Goal: Transaction & Acquisition: Purchase product/service

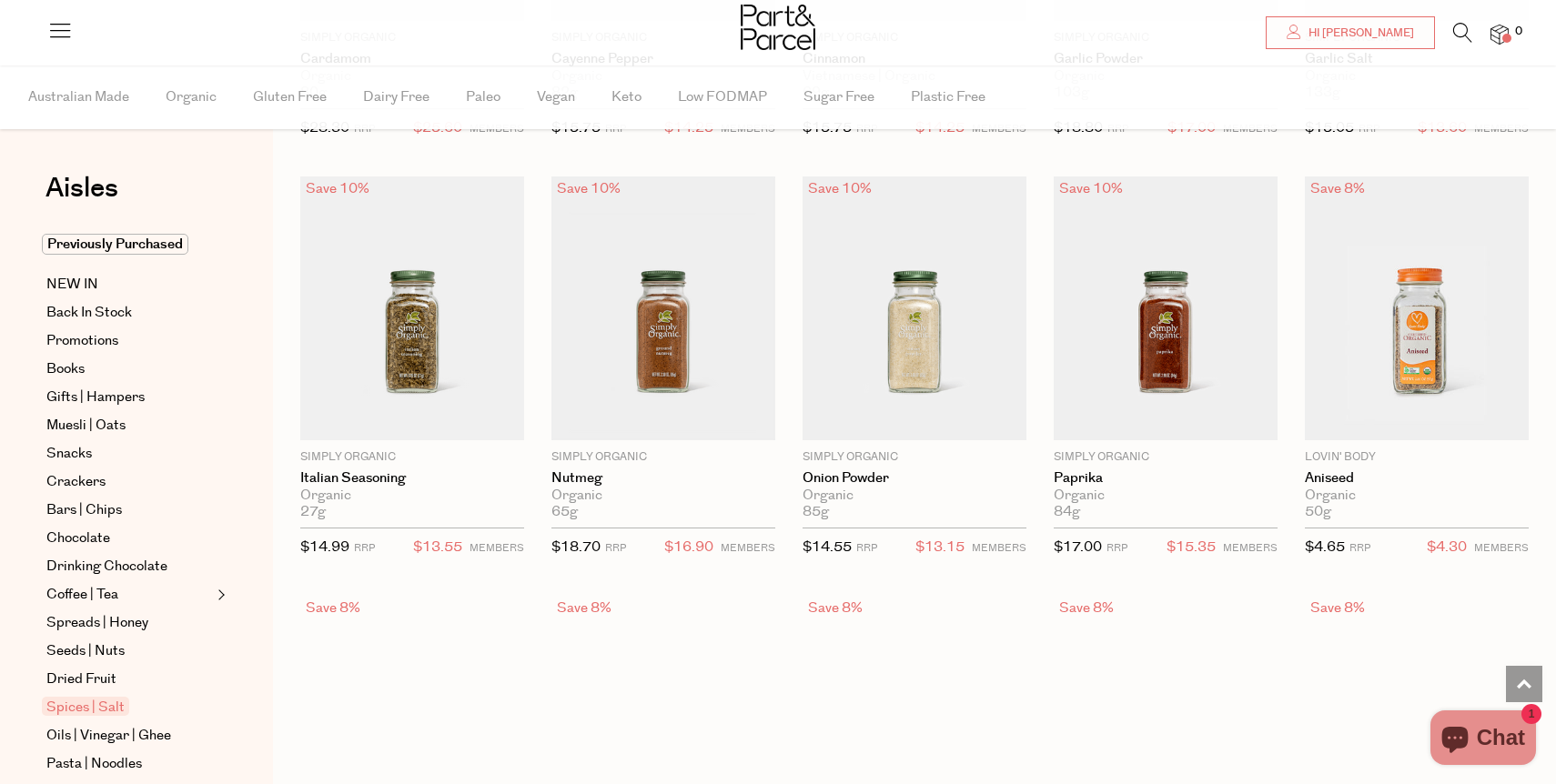
scroll to position [2184, 0]
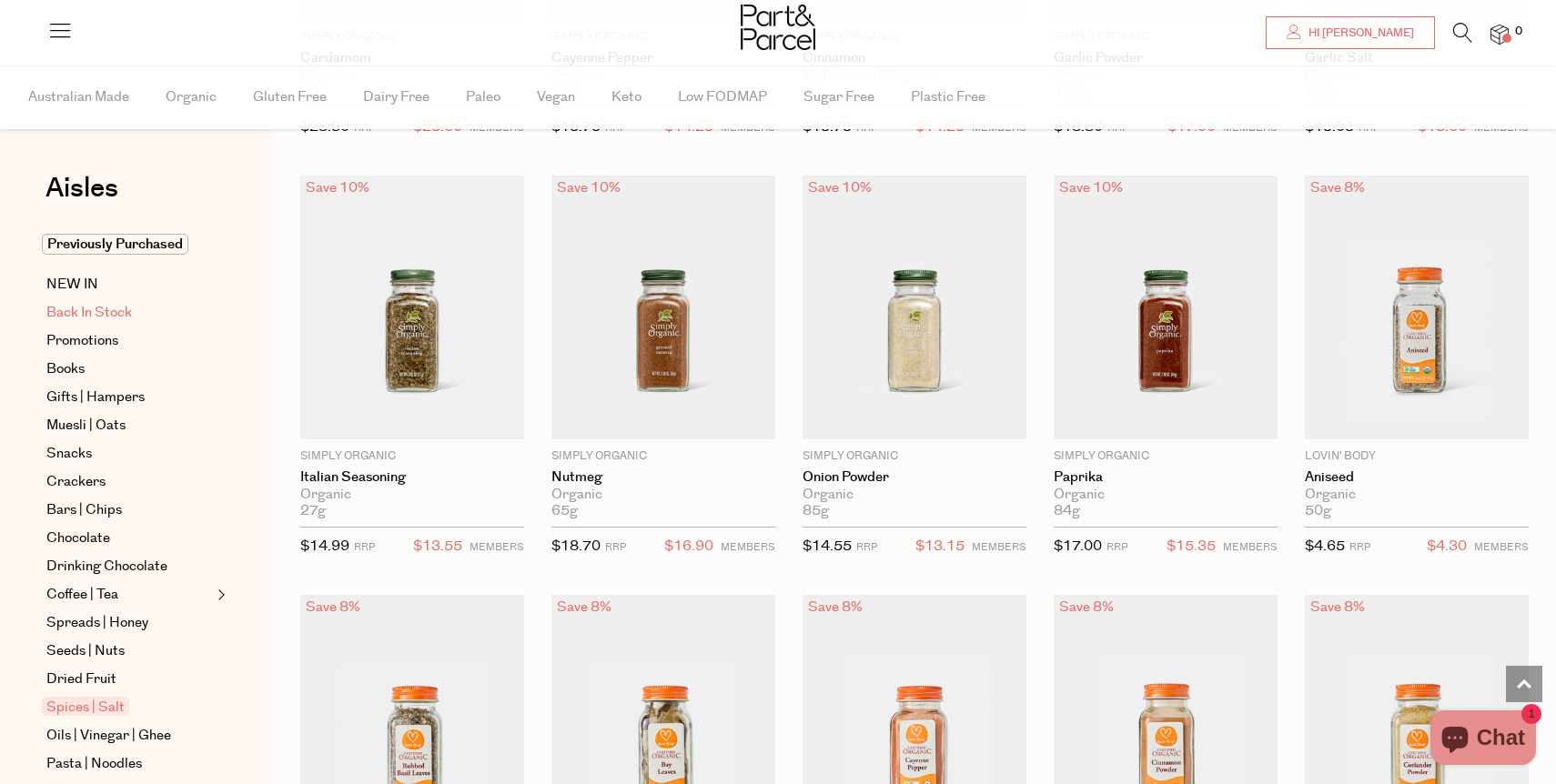
click at [65, 309] on span "Back In Stock" at bounding box center [89, 312] width 85 height 22
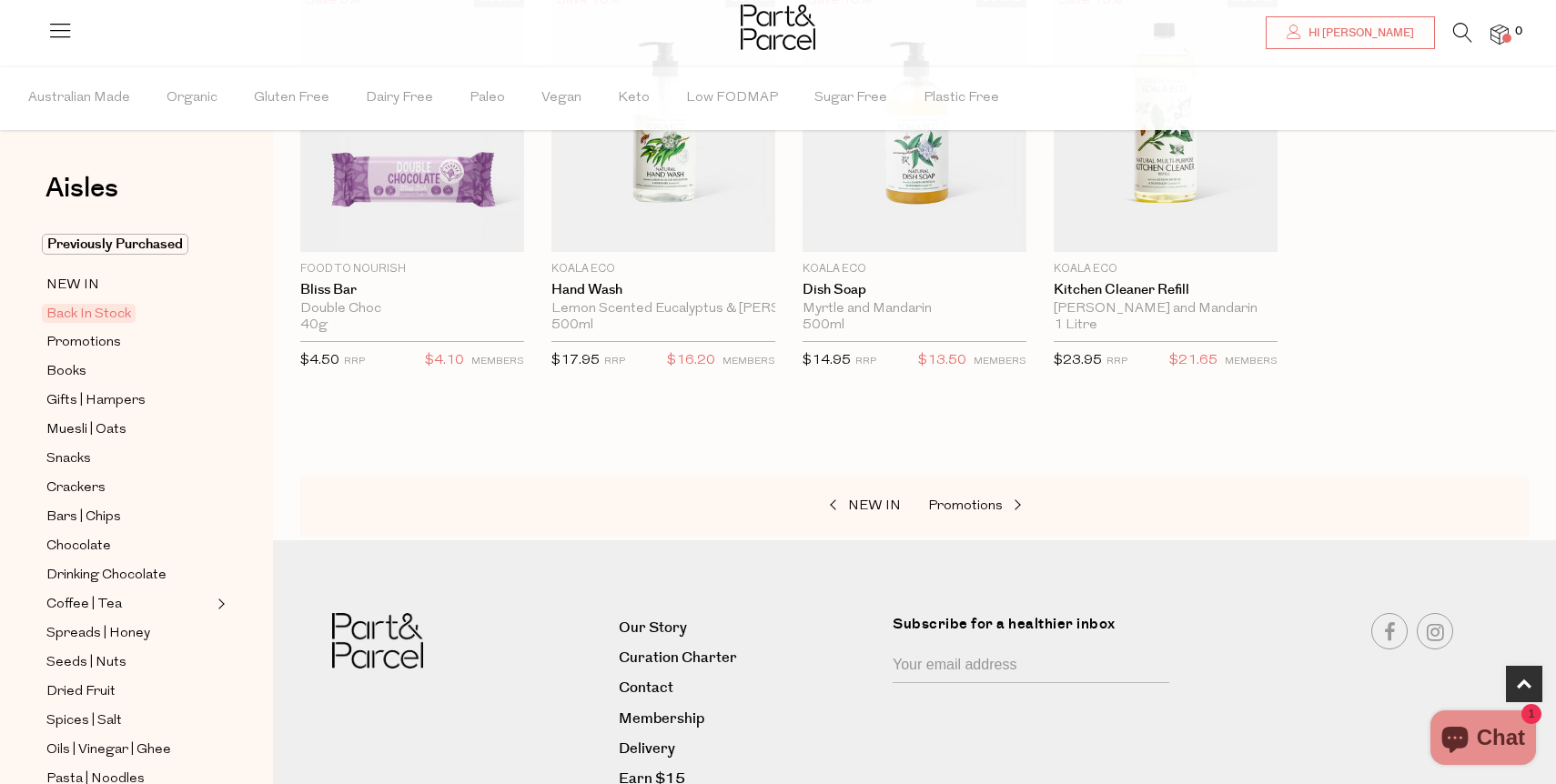
scroll to position [672, 0]
click at [95, 338] on span "Promotions" at bounding box center [84, 342] width 75 height 22
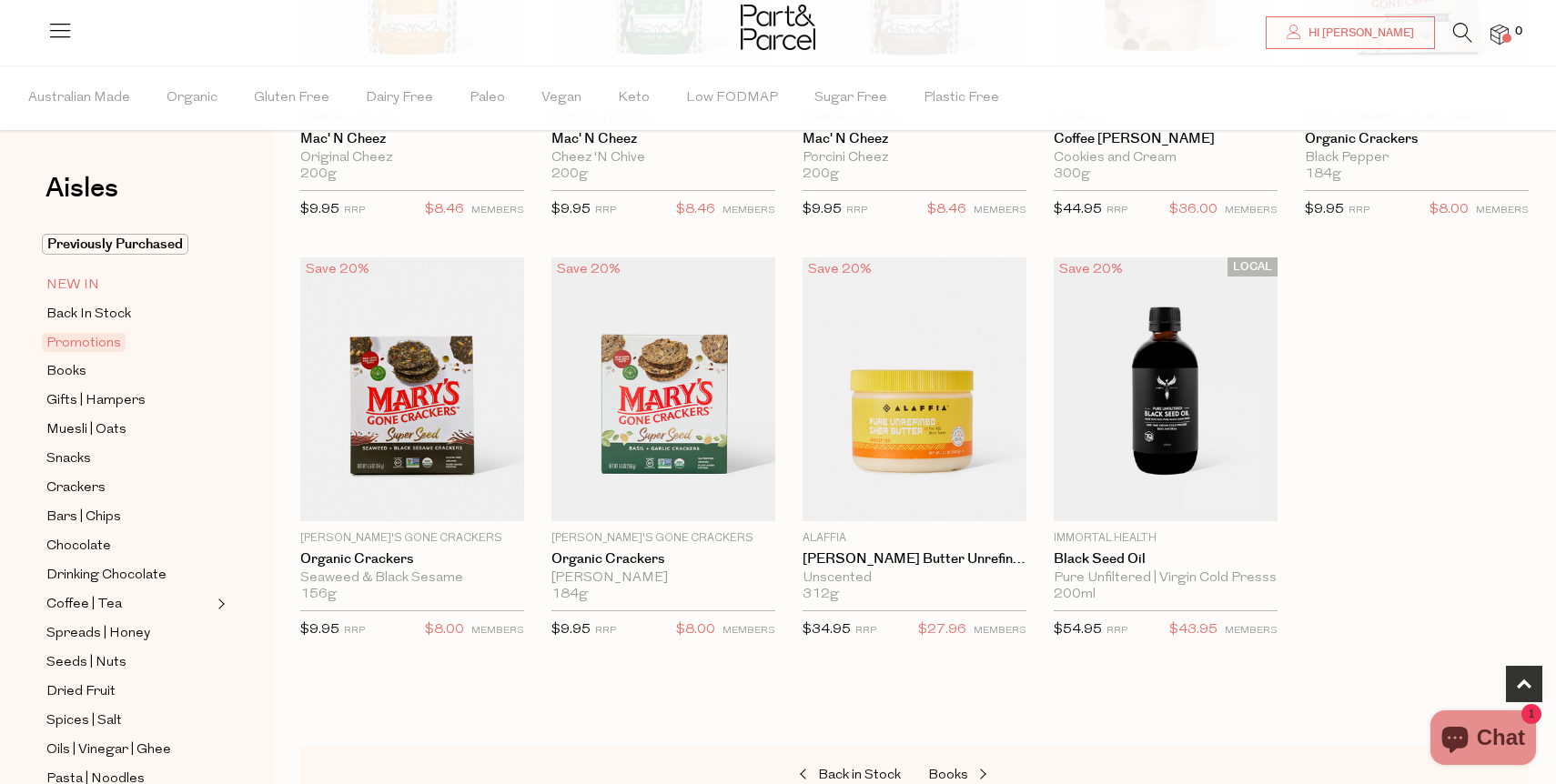
click at [76, 285] on span "NEW IN" at bounding box center [73, 285] width 52 height 22
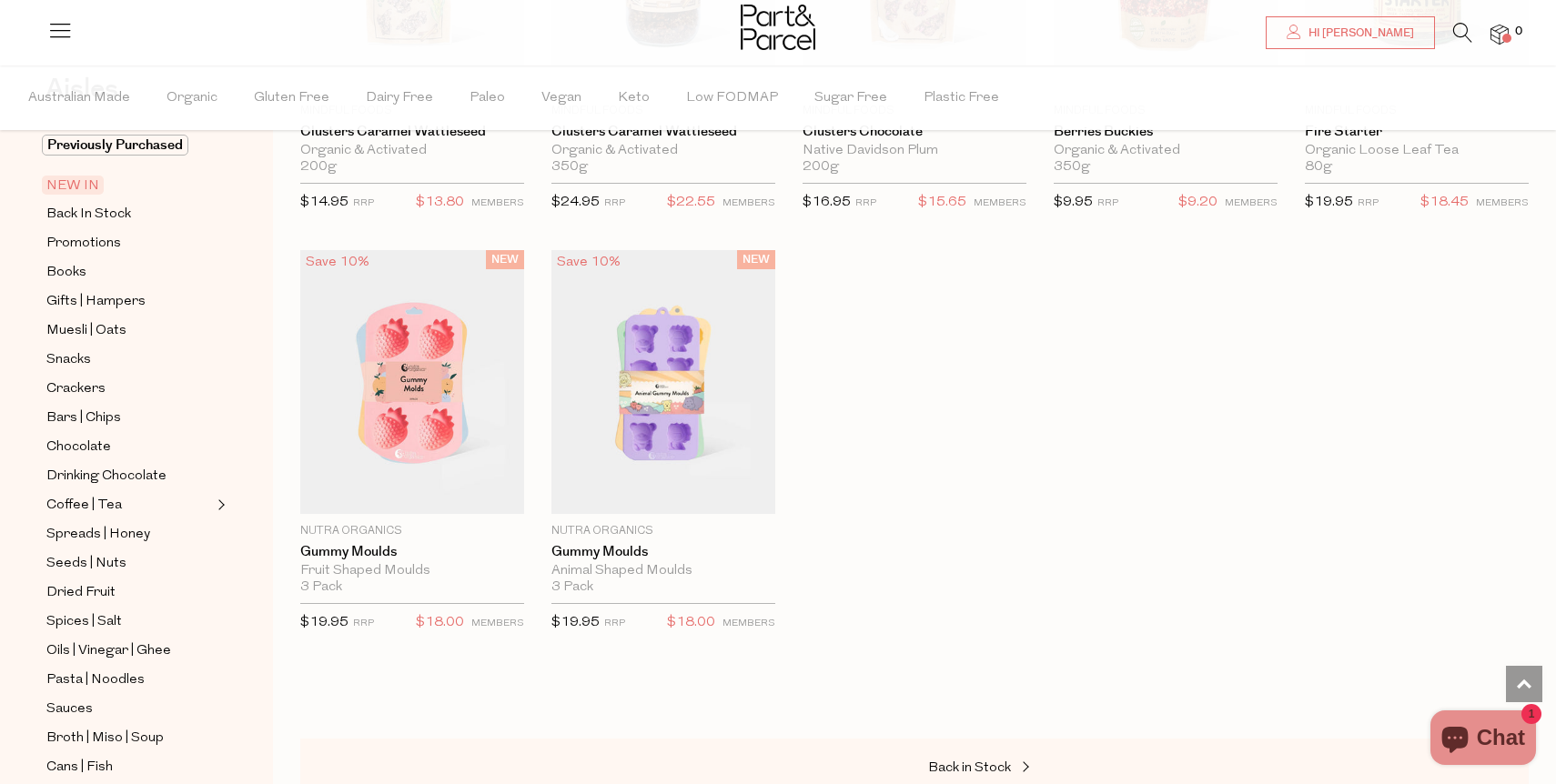
scroll to position [188, 0]
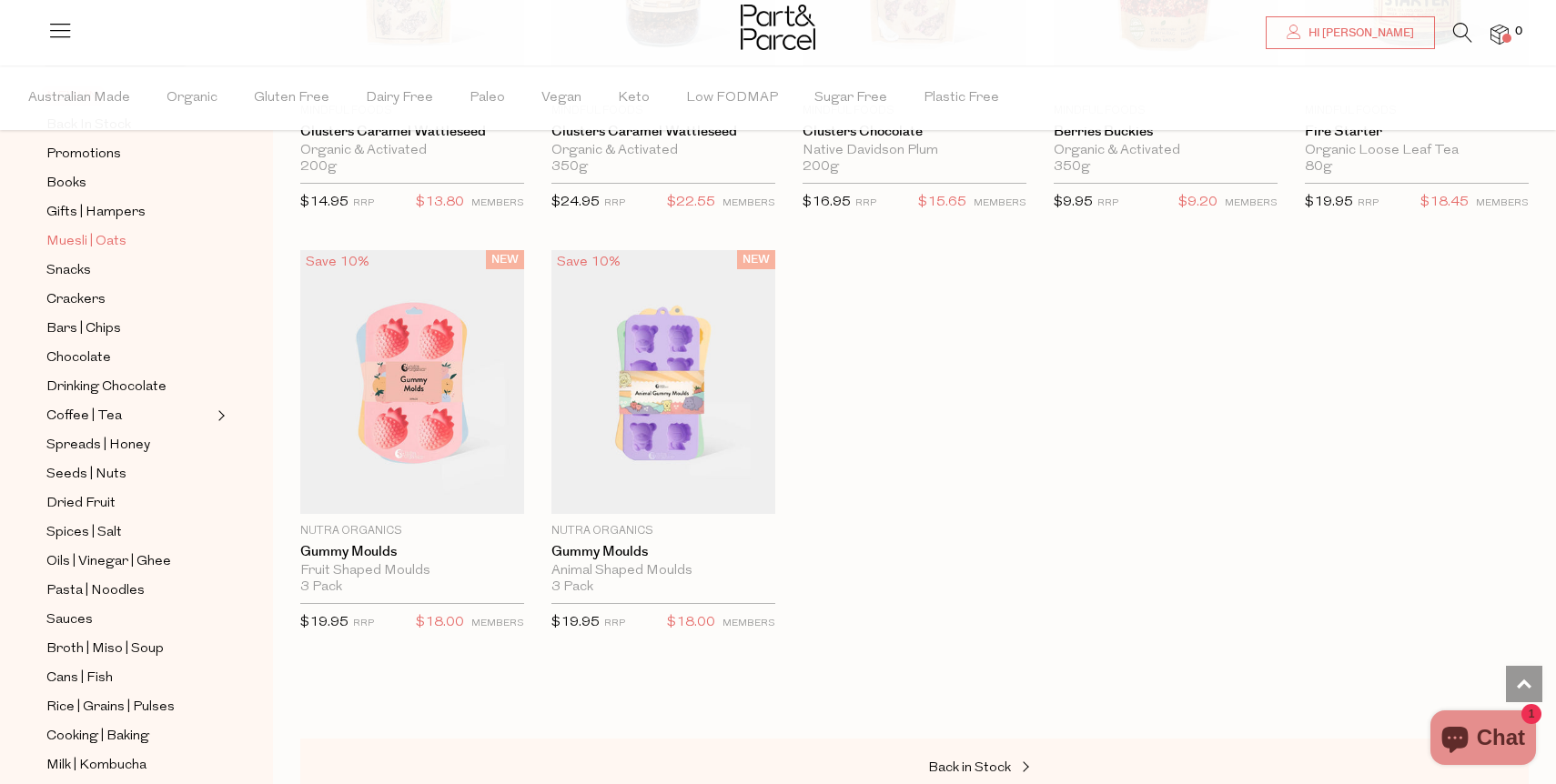
click at [66, 248] on span "Muesli | Oats" at bounding box center [87, 241] width 80 height 22
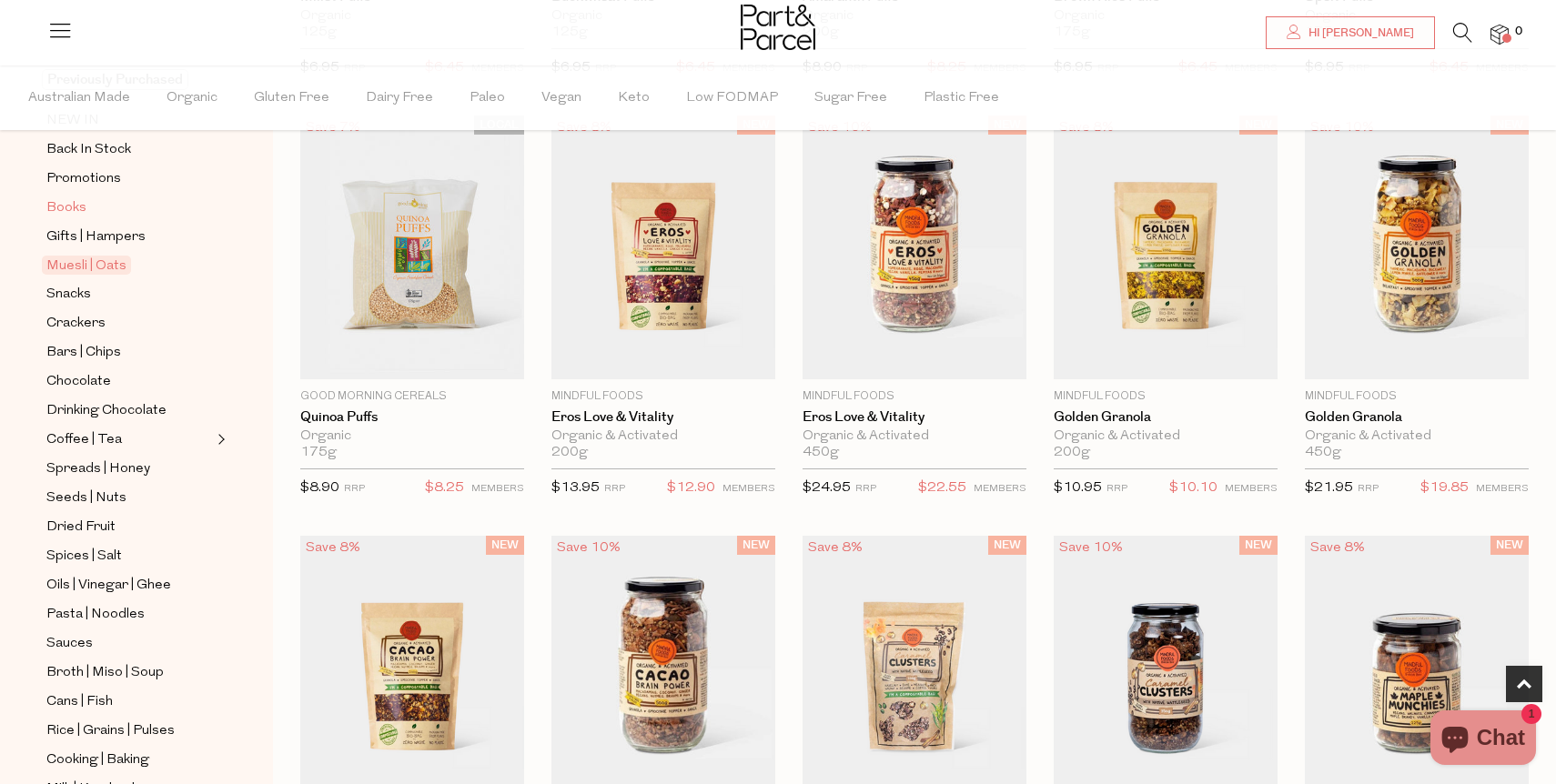
scroll to position [167, 0]
click at [70, 283] on span "Snacks" at bounding box center [69, 292] width 45 height 22
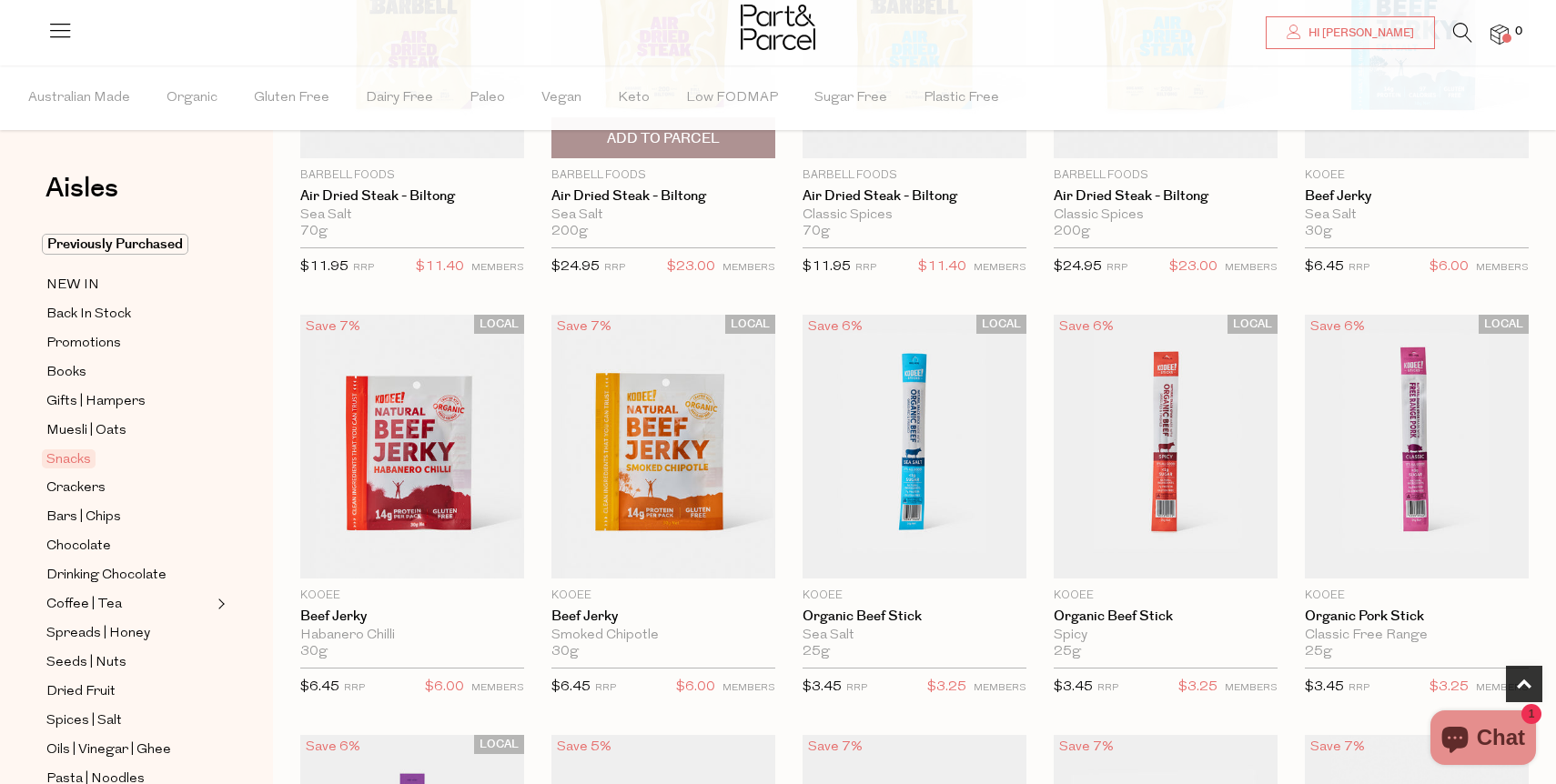
scroll to position [360, 0]
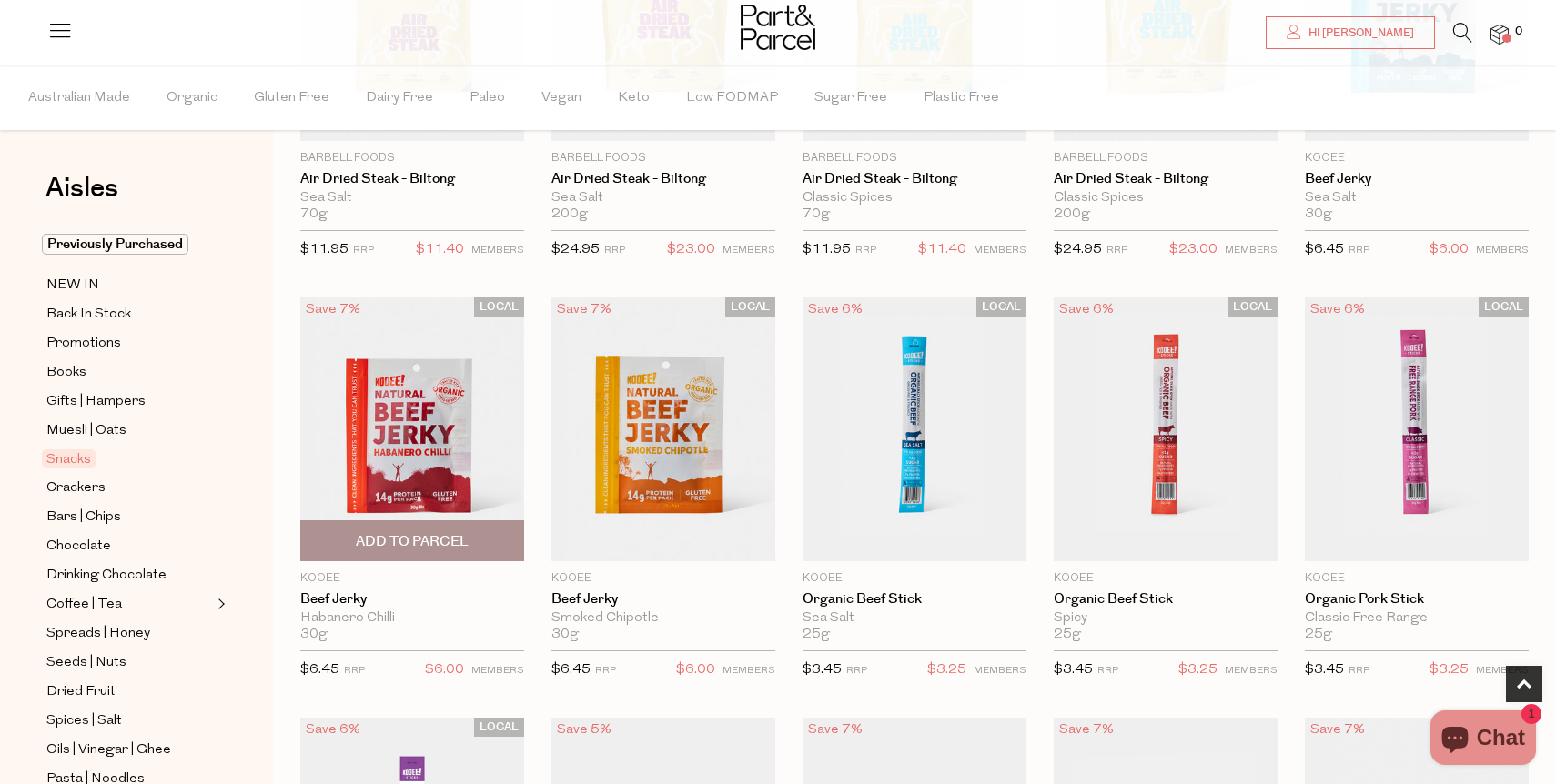
click at [442, 541] on span "Add To Parcel" at bounding box center [412, 542] width 113 height 19
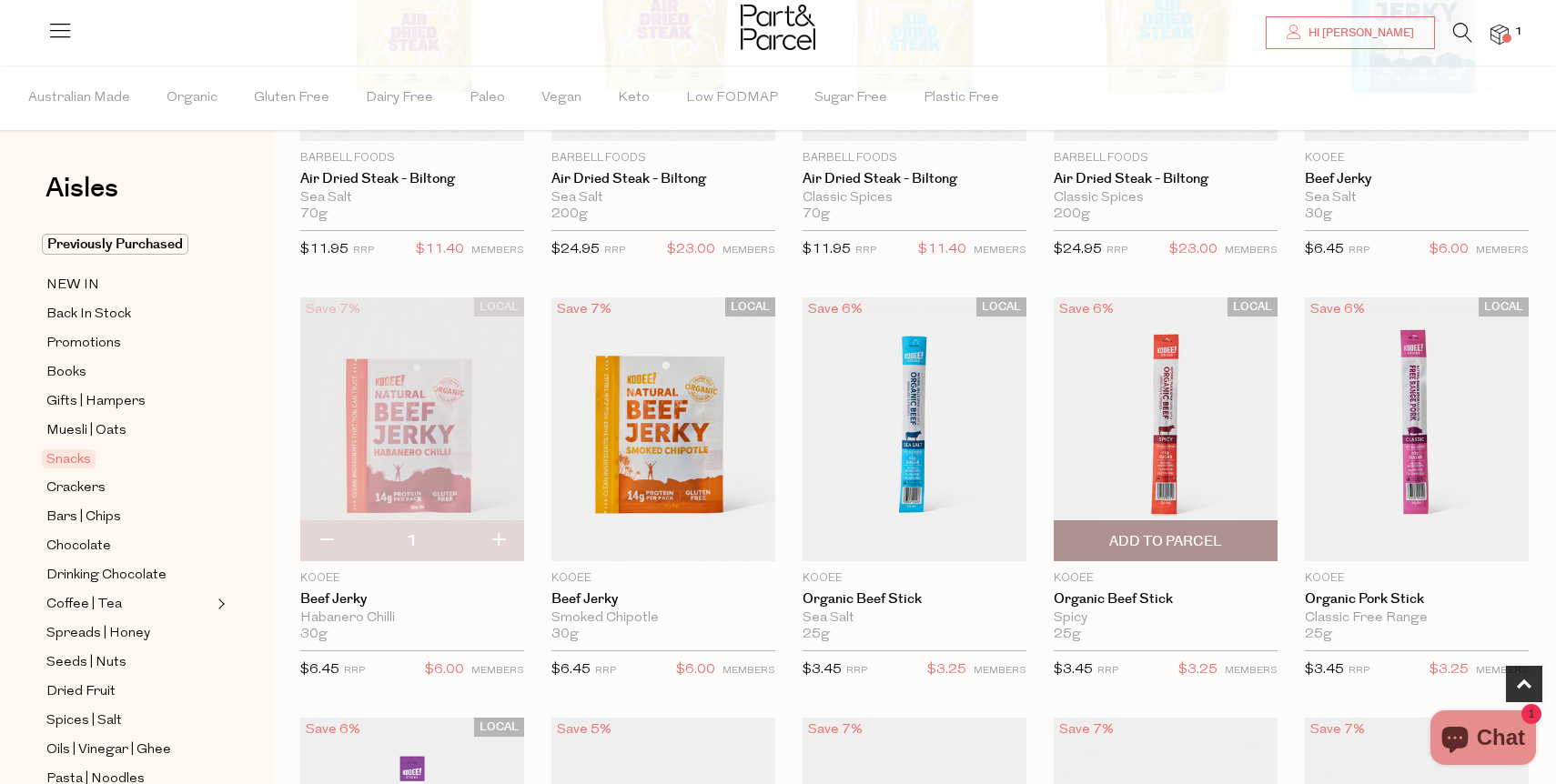
click at [1149, 534] on span "Add To Parcel" at bounding box center [1165, 542] width 113 height 19
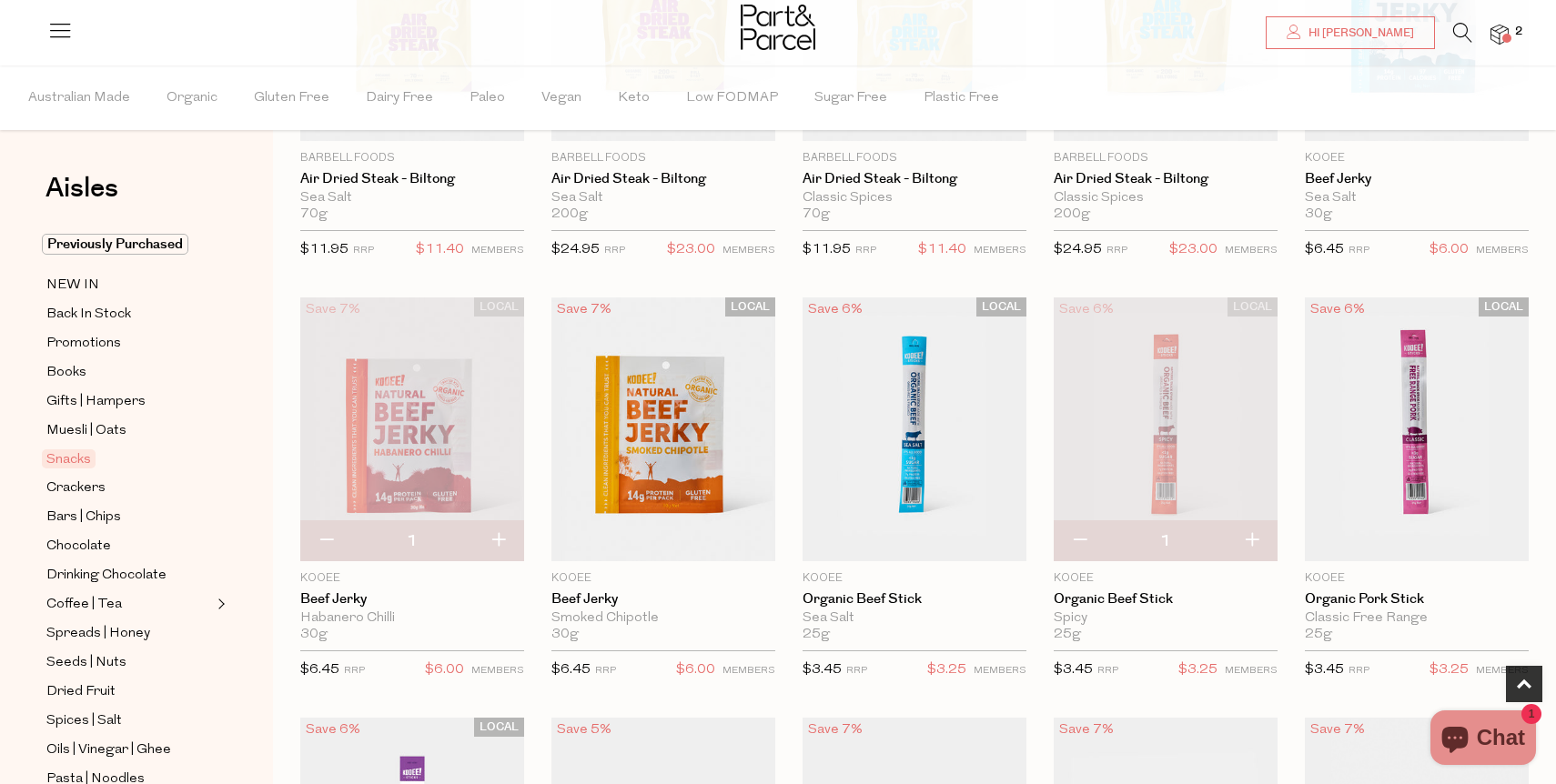
click at [1253, 536] on button "button" at bounding box center [1251, 541] width 51 height 40
type input "2"
click at [1253, 536] on button "button" at bounding box center [1251, 541] width 51 height 40
type input "3"
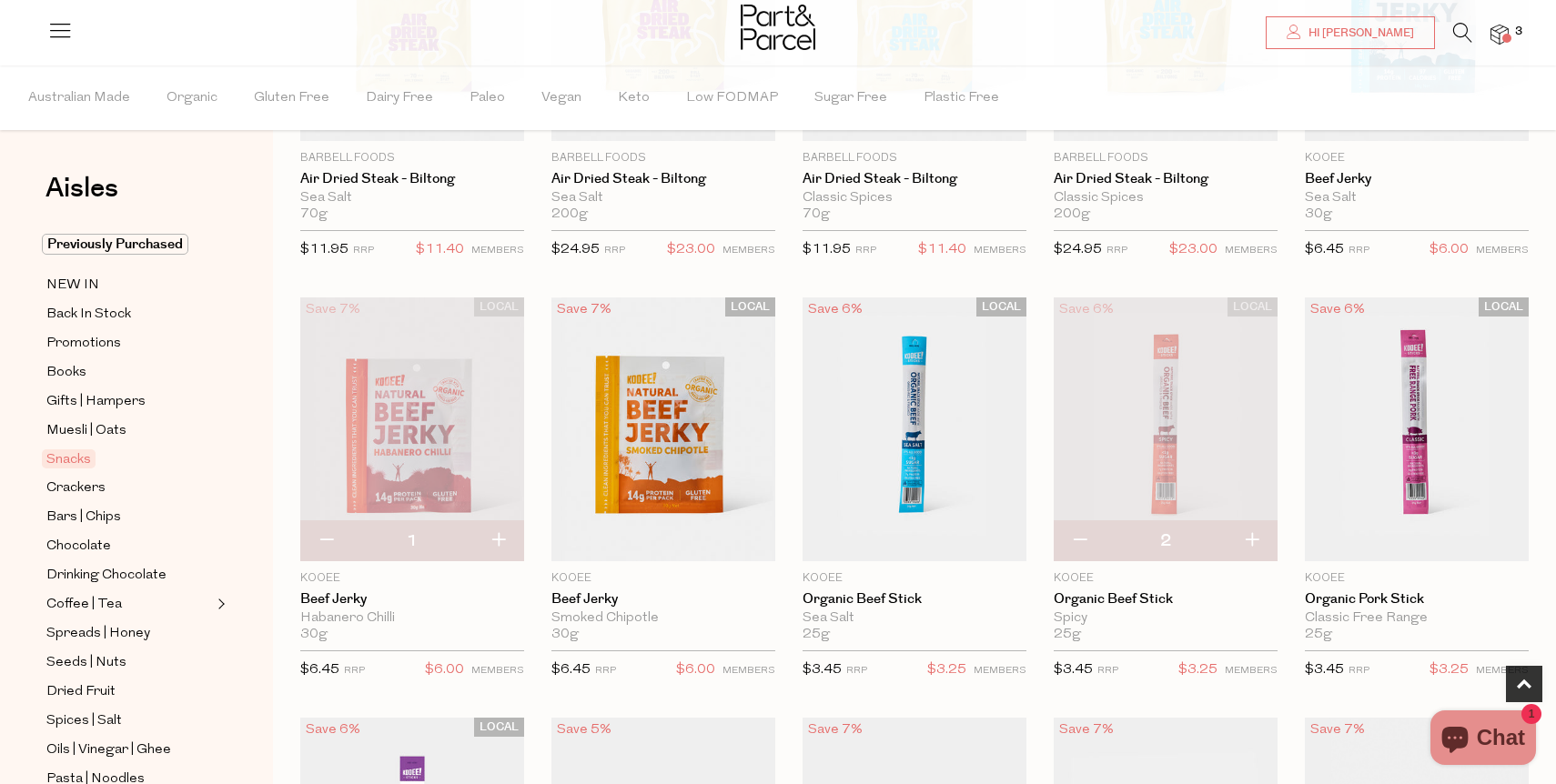
type input "3"
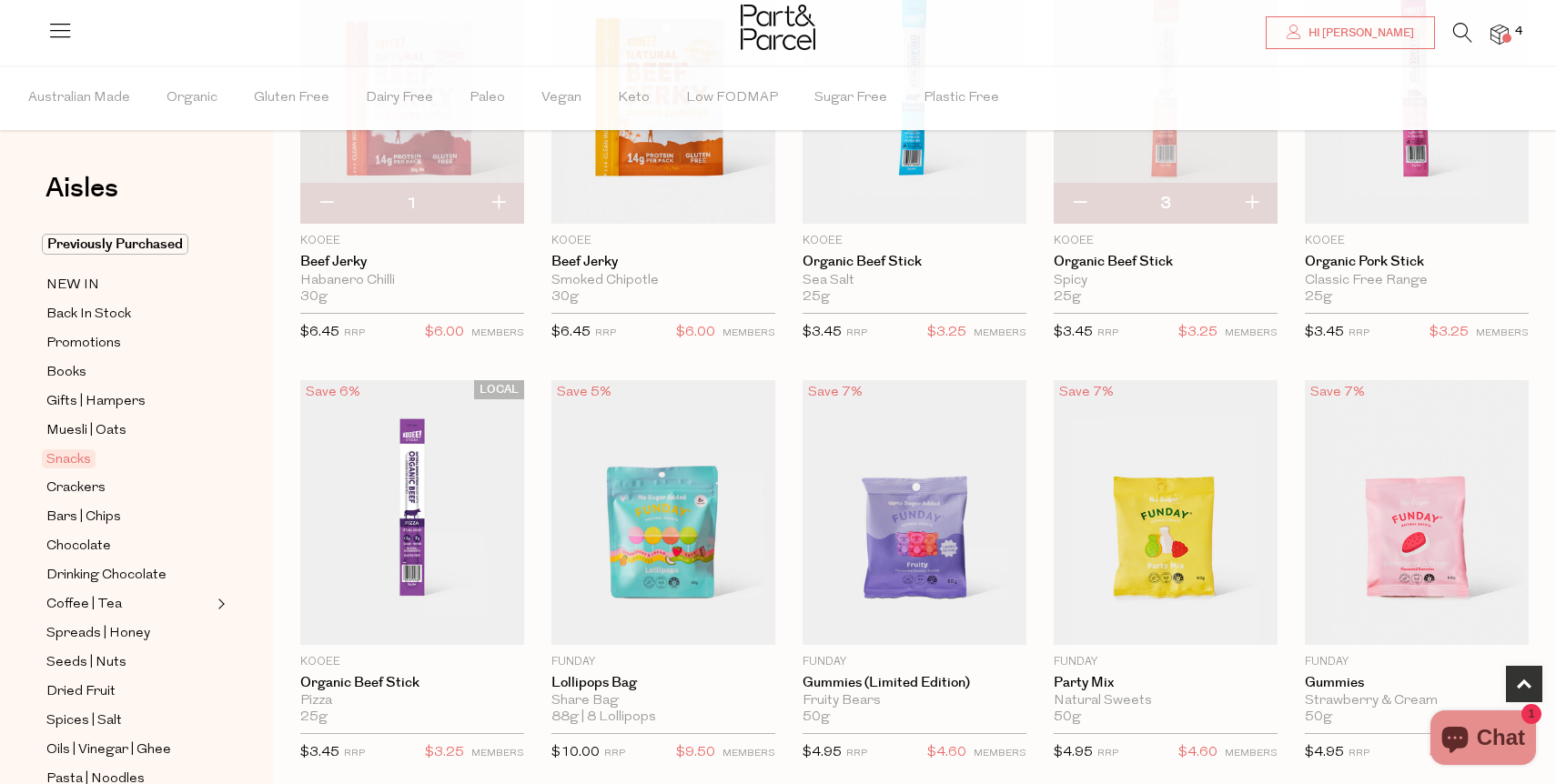
scroll to position [700, 0]
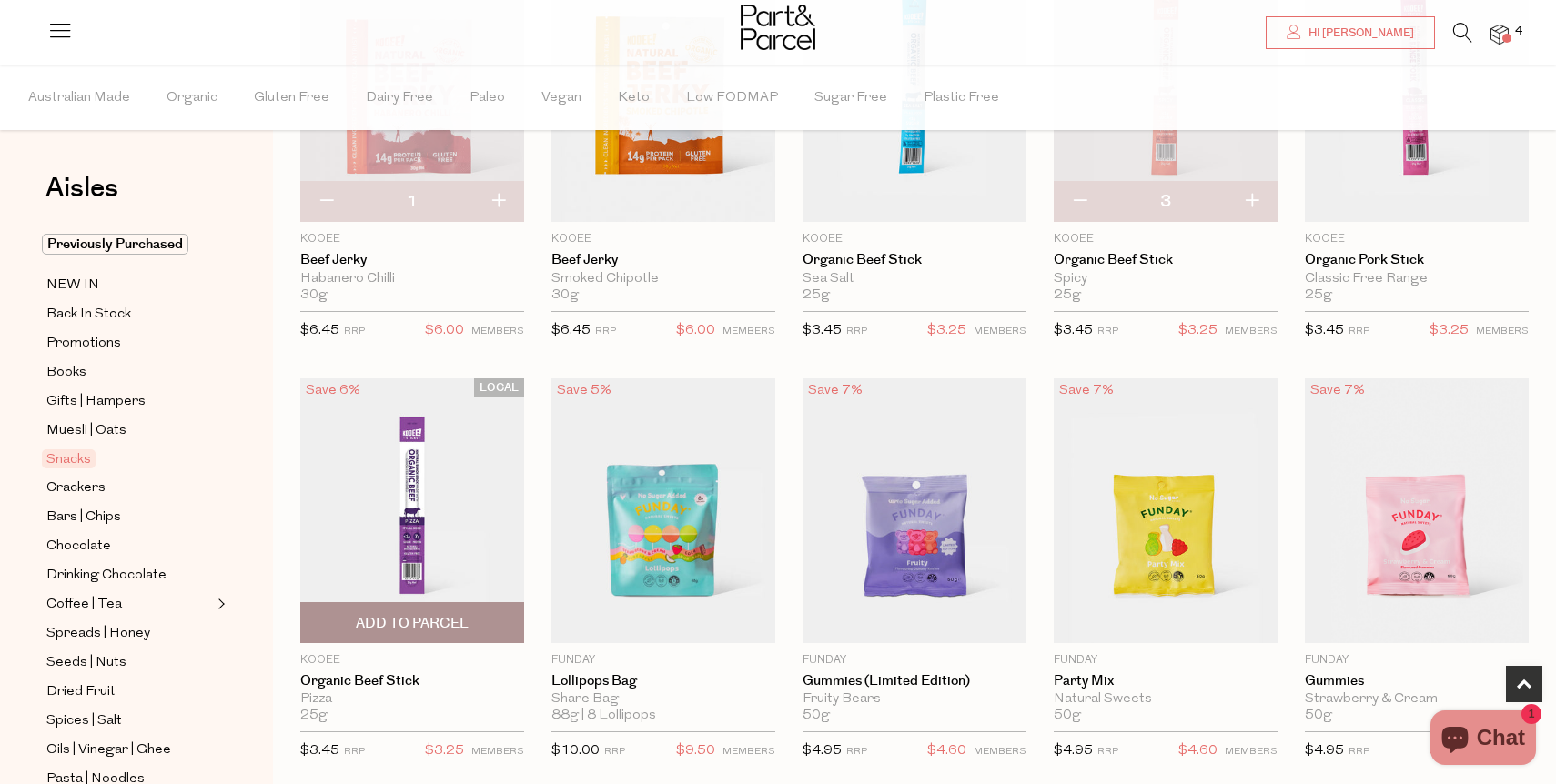
click at [473, 629] on span "Add To Parcel" at bounding box center [413, 623] width 213 height 39
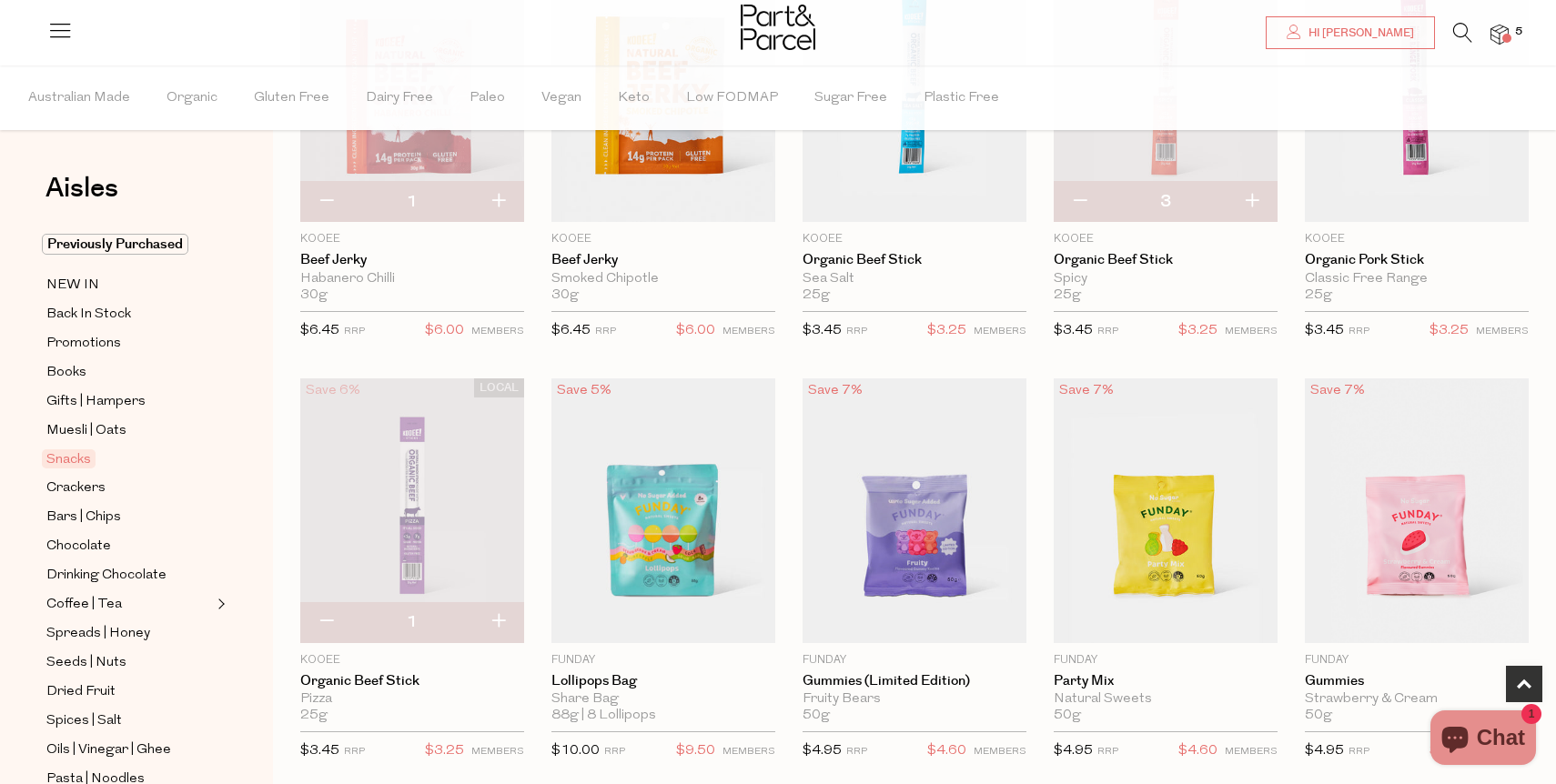
click at [502, 612] on button "button" at bounding box center [498, 622] width 51 height 40
type input "2"
click at [502, 612] on button "button" at bounding box center [498, 622] width 51 height 40
type input "3"
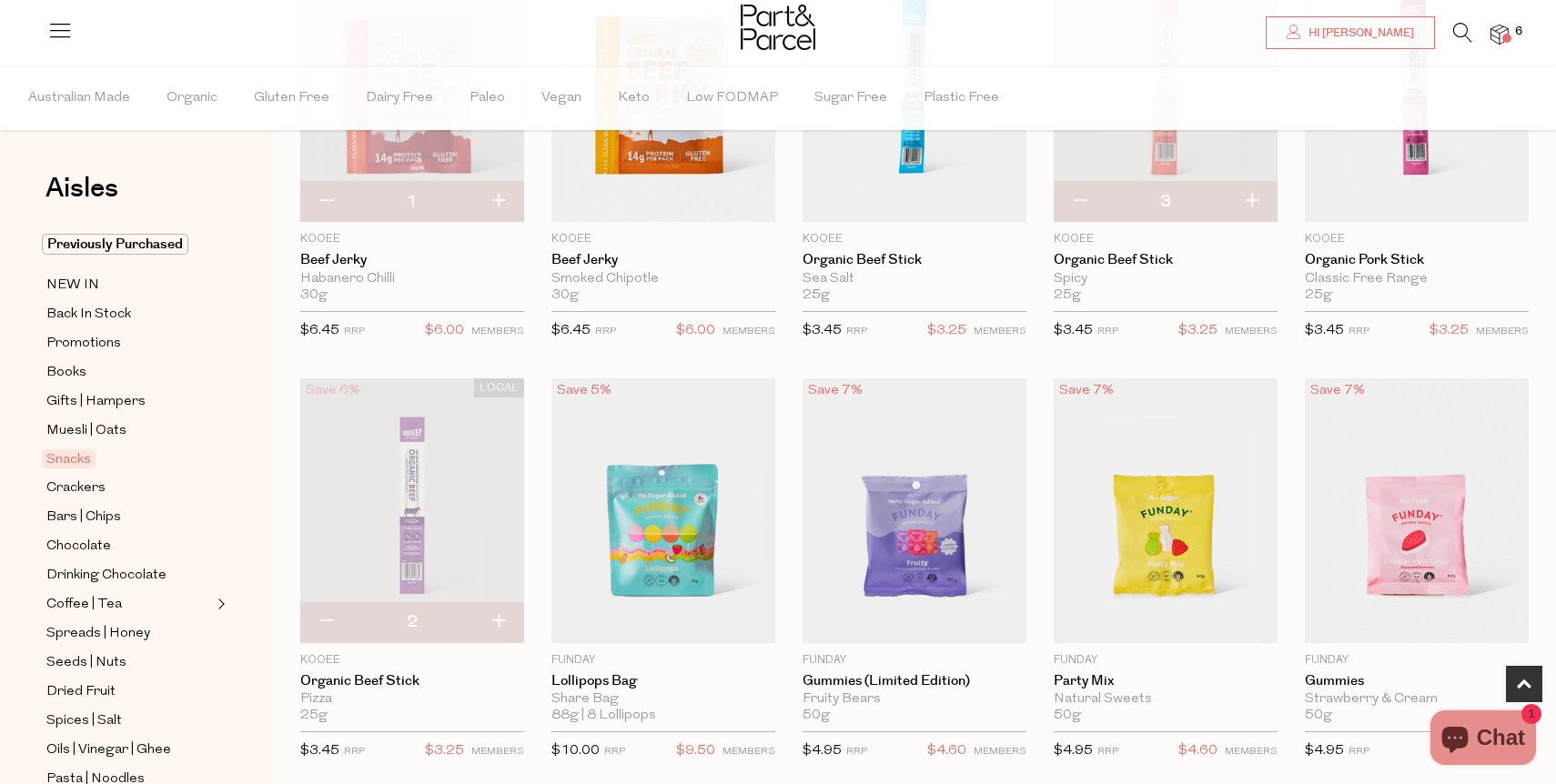
type input "3"
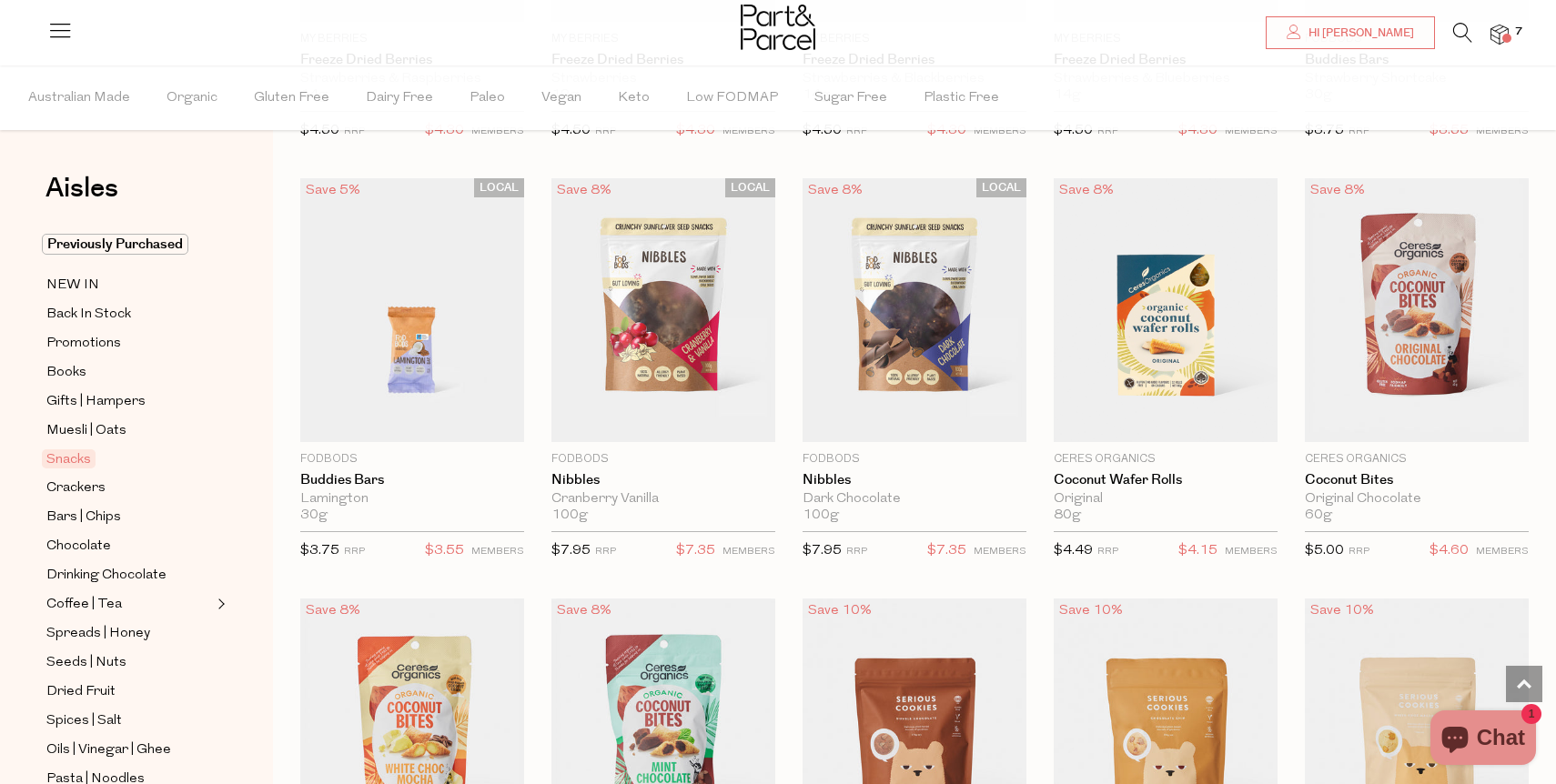
scroll to position [2165, 0]
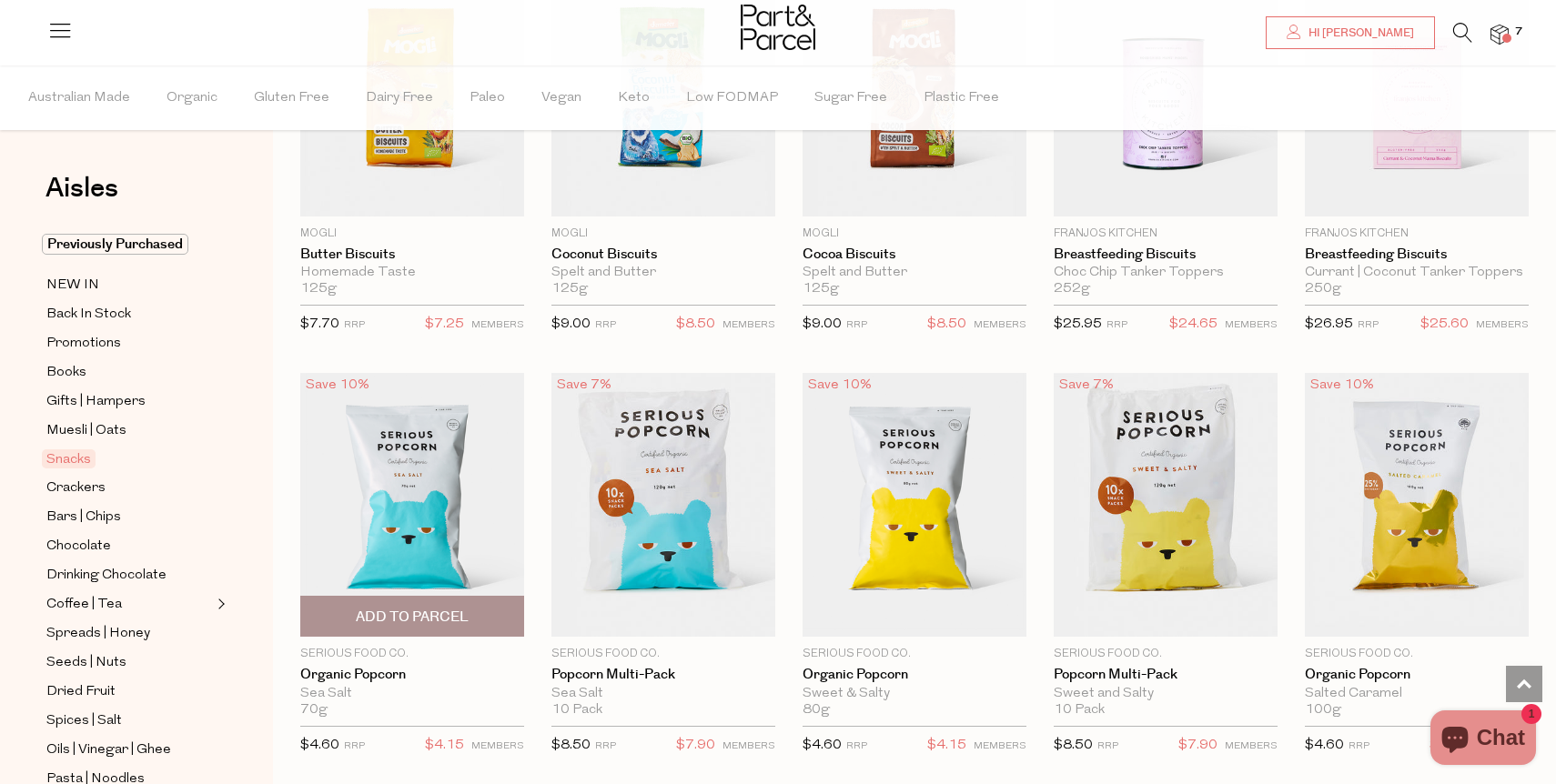
scroll to position [3169, 0]
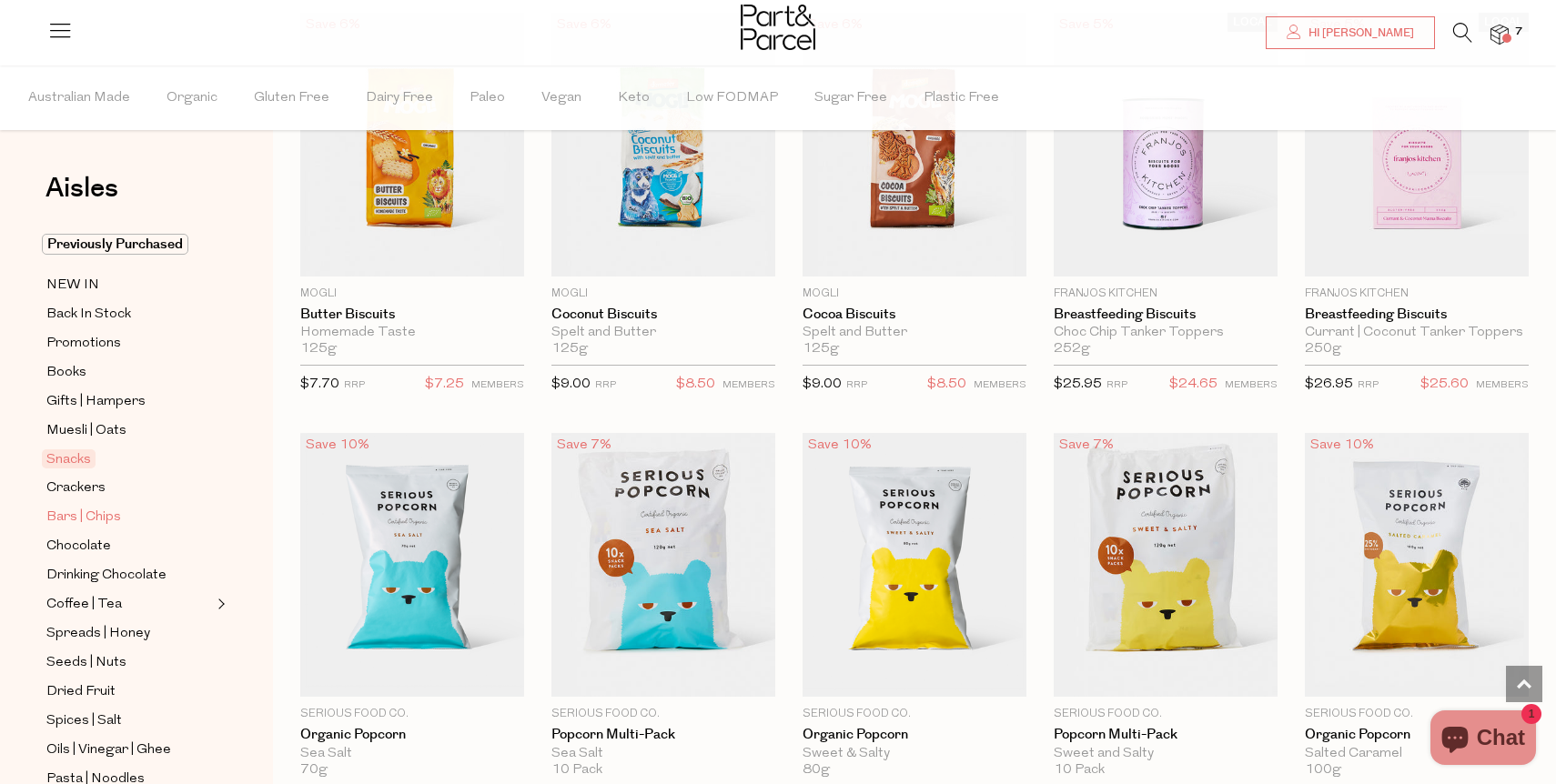
click at [74, 512] on span "Bars | Chips" at bounding box center [84, 517] width 75 height 22
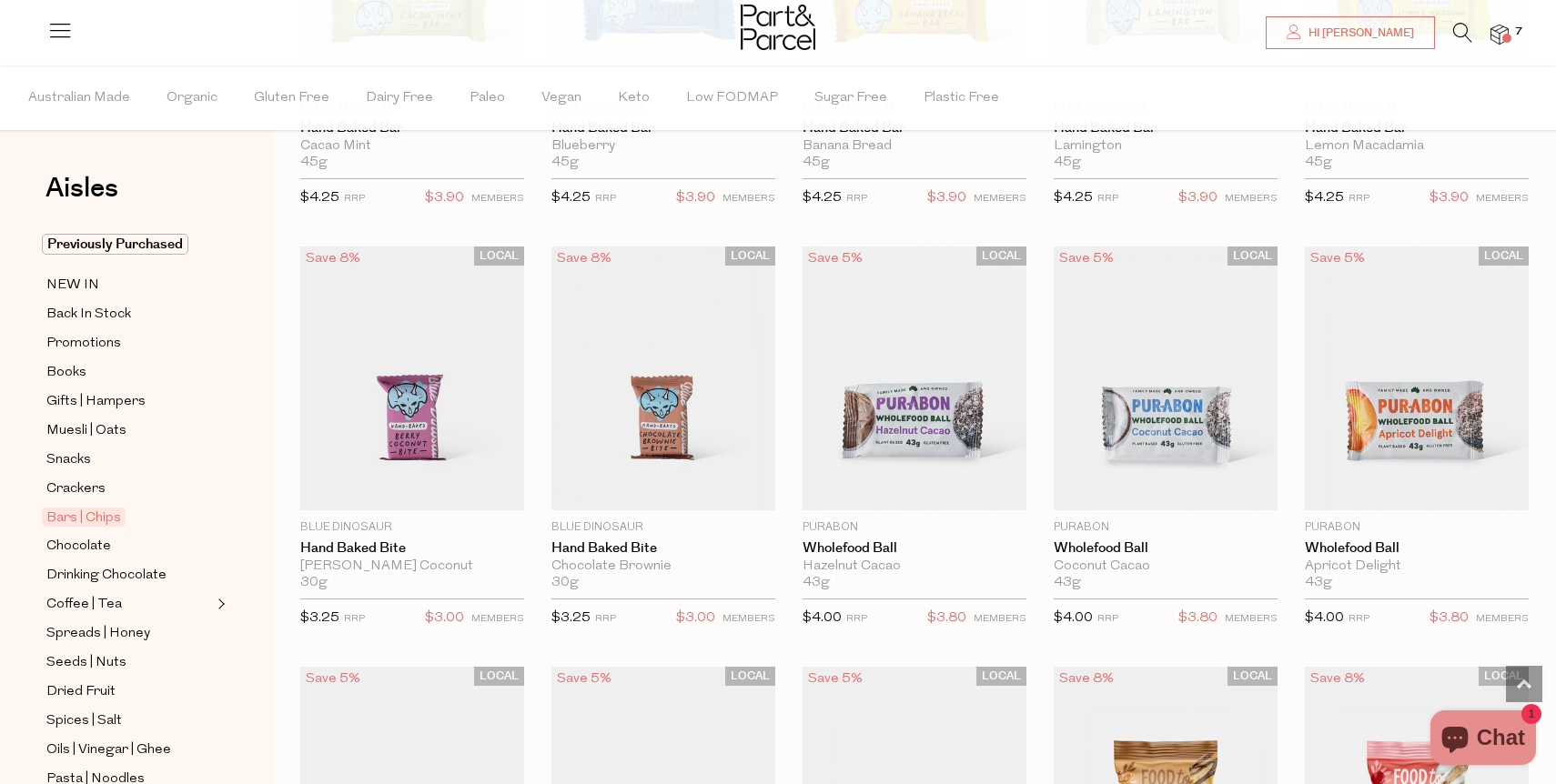
scroll to position [2940, 0]
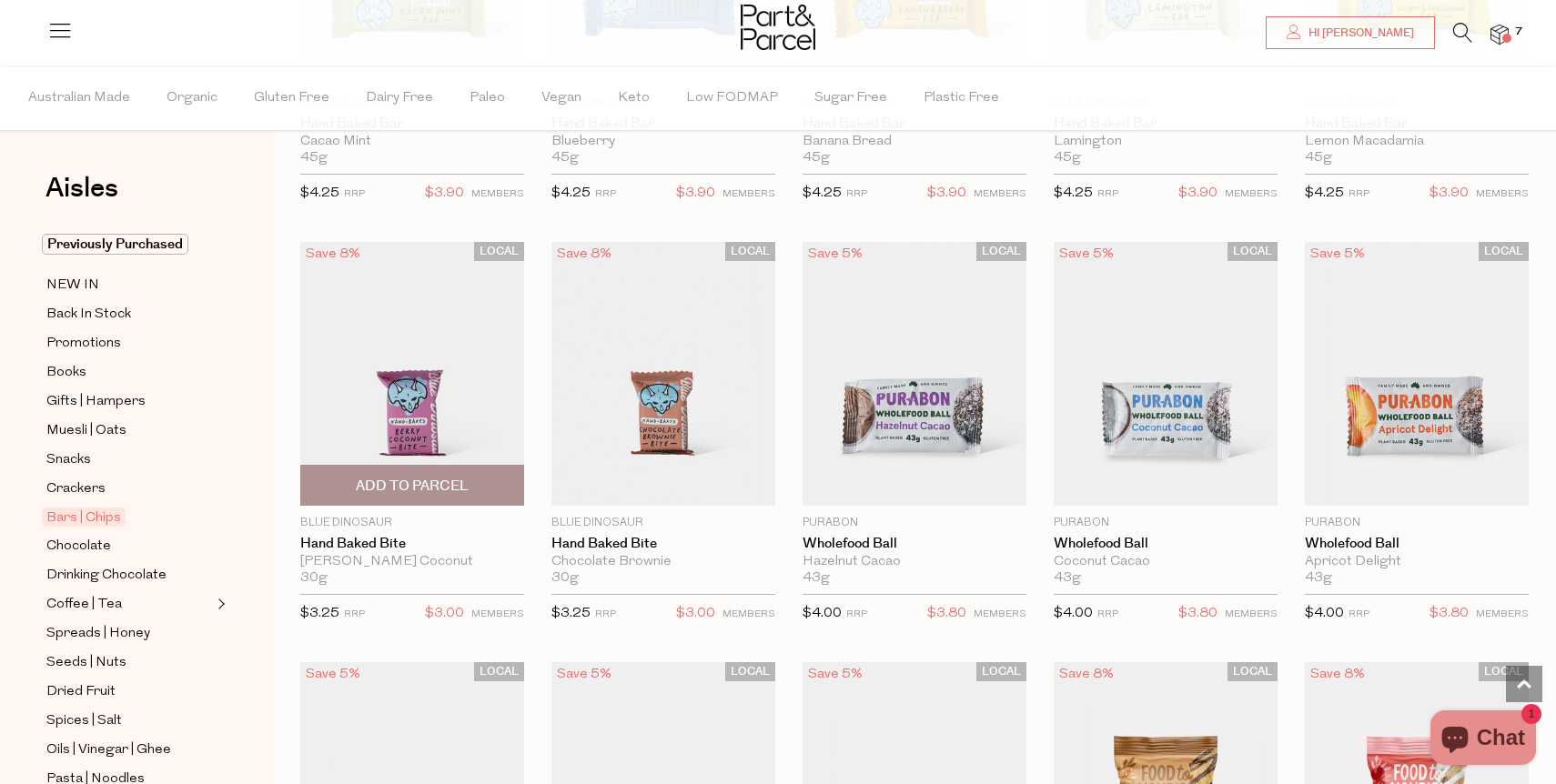
click at [466, 502] on button "Add To Parcel" at bounding box center [412, 486] width 224 height 41
click at [513, 481] on button "button" at bounding box center [498, 485] width 51 height 40
type input "2"
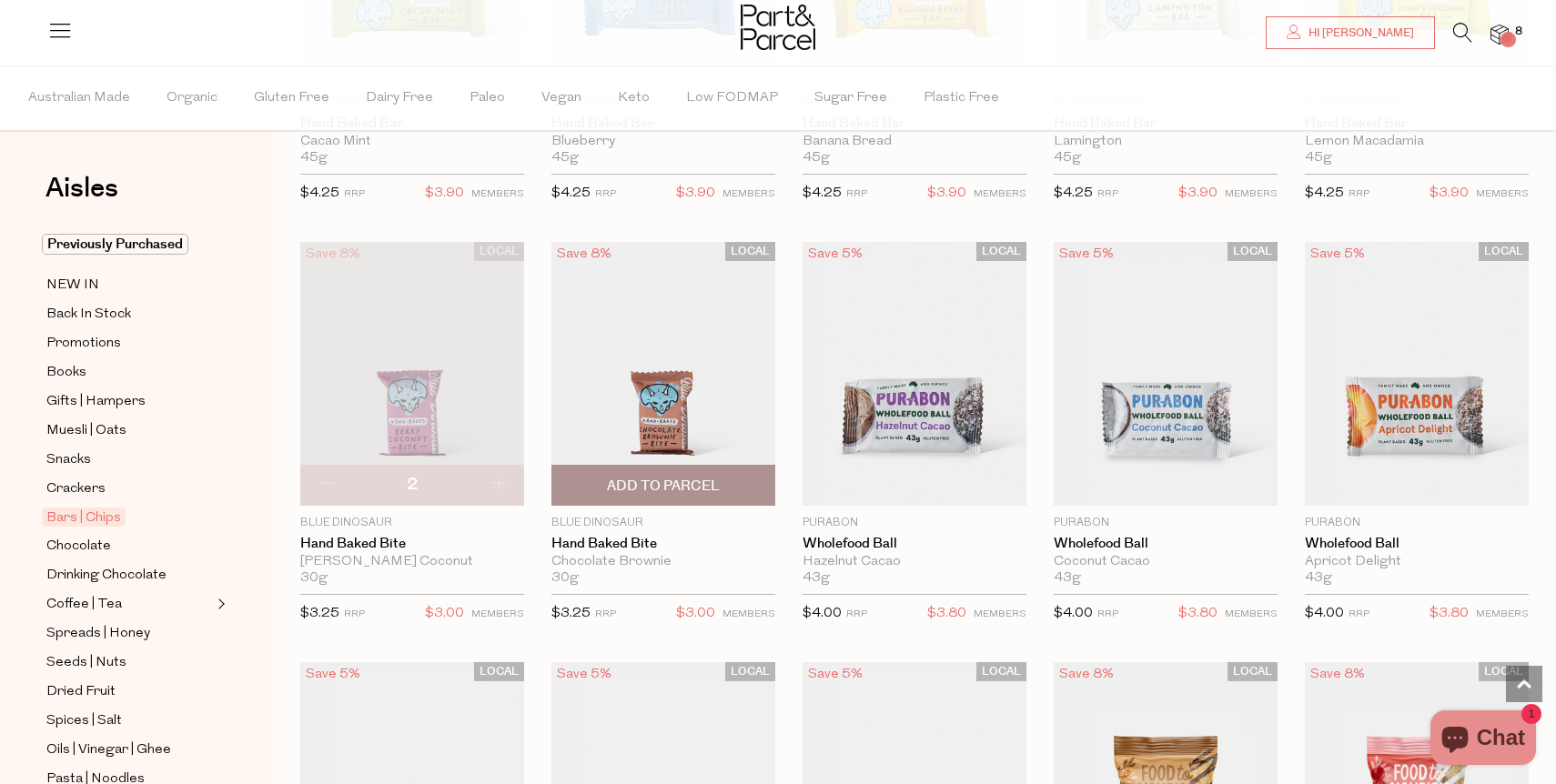
click at [691, 472] on span "Add To Parcel" at bounding box center [663, 486] width 213 height 39
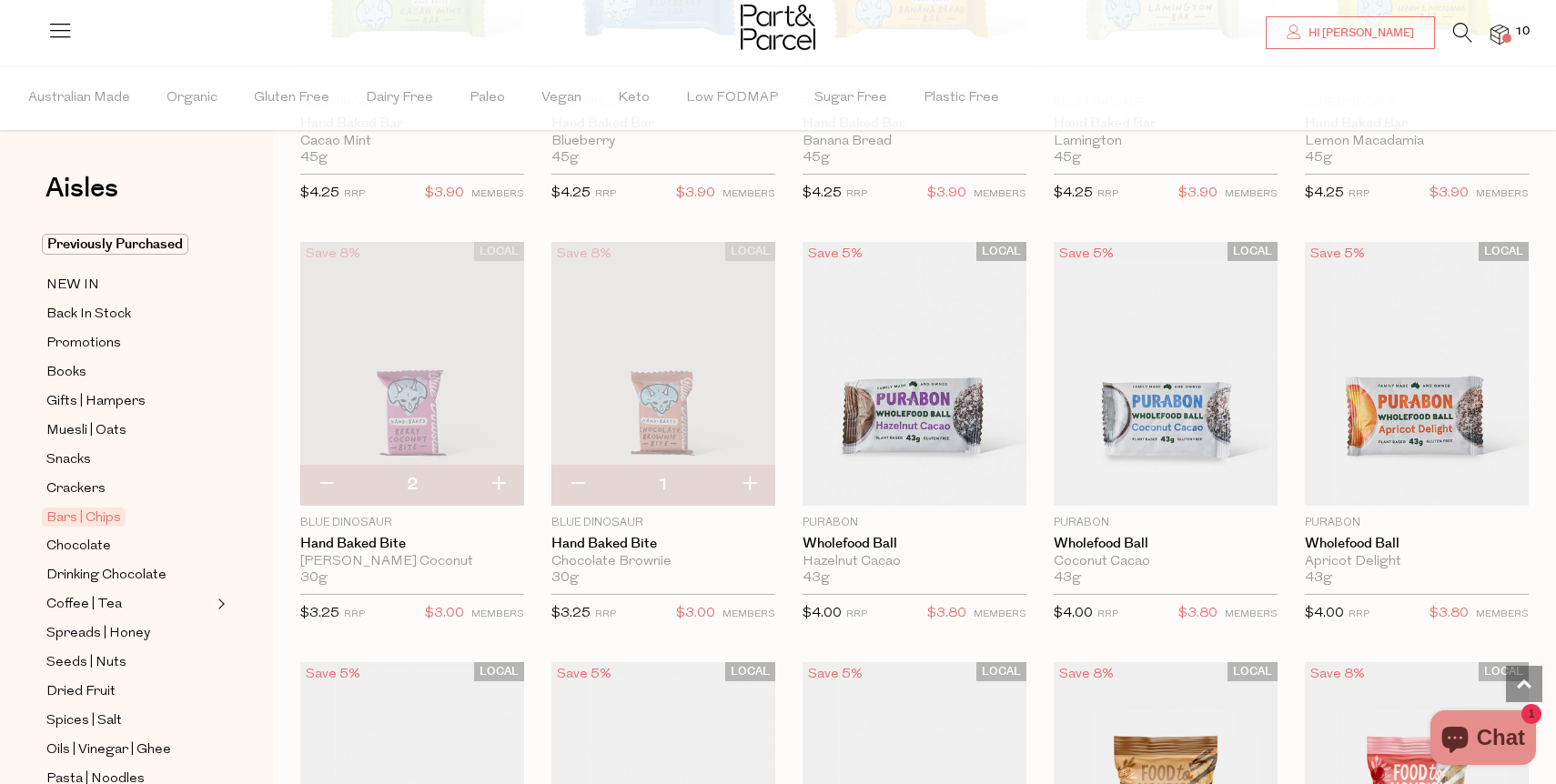
click at [756, 478] on button "button" at bounding box center [749, 485] width 51 height 40
type input "2"
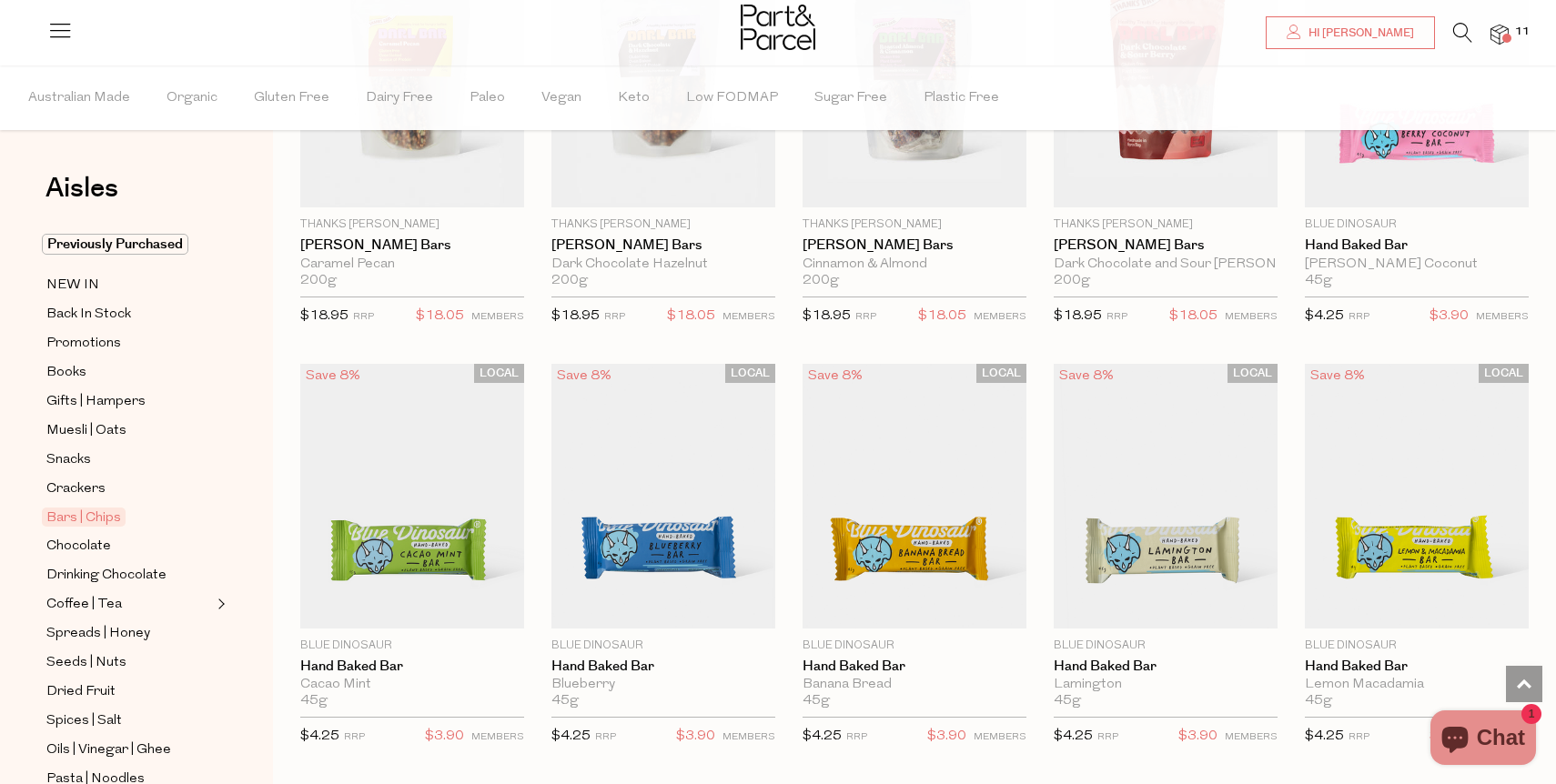
scroll to position [2395, 0]
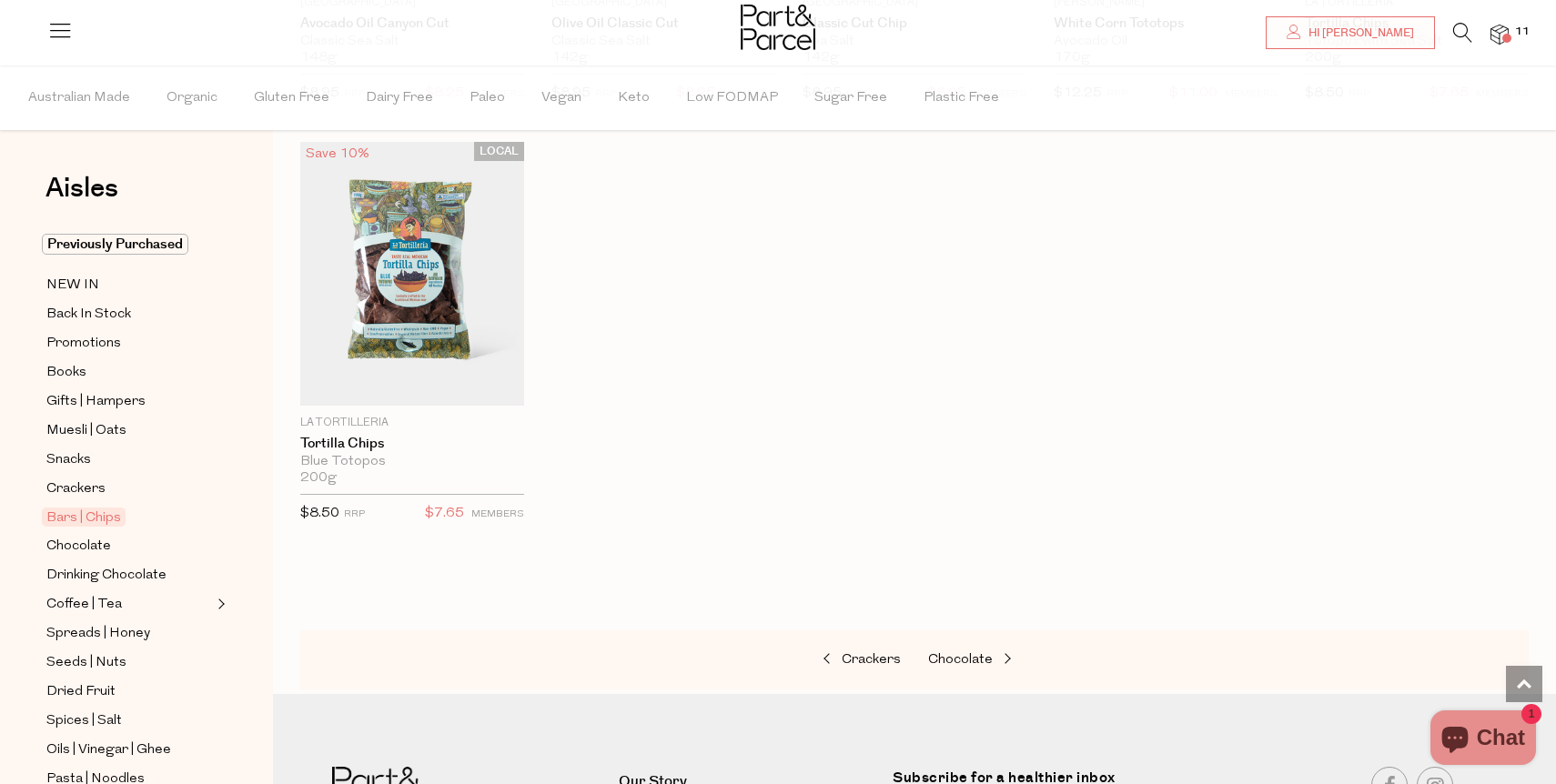
scroll to position [5990, 0]
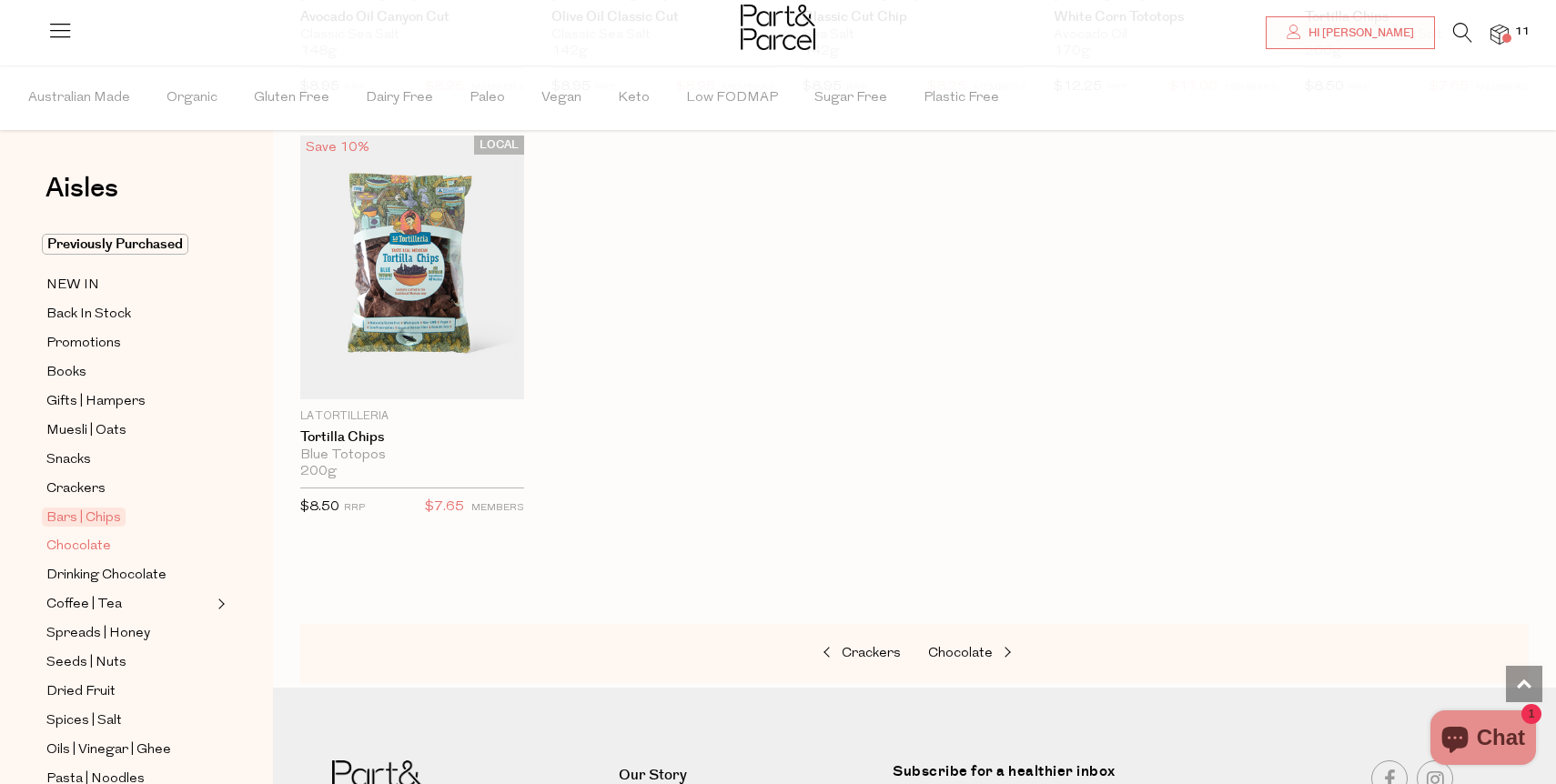
click at [93, 546] on span "Chocolate" at bounding box center [79, 546] width 65 height 22
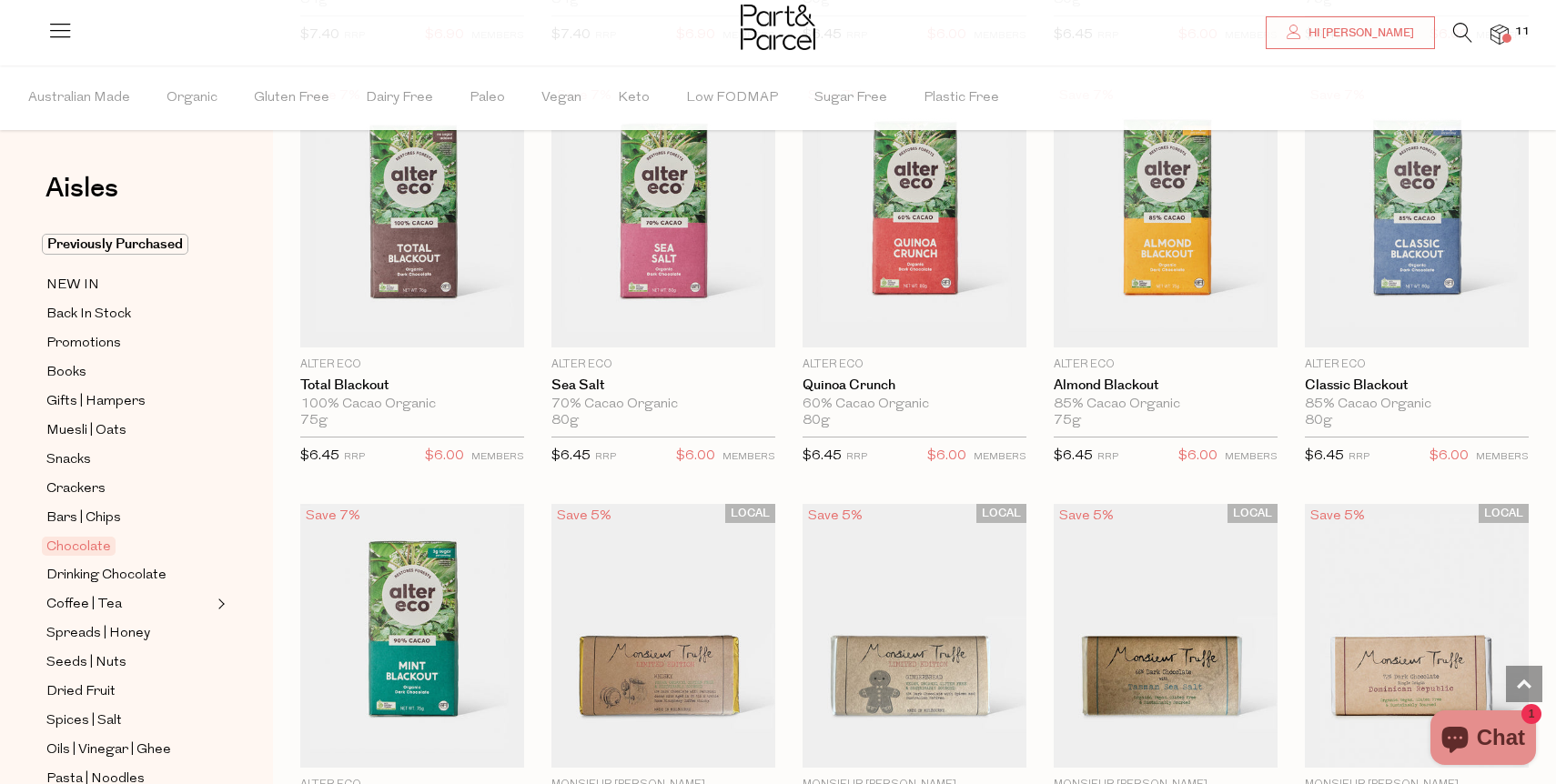
scroll to position [1833, 0]
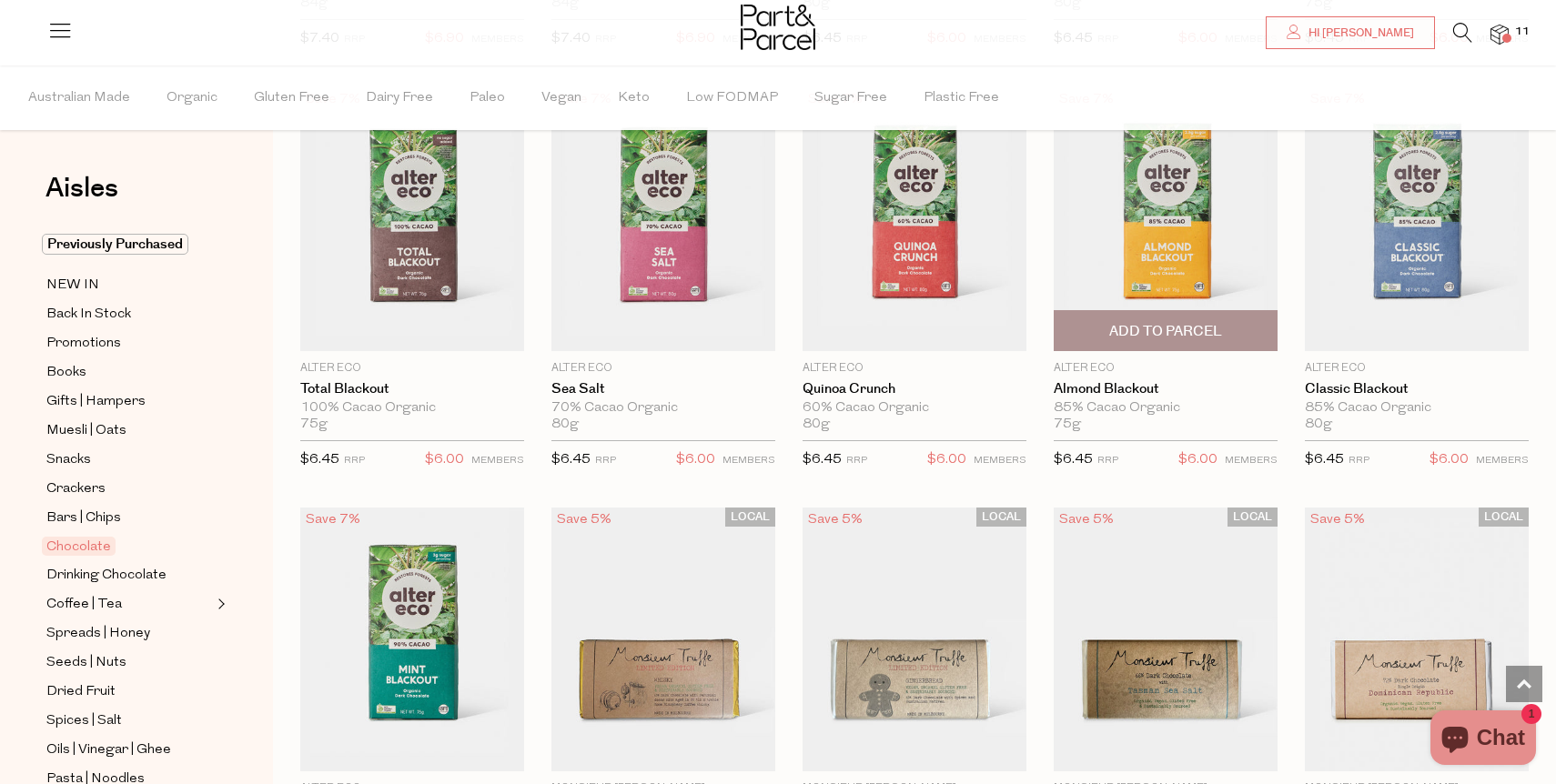
click at [1156, 332] on span "Add To Parcel" at bounding box center [1165, 331] width 113 height 19
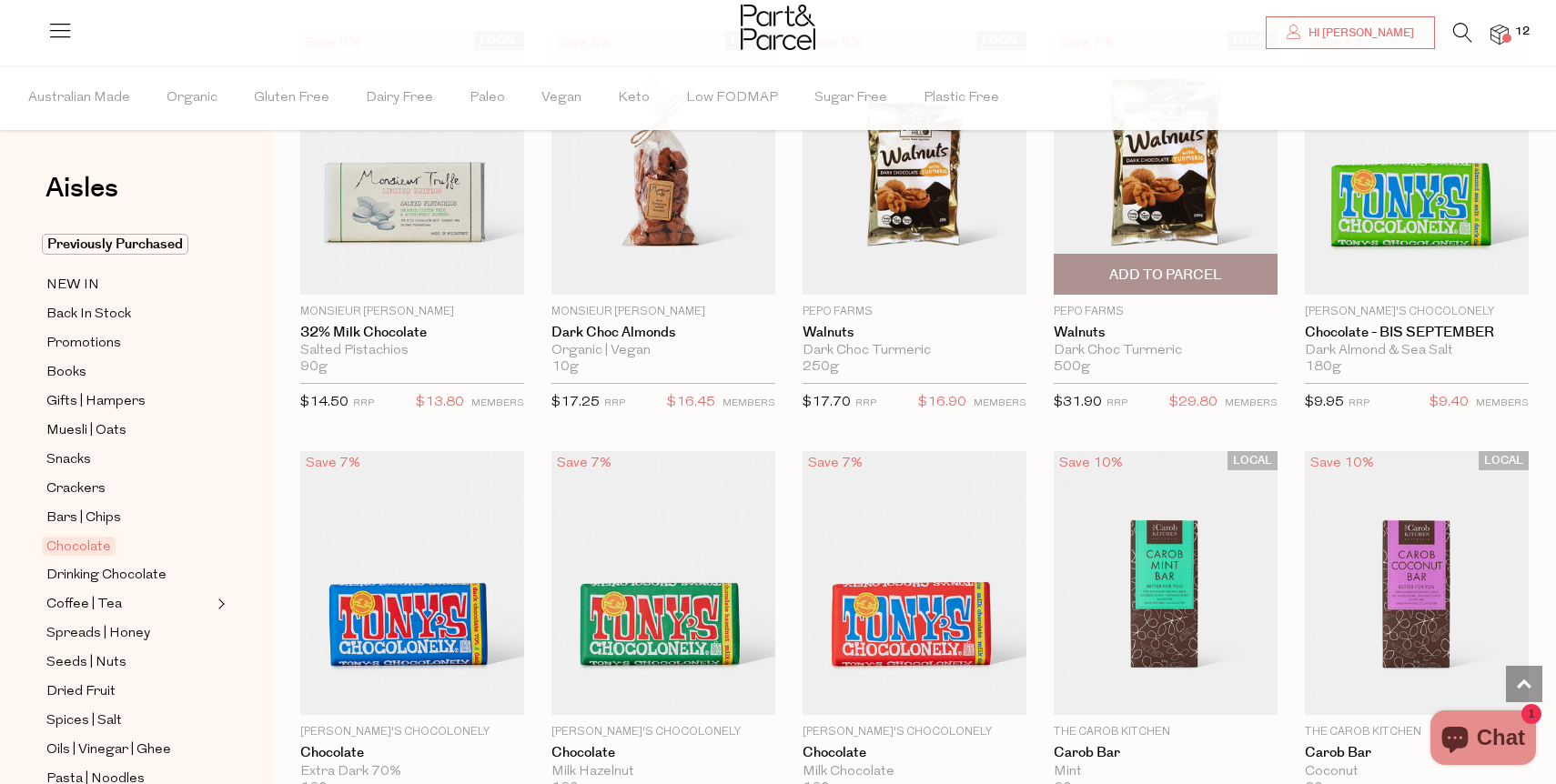
scroll to position [3155, 0]
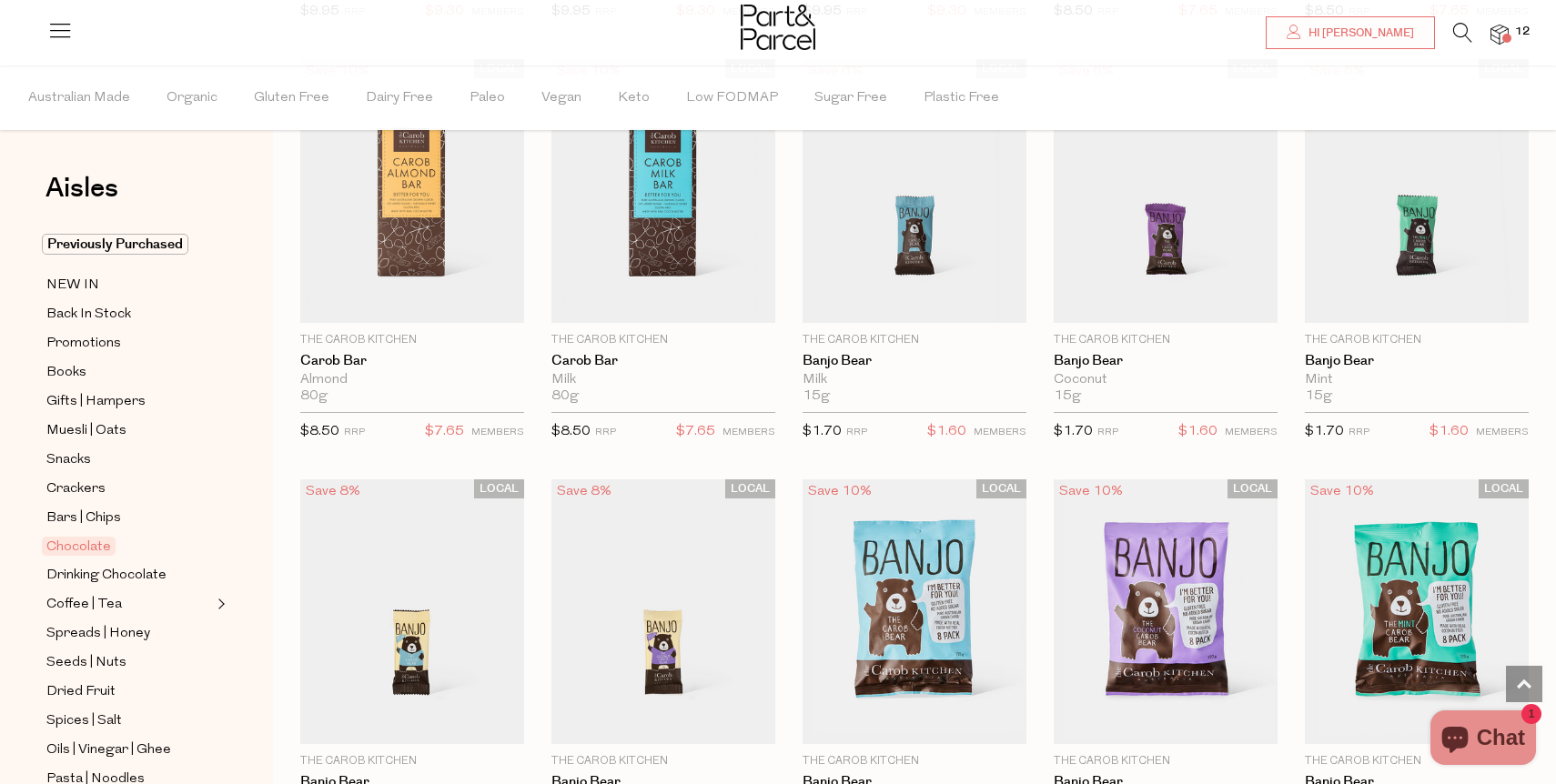
scroll to position [3958, 0]
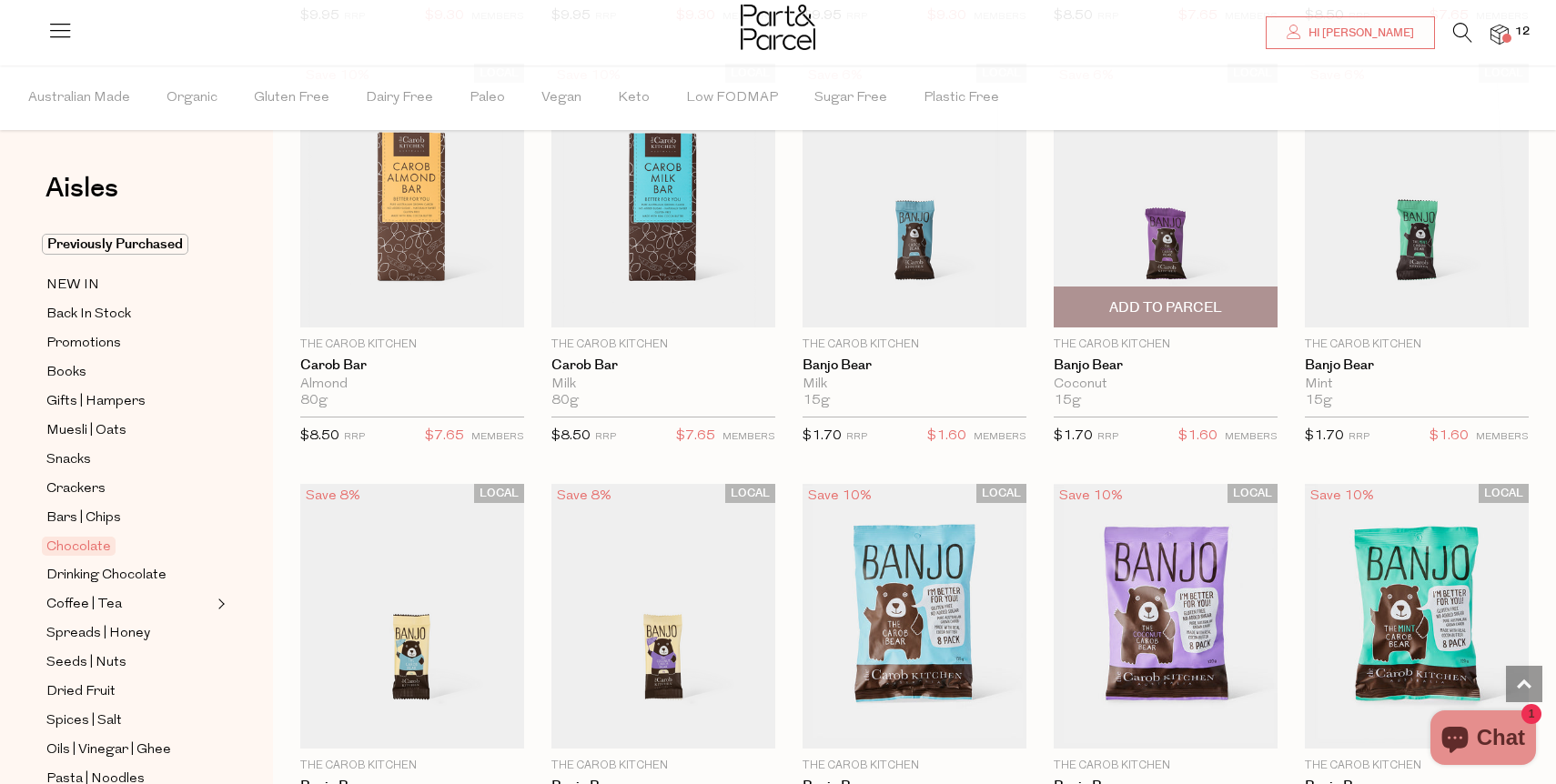
click at [1121, 302] on span "Add To Parcel" at bounding box center [1165, 308] width 113 height 19
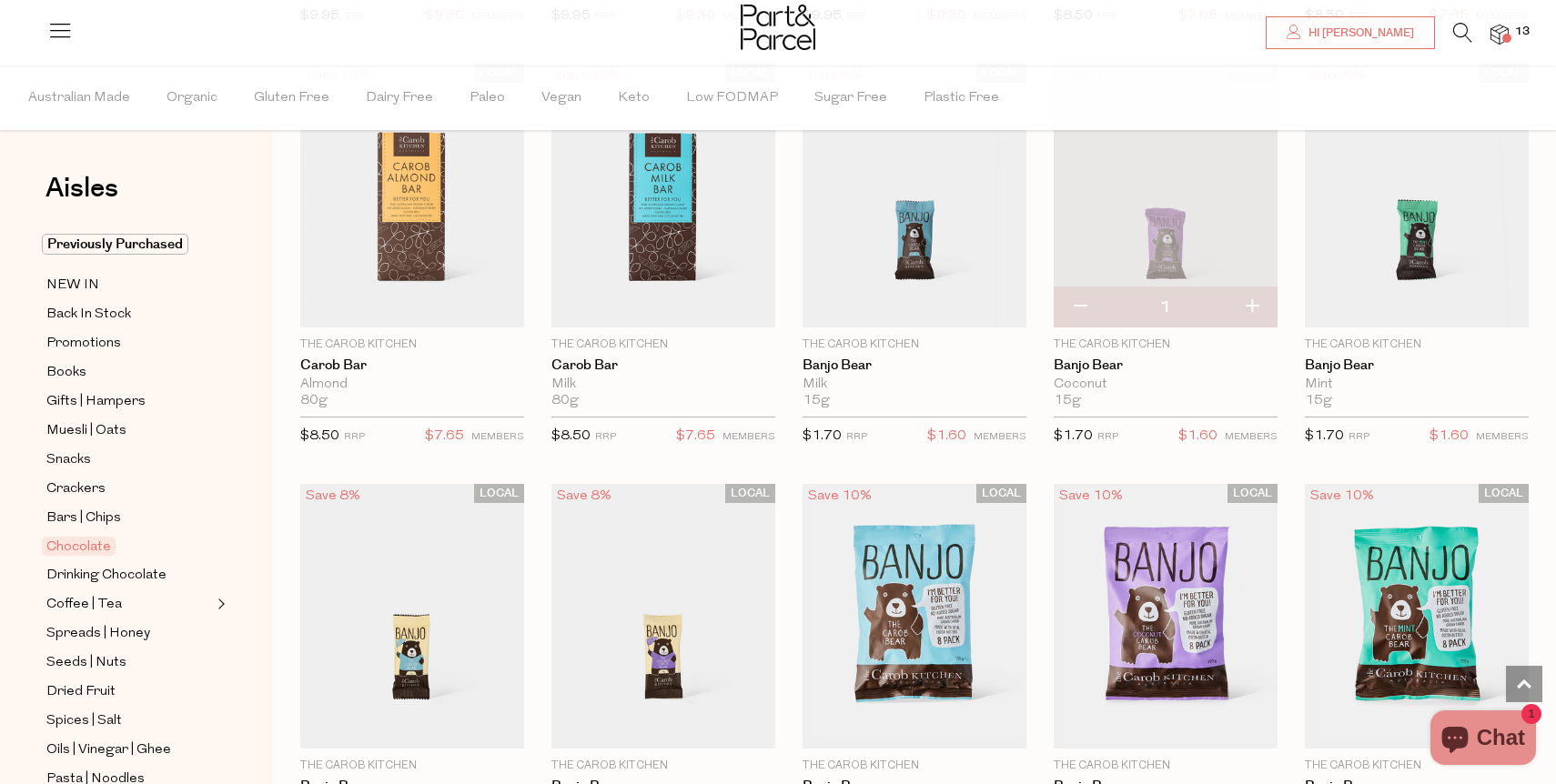
click at [1261, 299] on button "button" at bounding box center [1251, 307] width 51 height 40
type input "2"
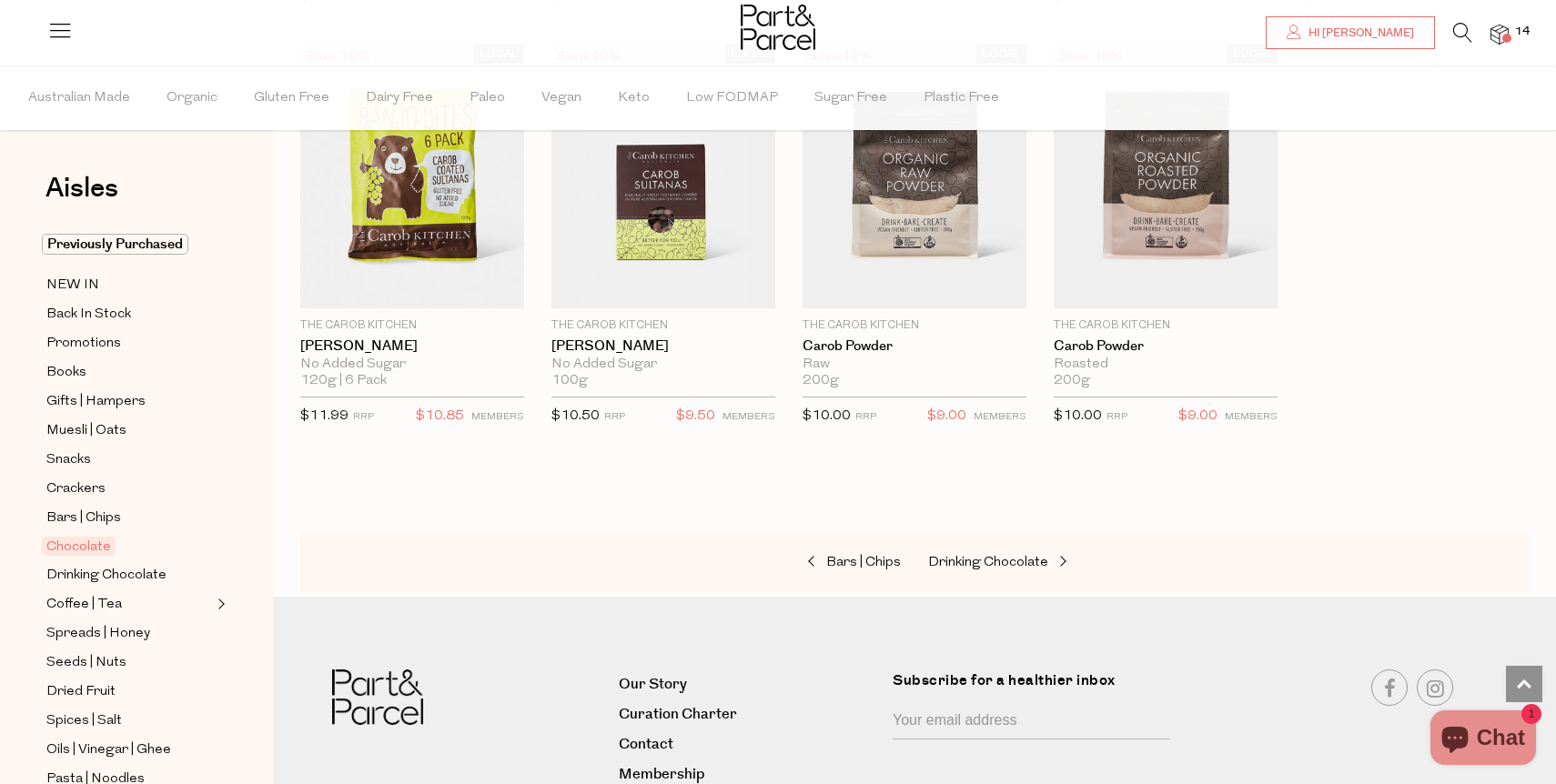
scroll to position [4958, 0]
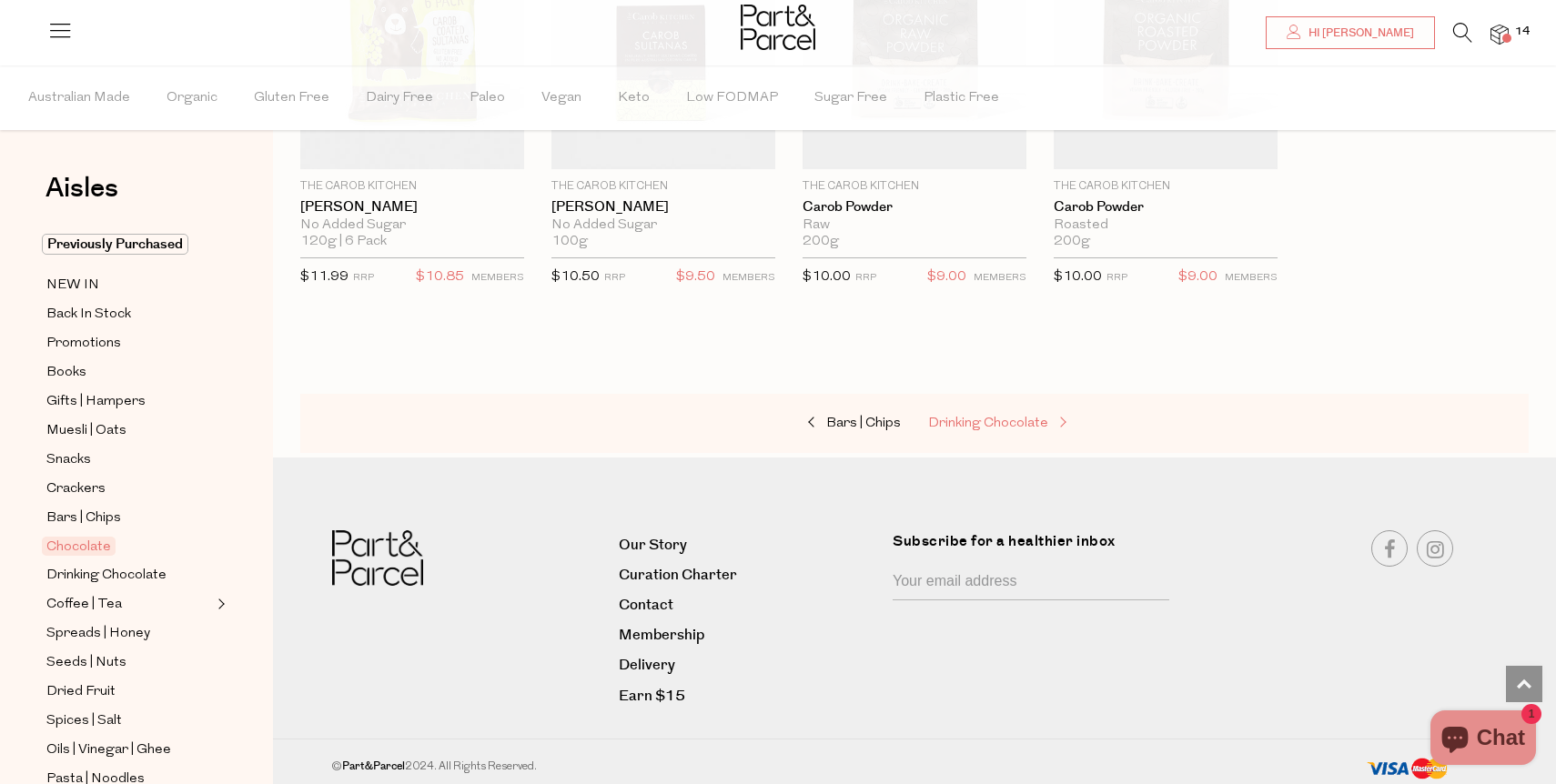
click at [1011, 416] on span "Drinking Chocolate" at bounding box center [988, 423] width 120 height 14
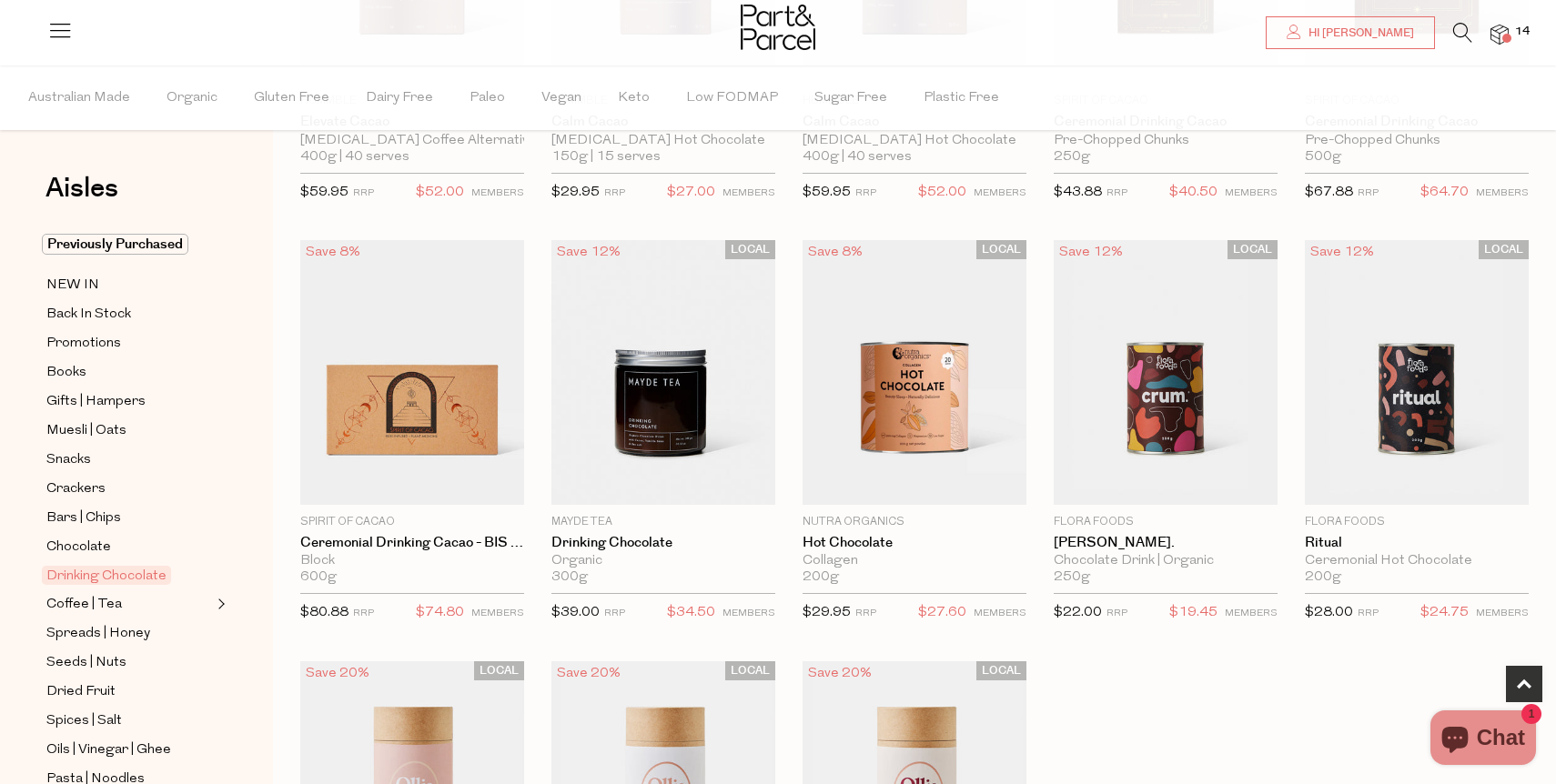
scroll to position [836, 0]
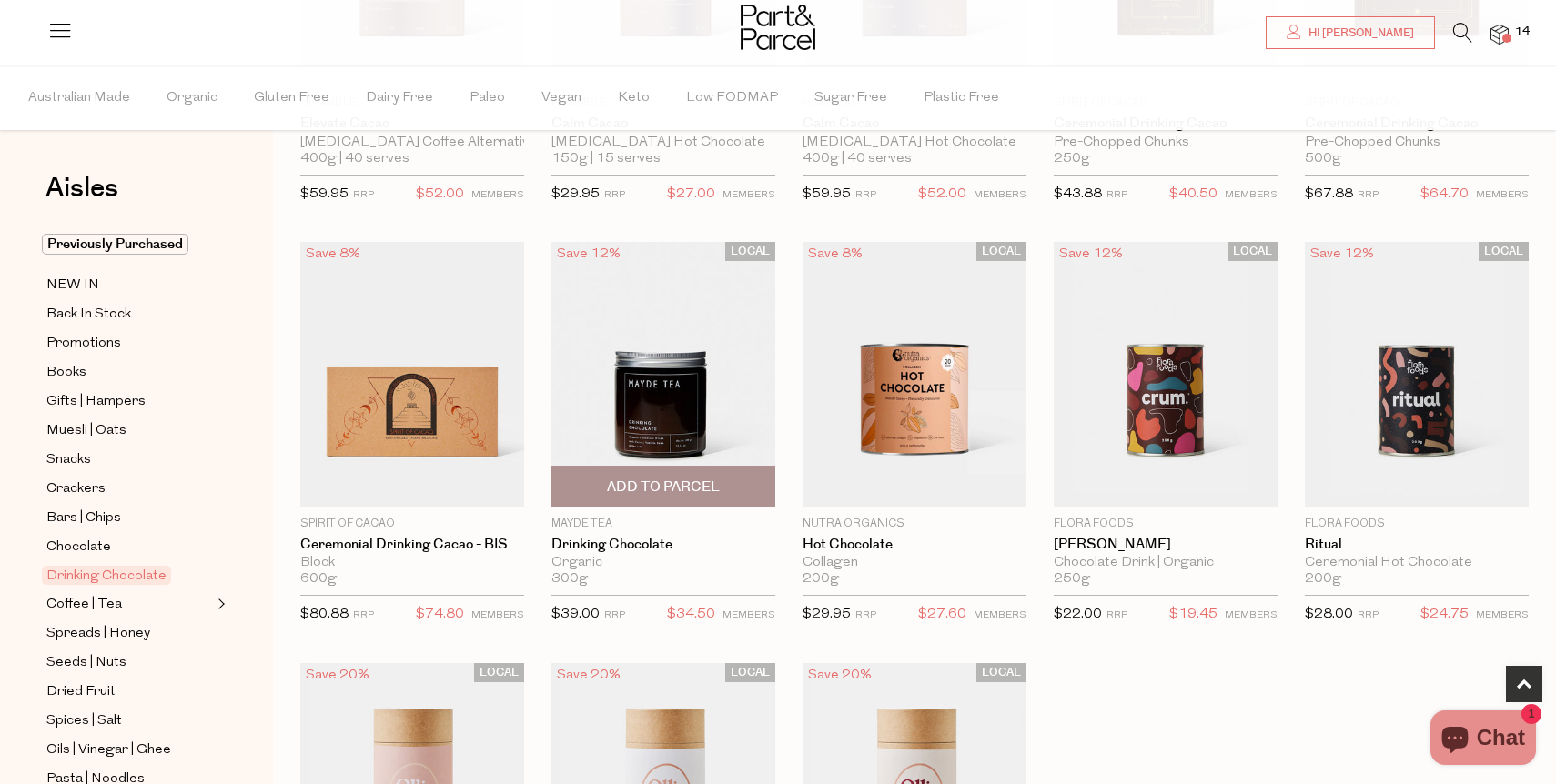
click at [706, 404] on img at bounding box center [662, 374] width 224 height 264
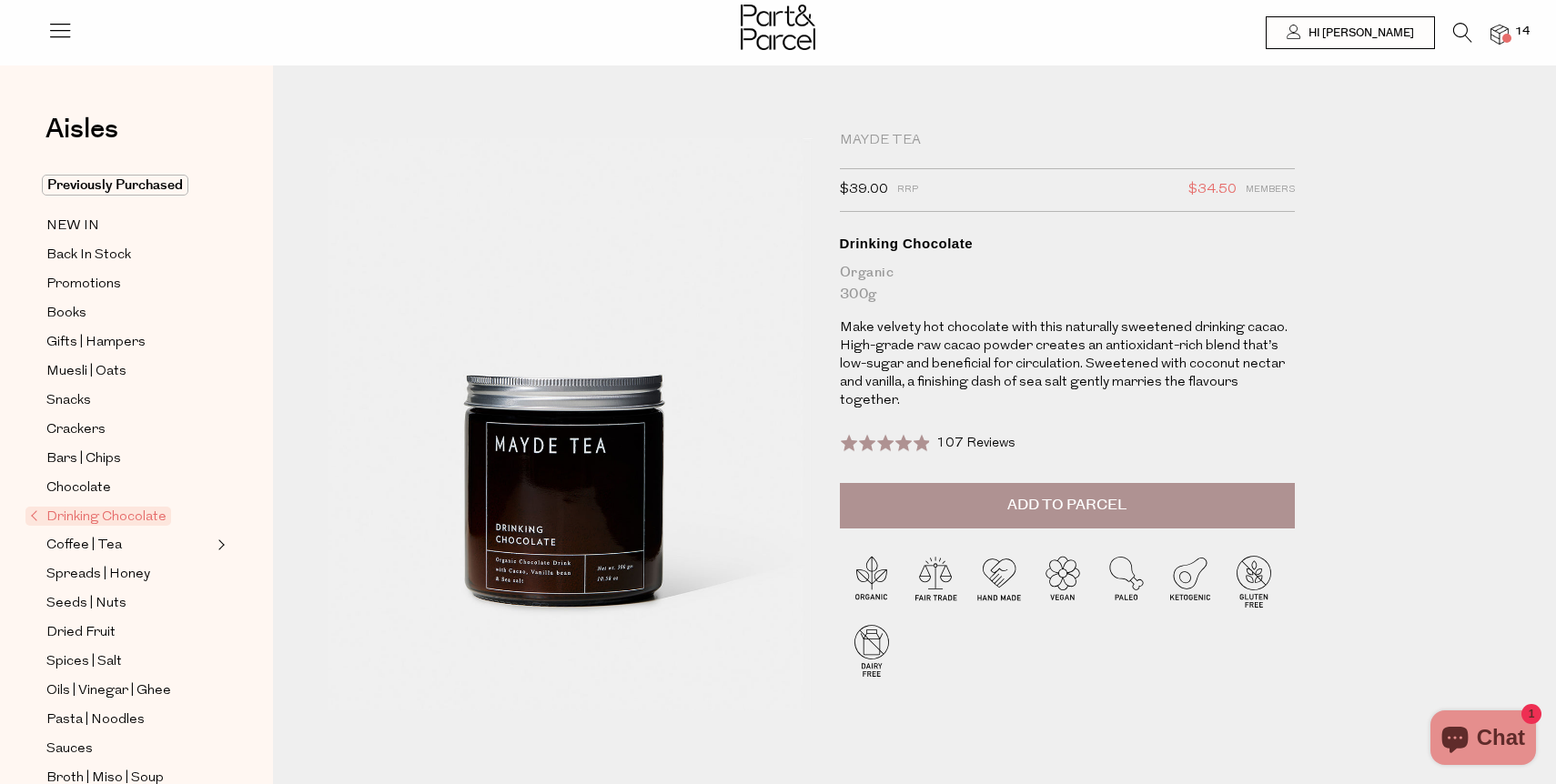
click at [934, 486] on button "Add to Parcel" at bounding box center [1068, 505] width 455 height 46
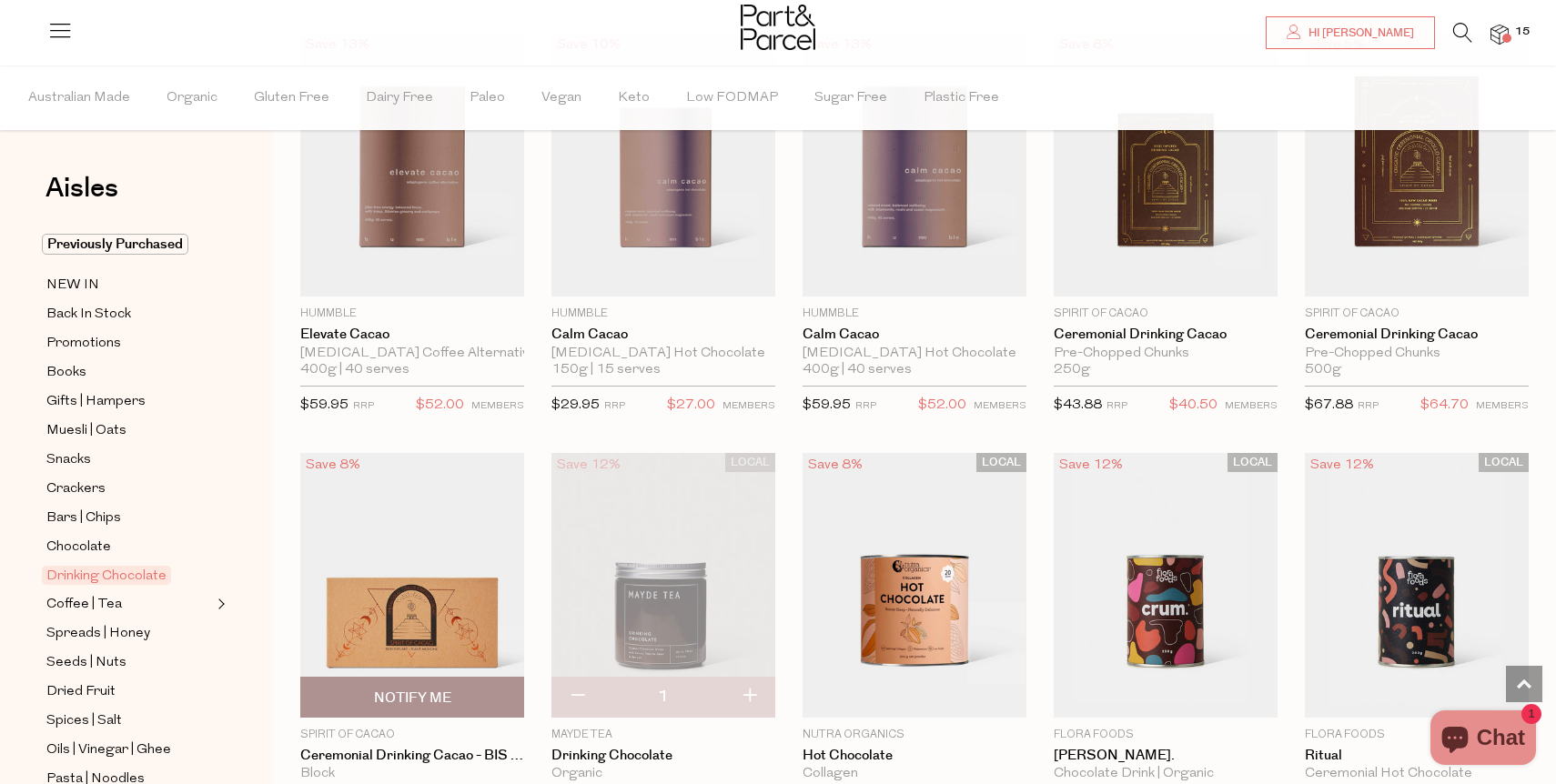
scroll to position [622, 0]
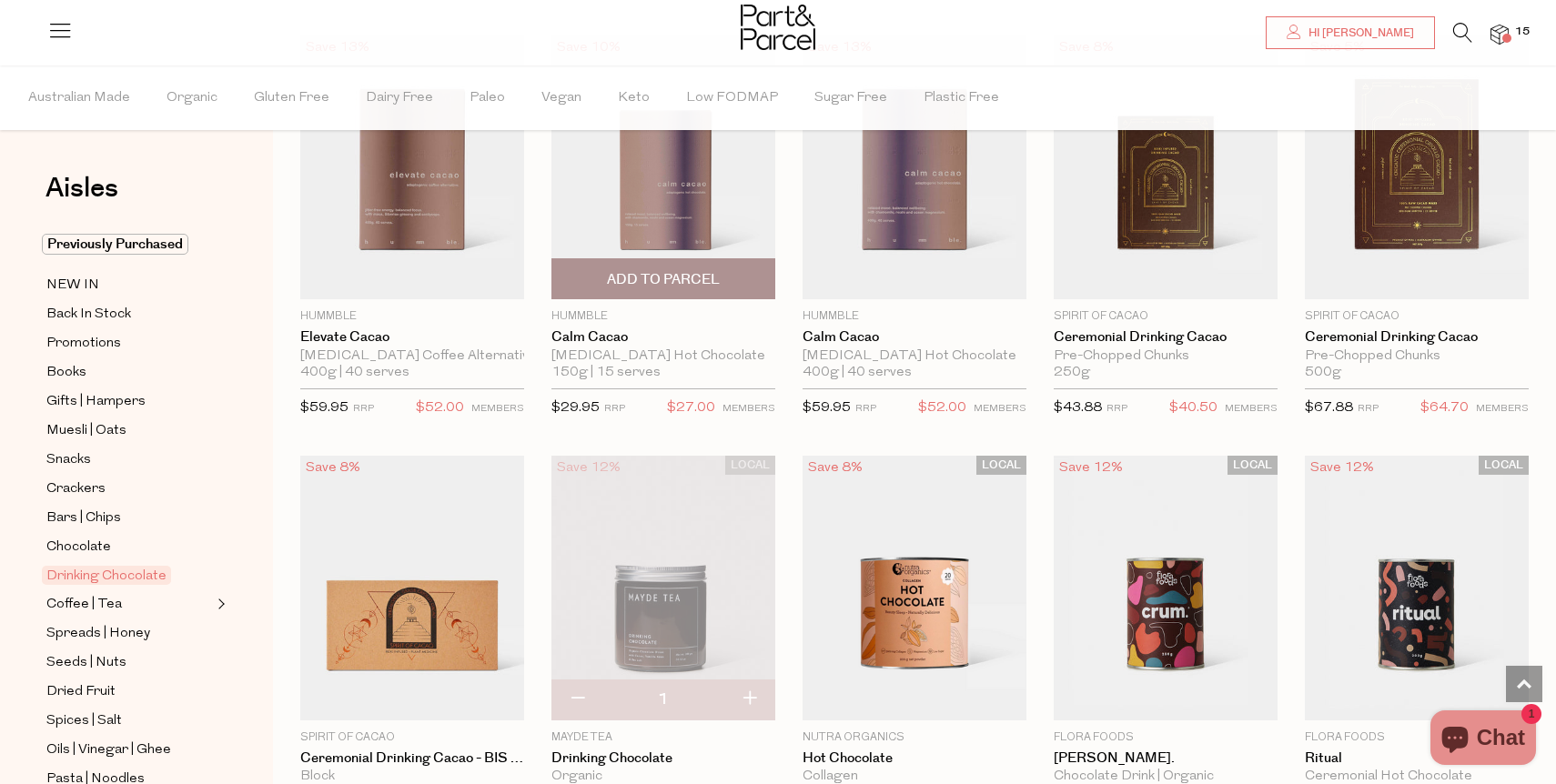
click at [625, 213] on img at bounding box center [662, 167] width 224 height 264
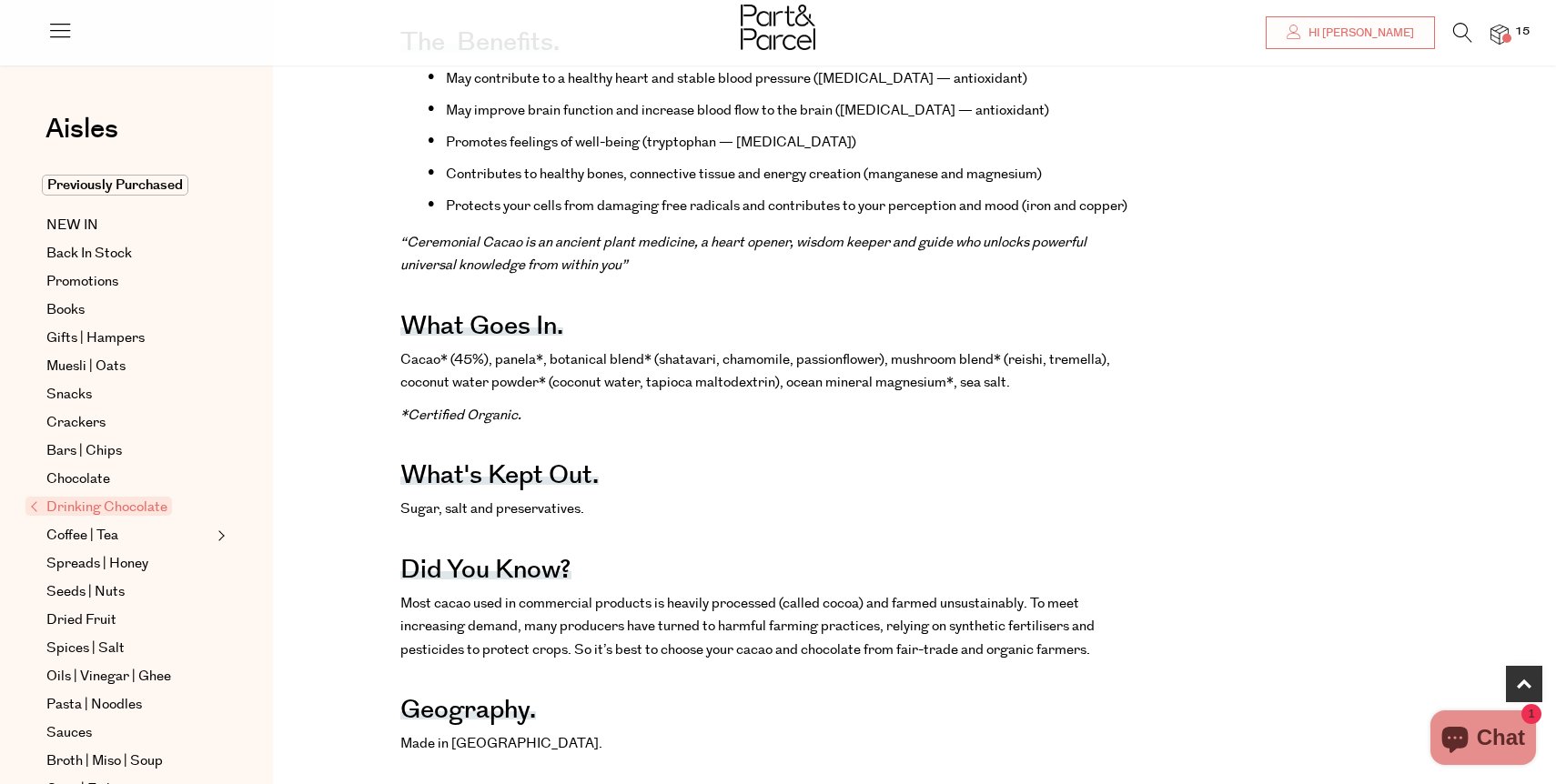
scroll to position [850, 0]
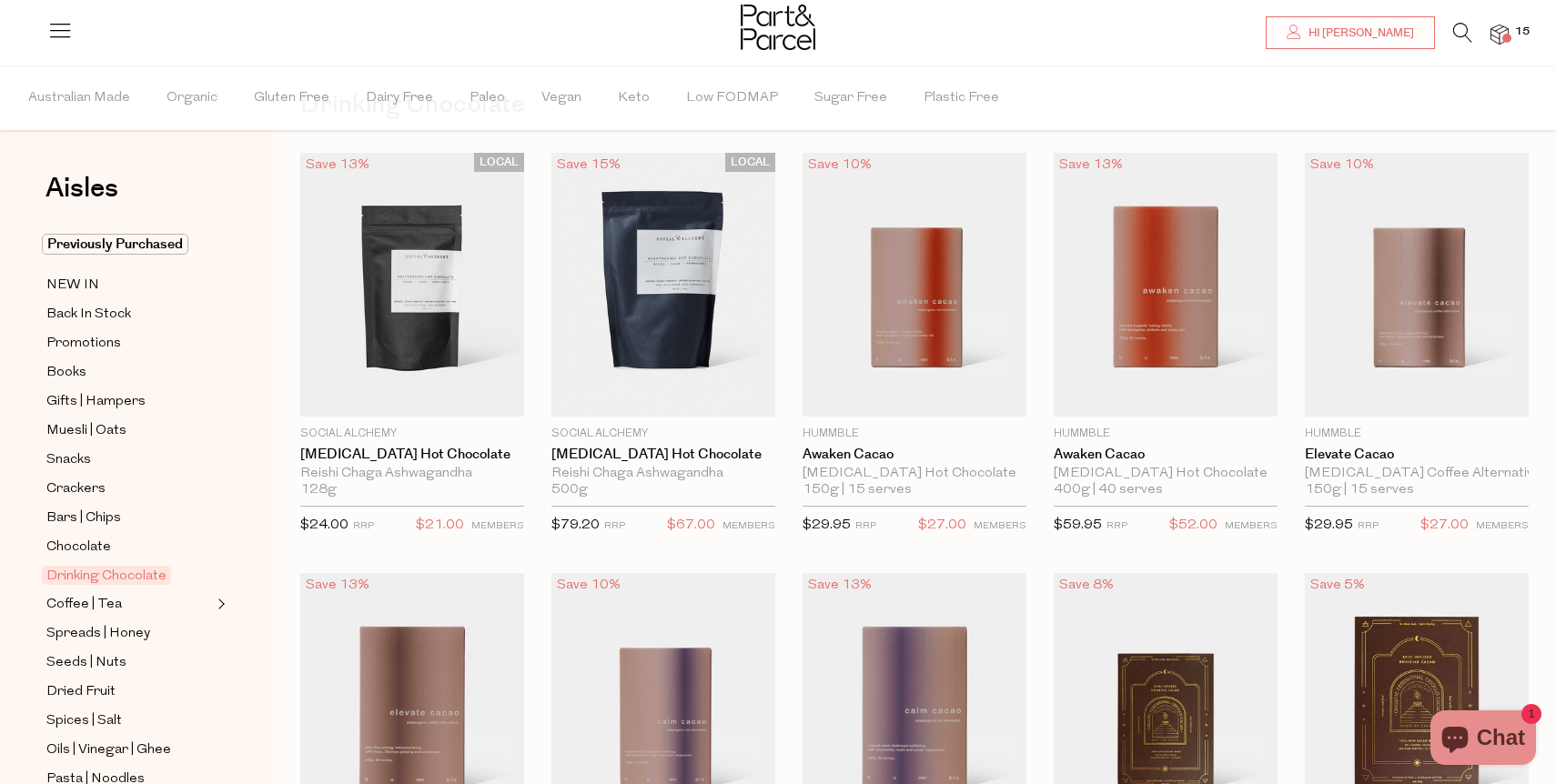
scroll to position [79, 0]
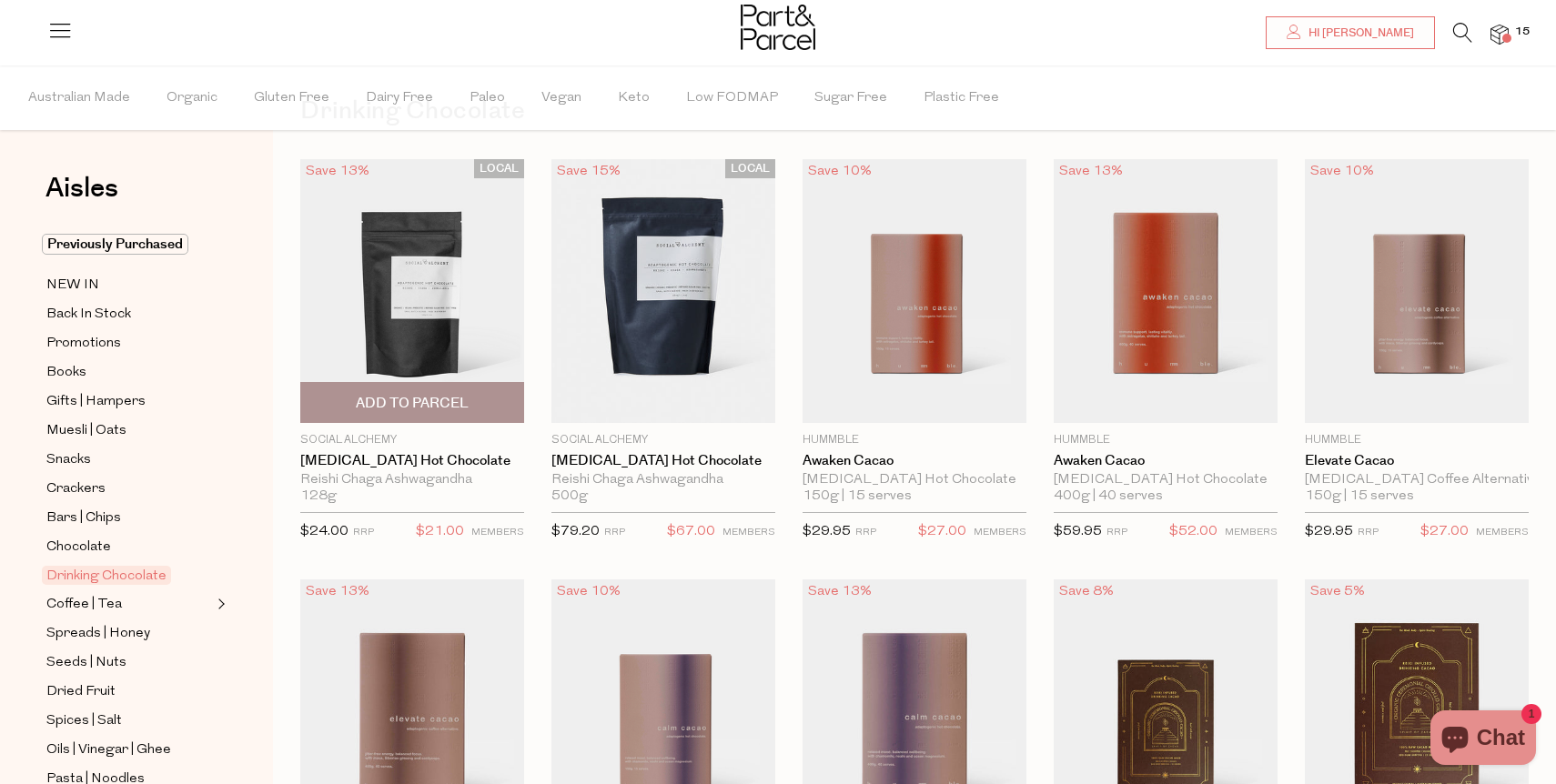
click at [420, 261] on img at bounding box center [412, 291] width 224 height 264
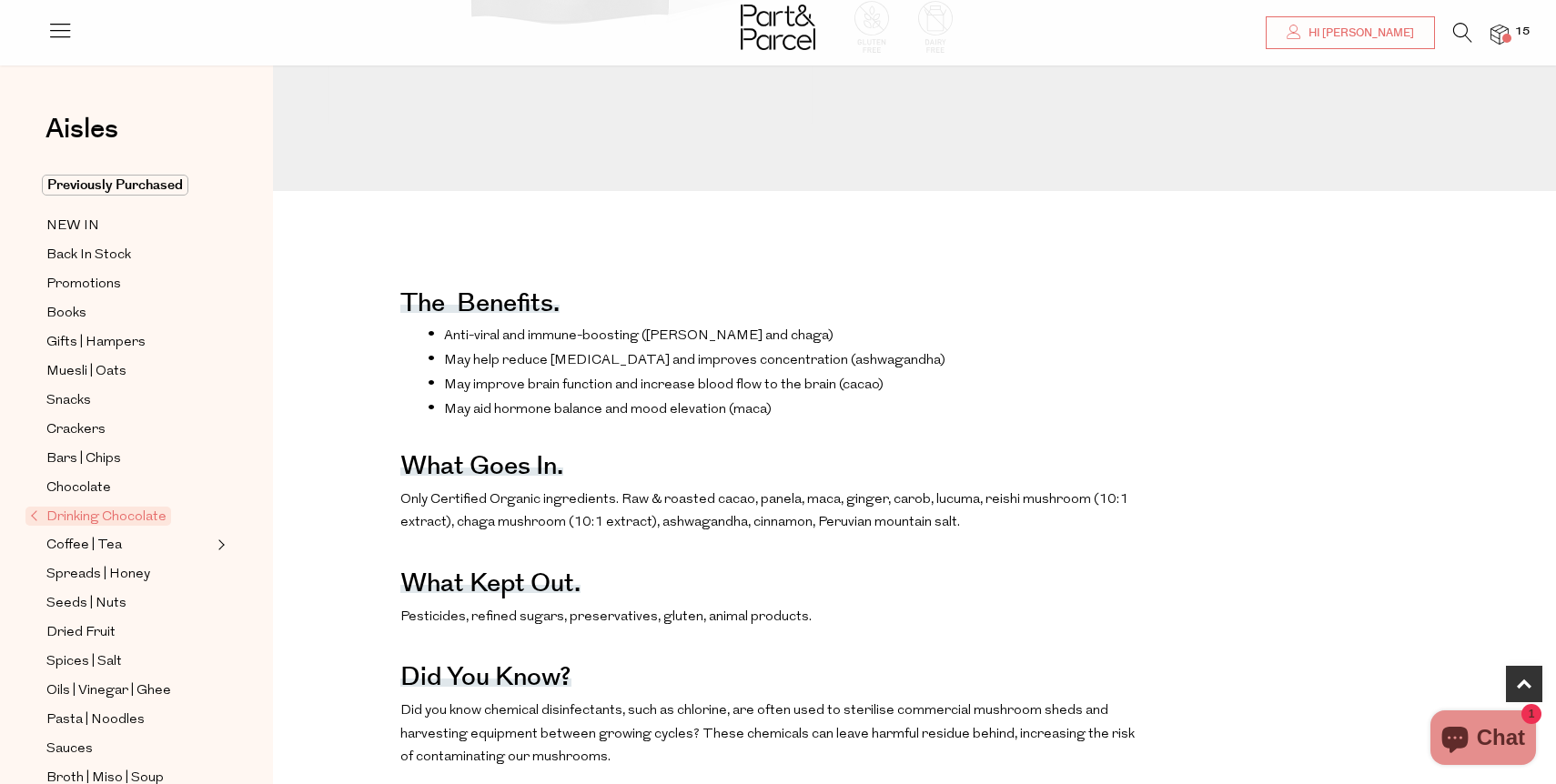
scroll to position [167, 0]
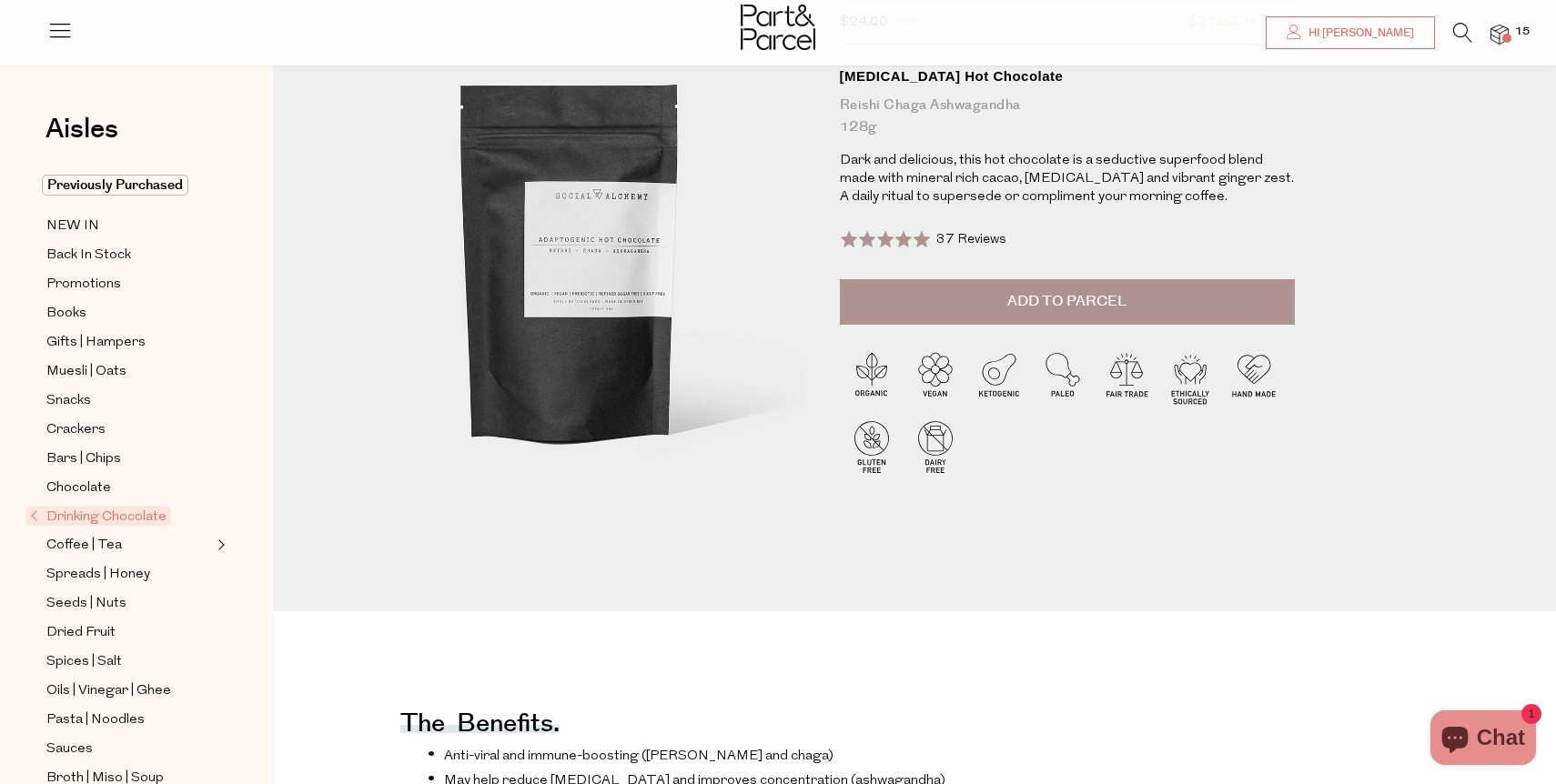
click at [1024, 302] on span "Add to Parcel" at bounding box center [1067, 301] width 119 height 21
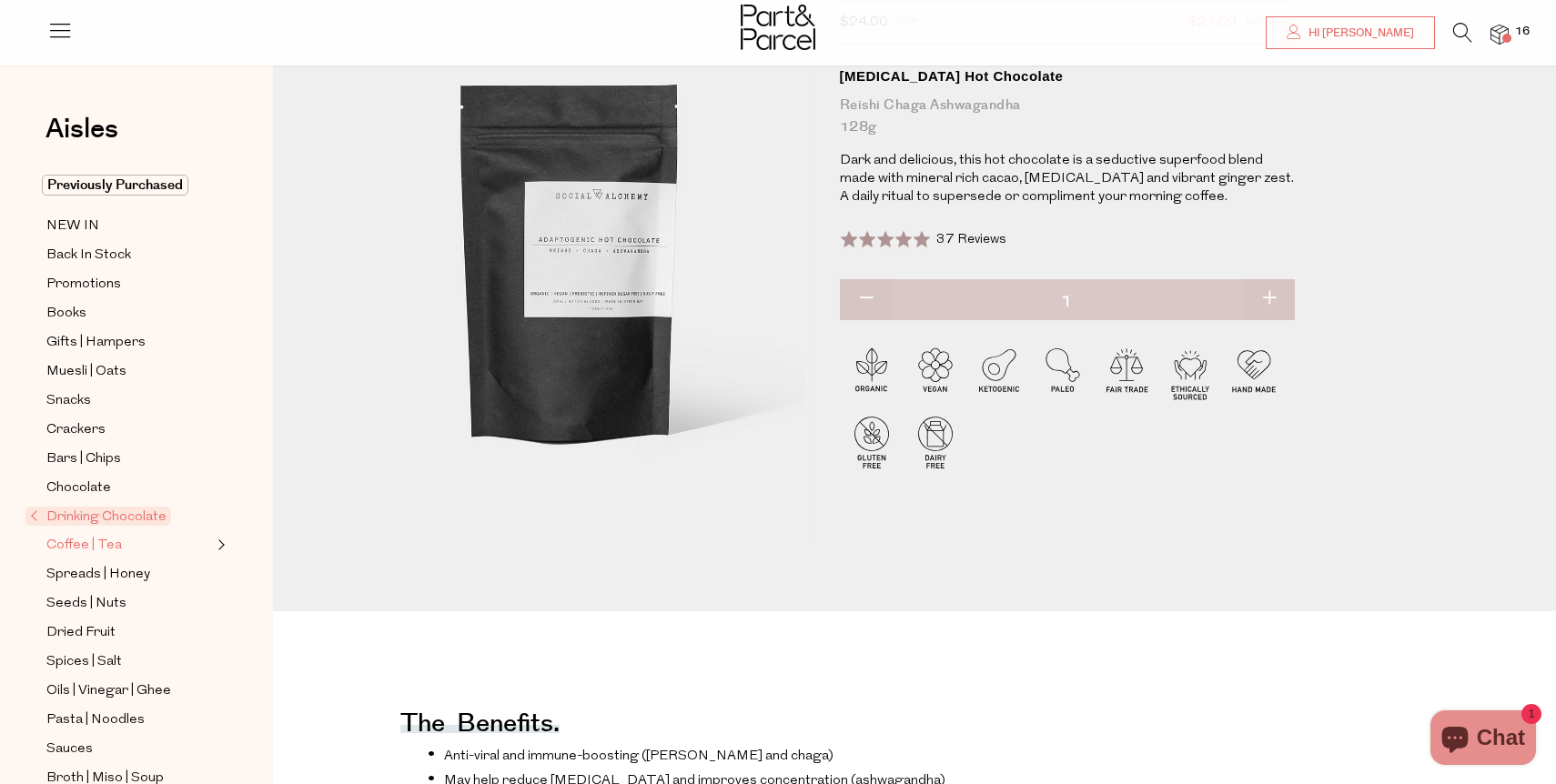
click at [59, 542] on span "Coffee | Tea" at bounding box center [84, 545] width 76 height 22
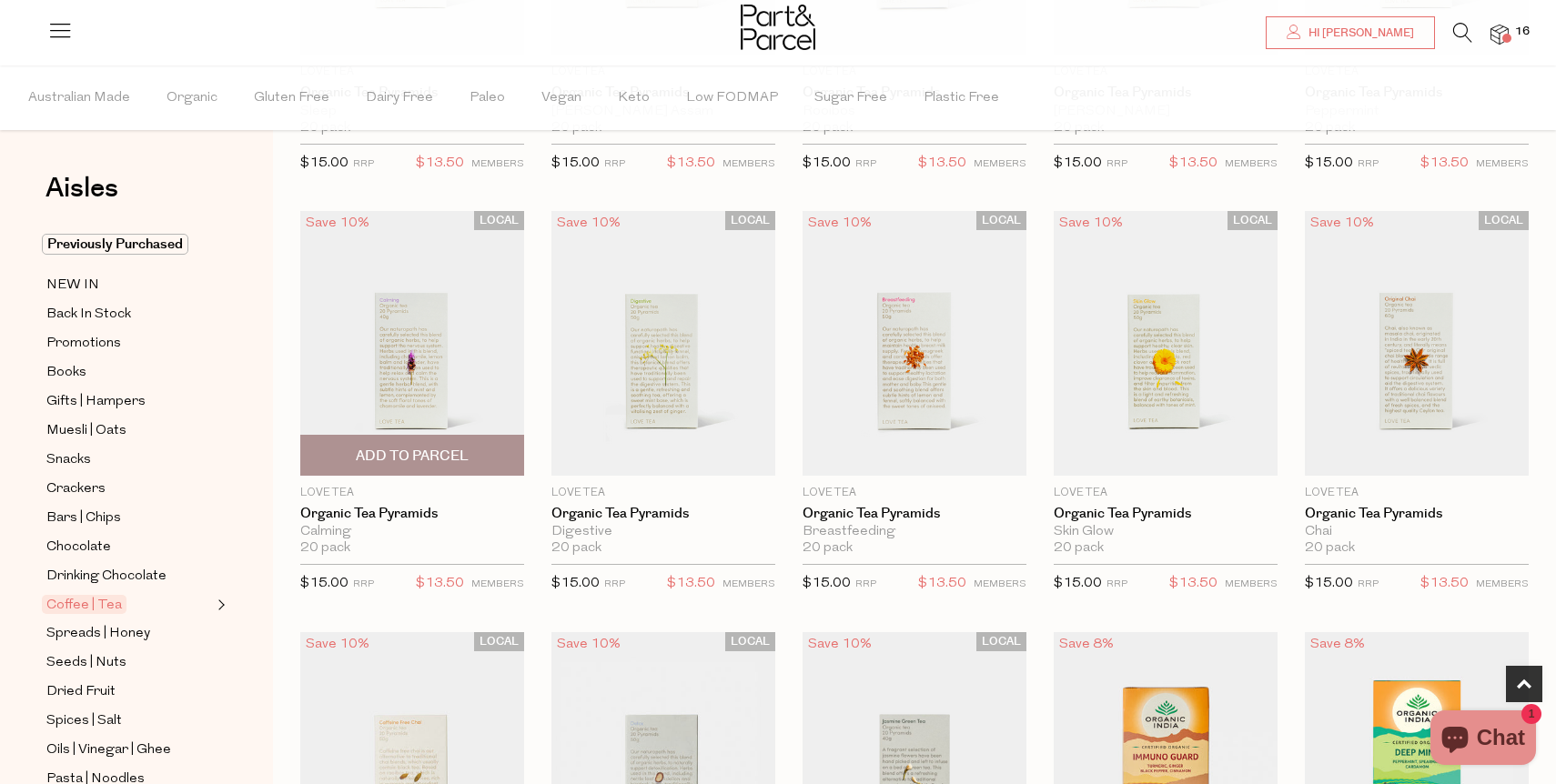
scroll to position [873, 0]
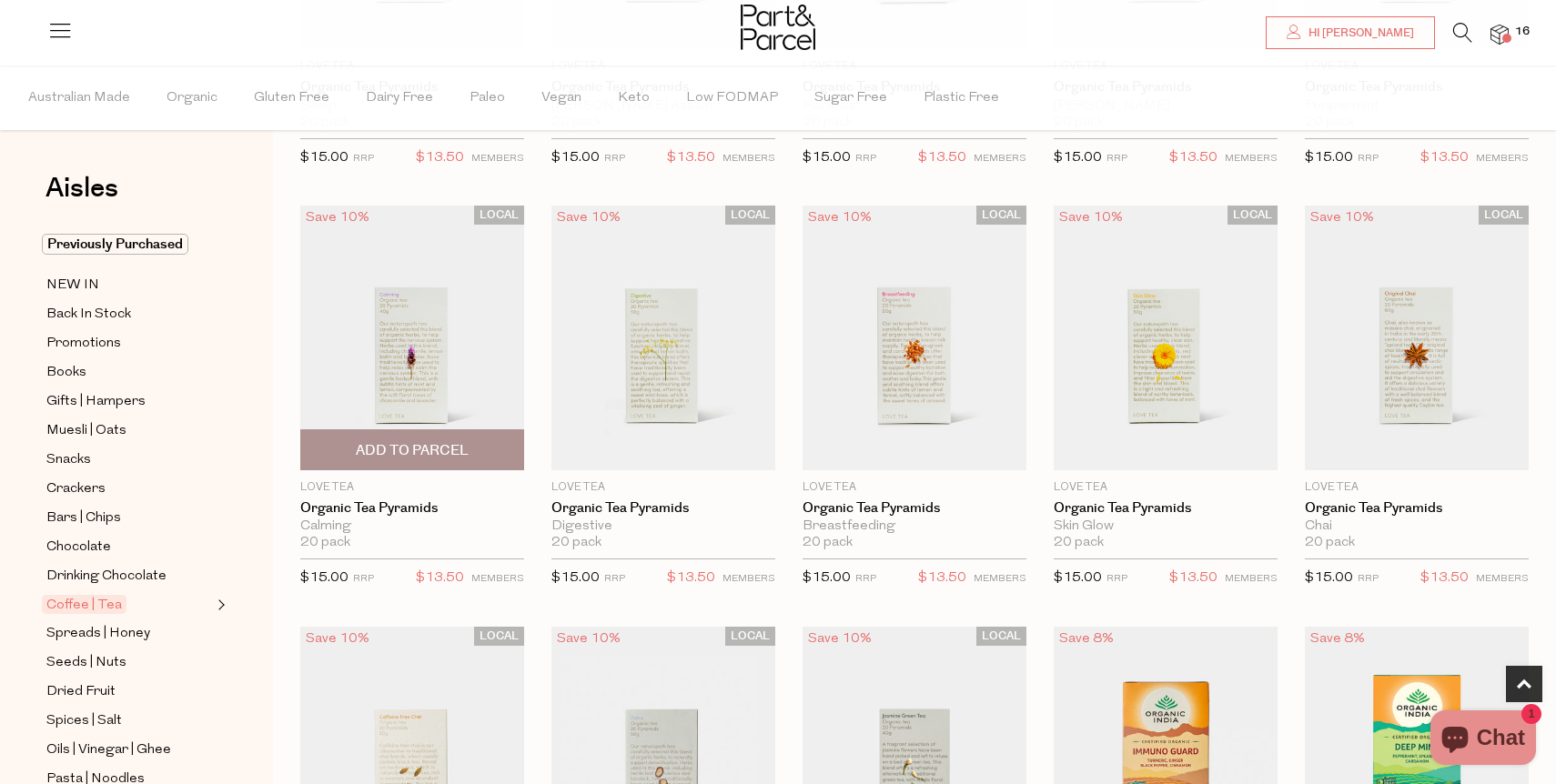
click at [382, 443] on span "Add To Parcel" at bounding box center [412, 451] width 113 height 19
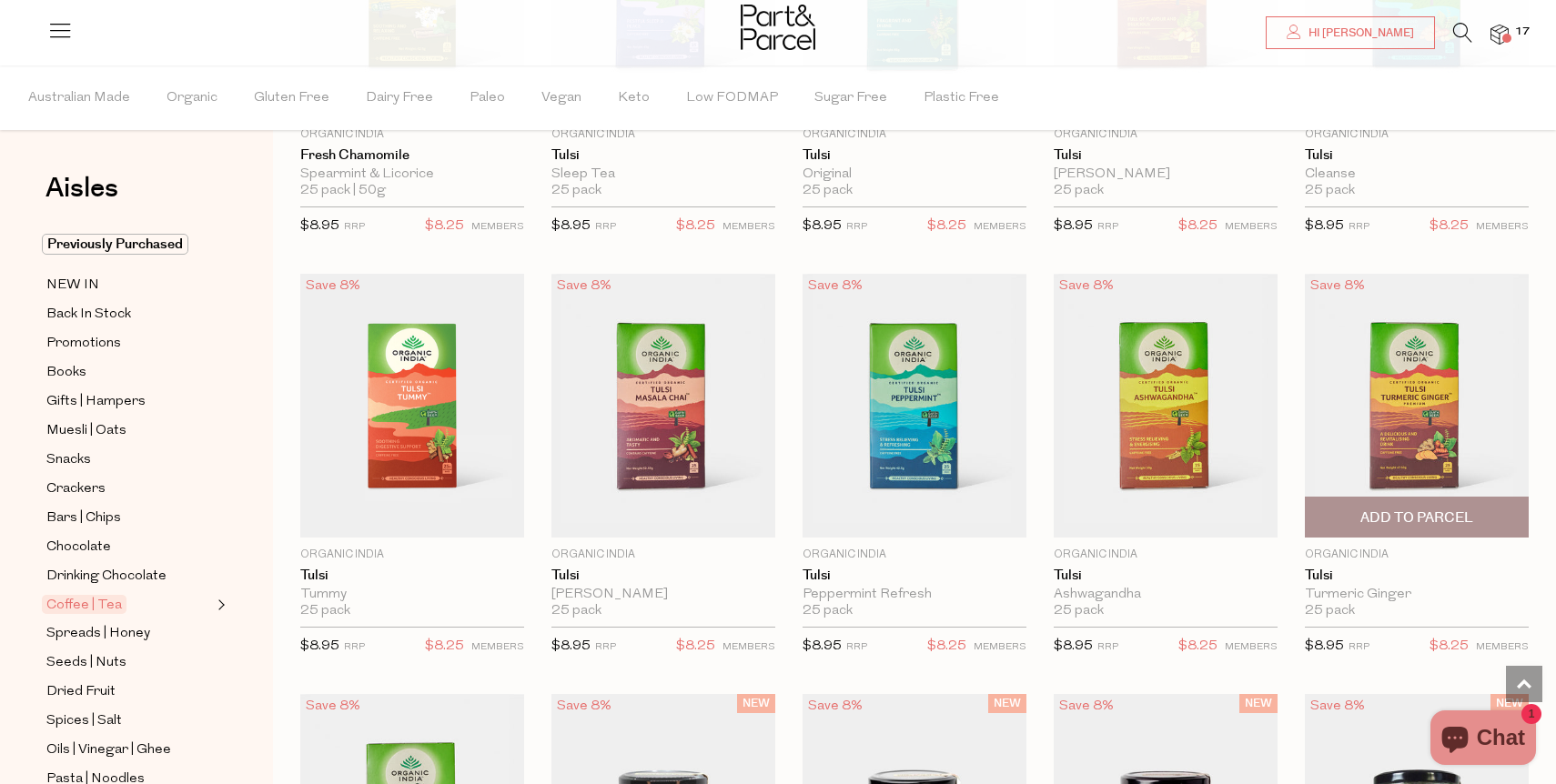
scroll to position [2065, 0]
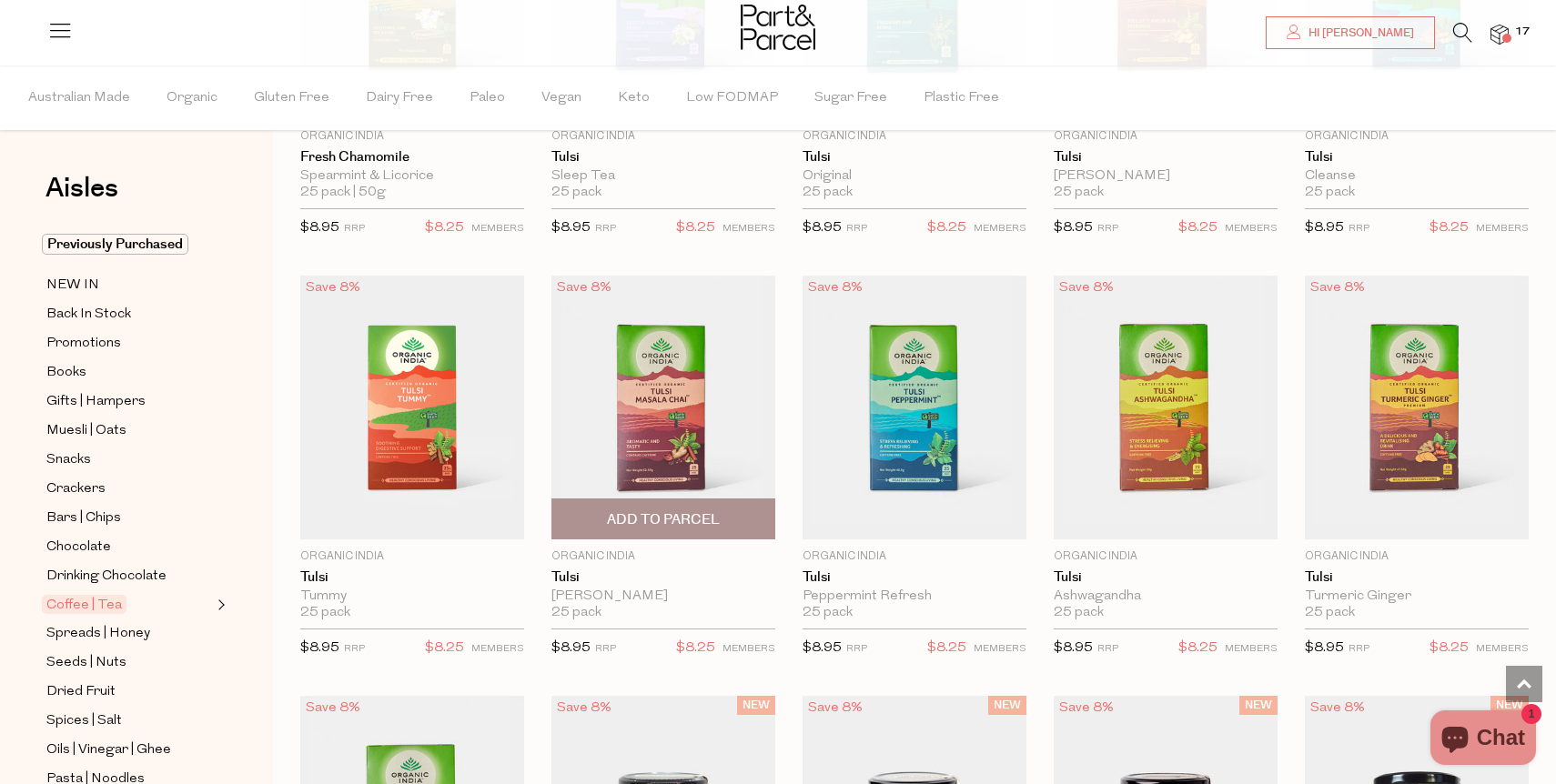
click at [678, 432] on img at bounding box center [662, 408] width 224 height 264
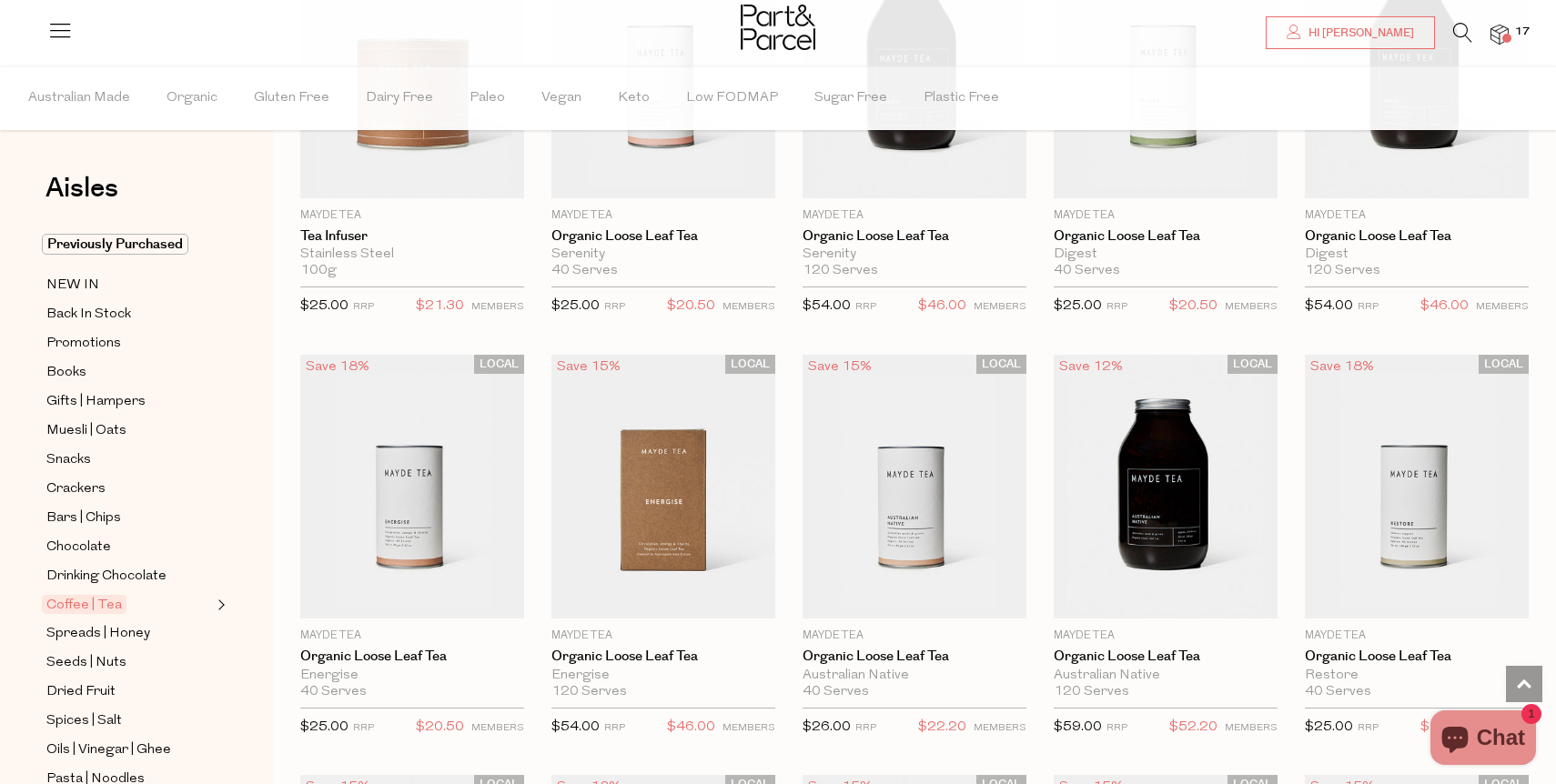
scroll to position [3249, 0]
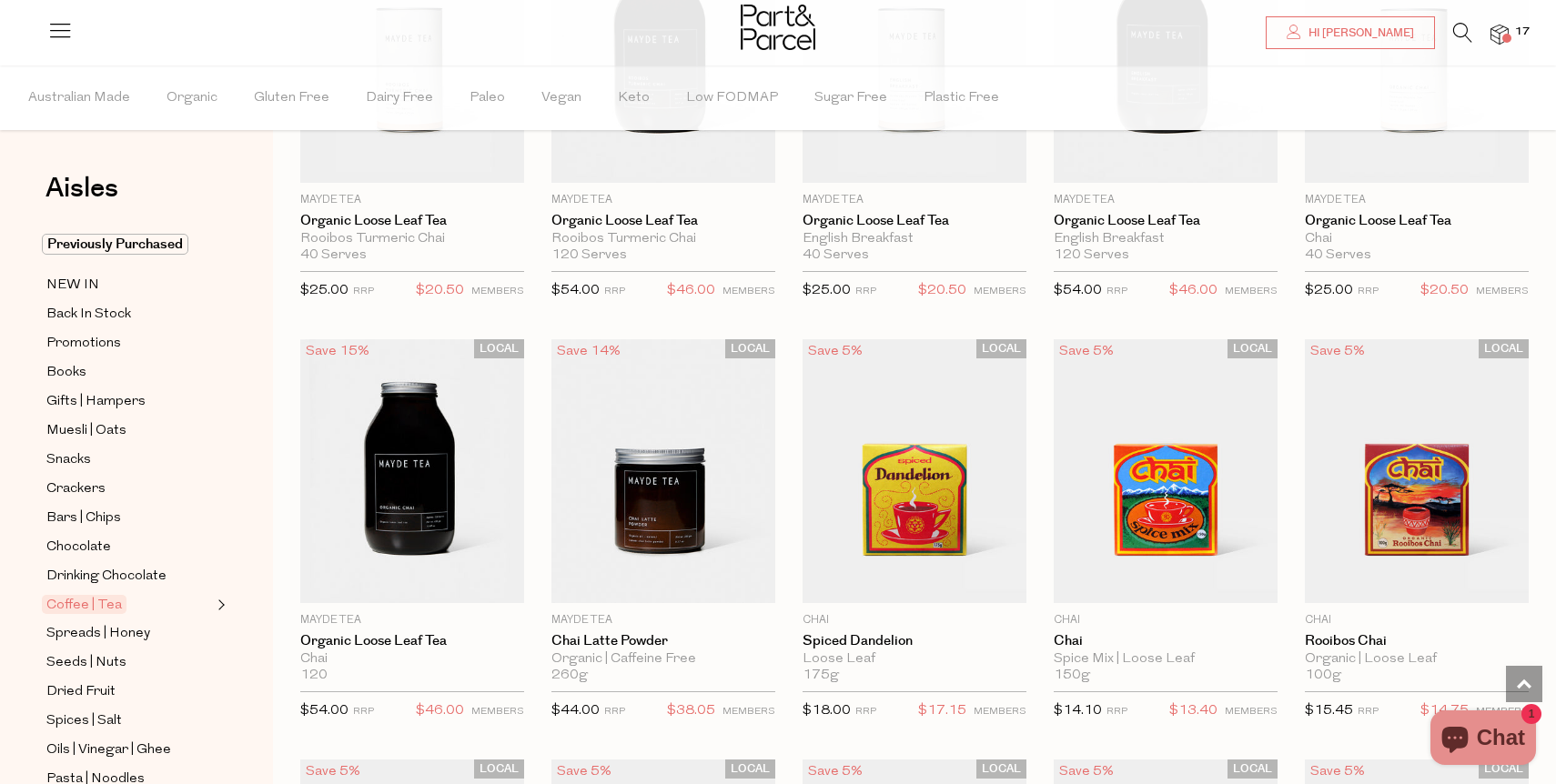
scroll to position [4529, 0]
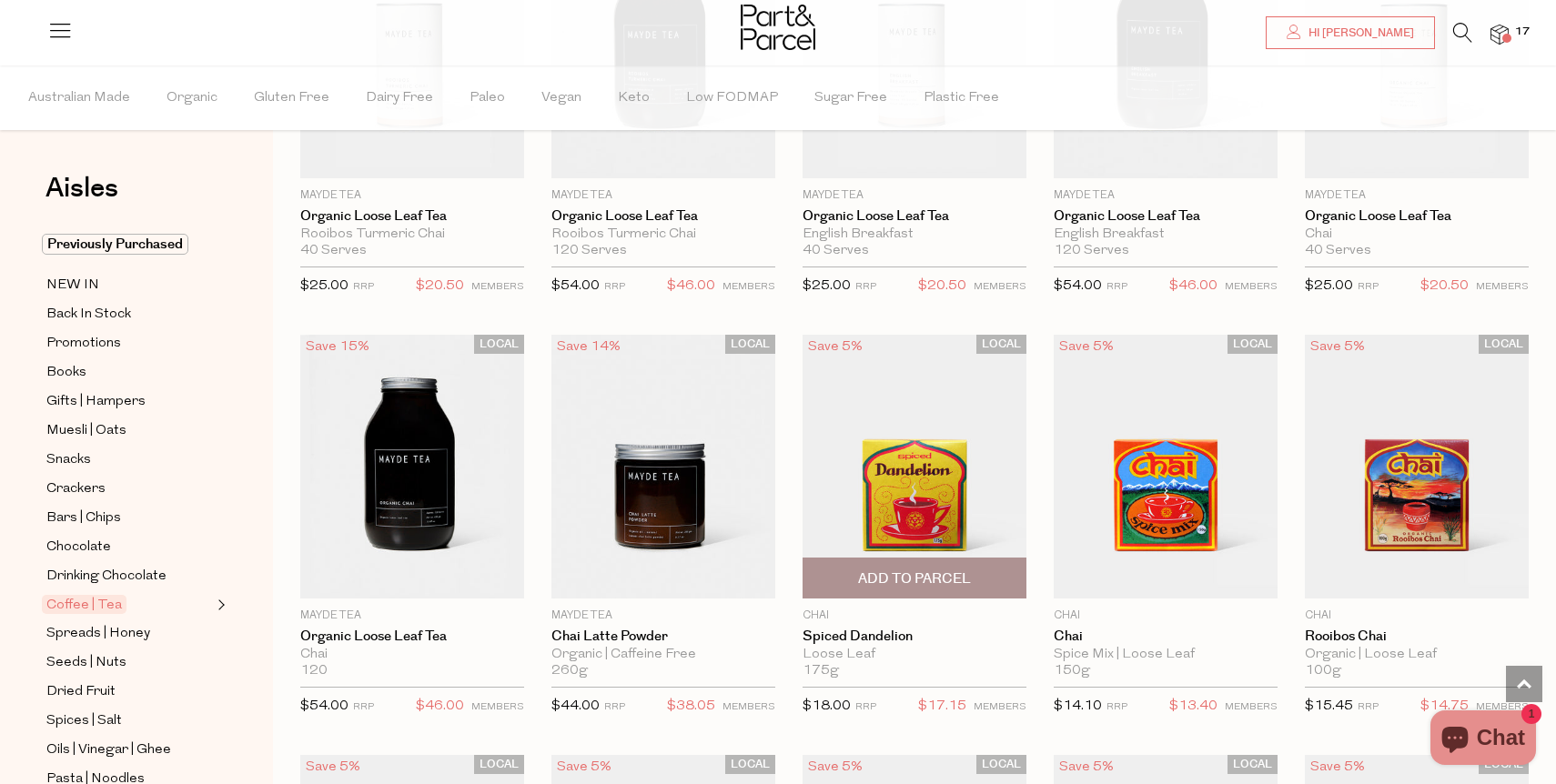
click at [942, 450] on img at bounding box center [914, 467] width 224 height 264
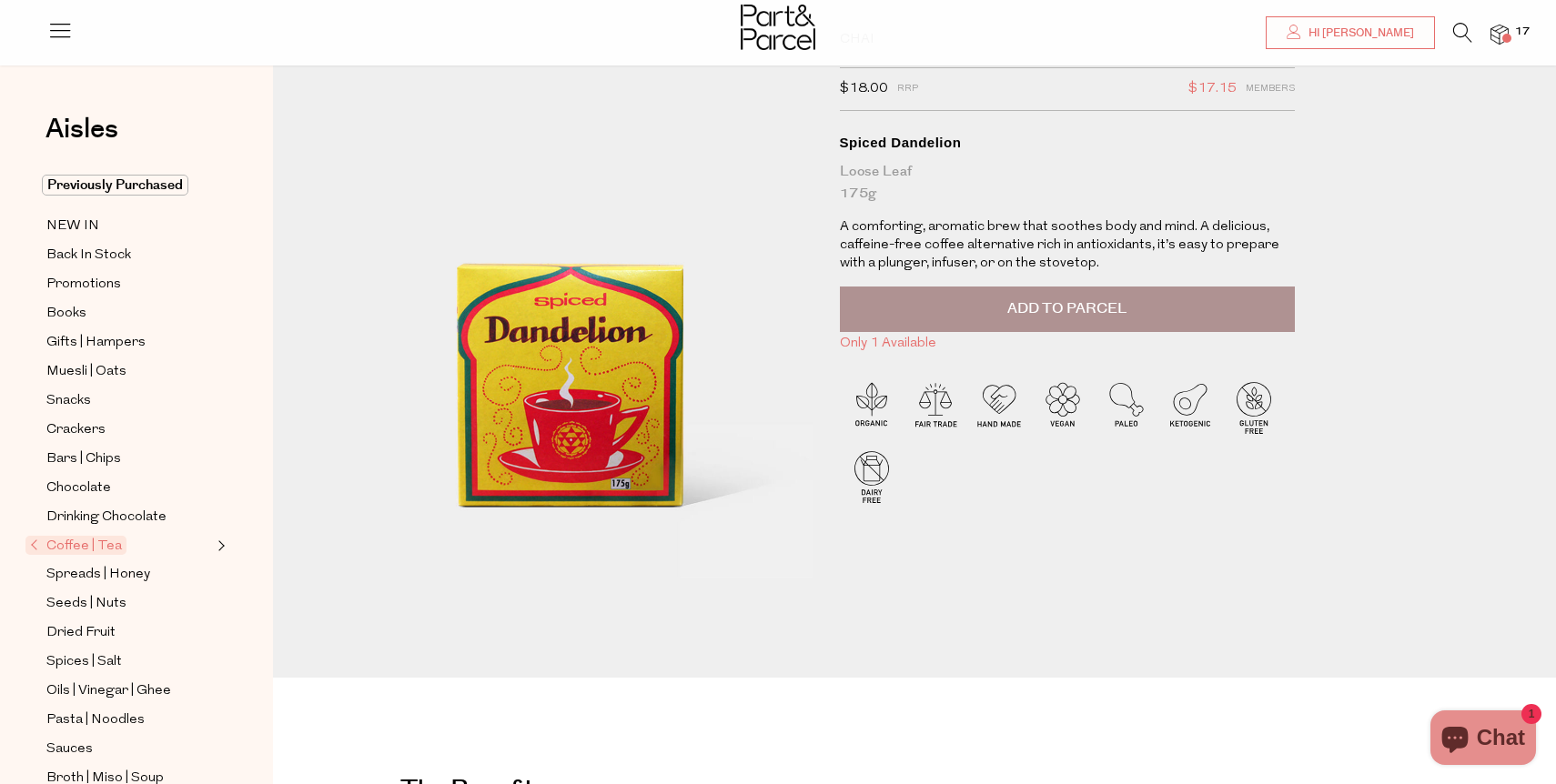
scroll to position [105, 0]
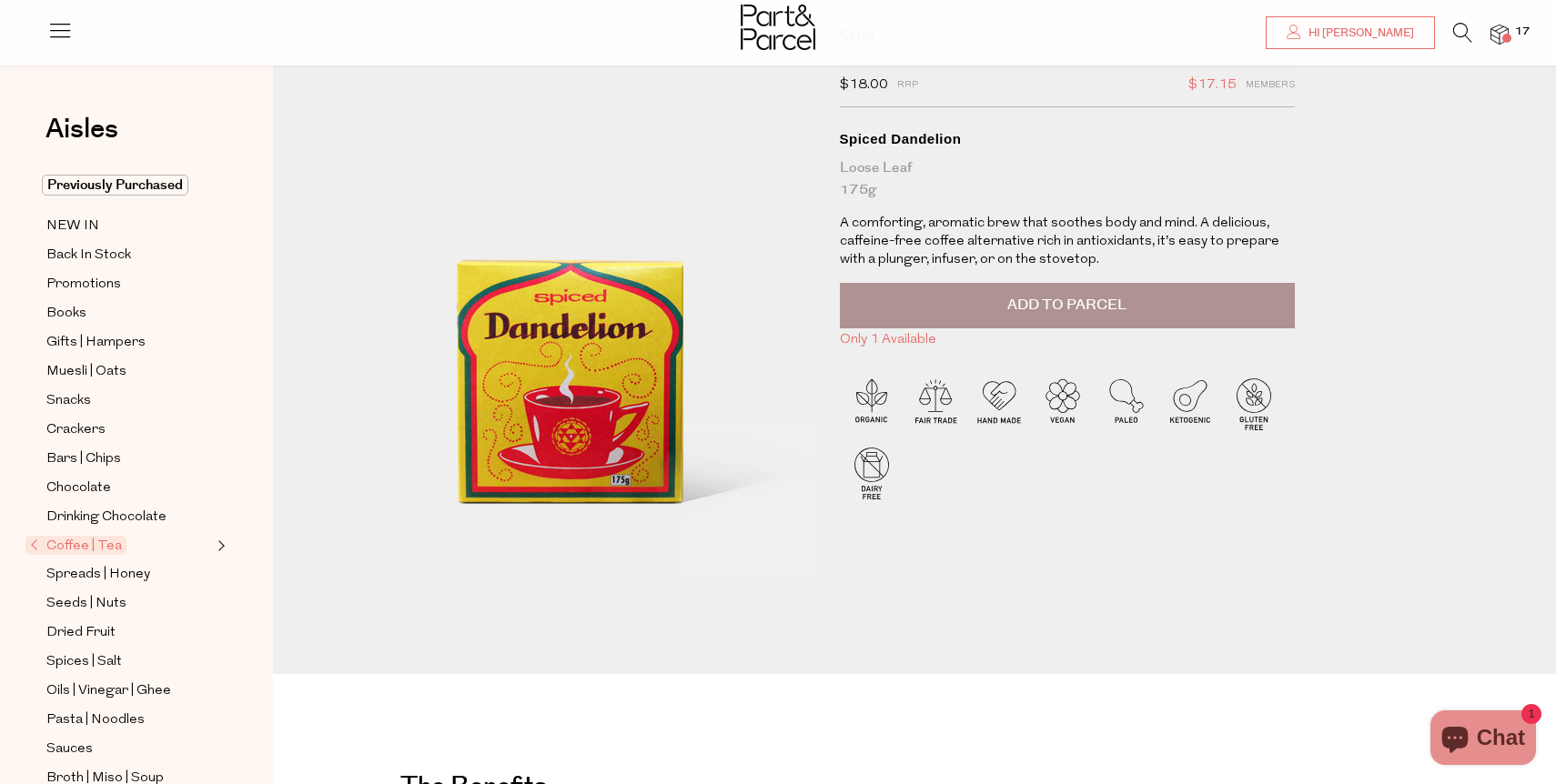
click at [996, 304] on button "Add to Parcel" at bounding box center [1068, 305] width 455 height 46
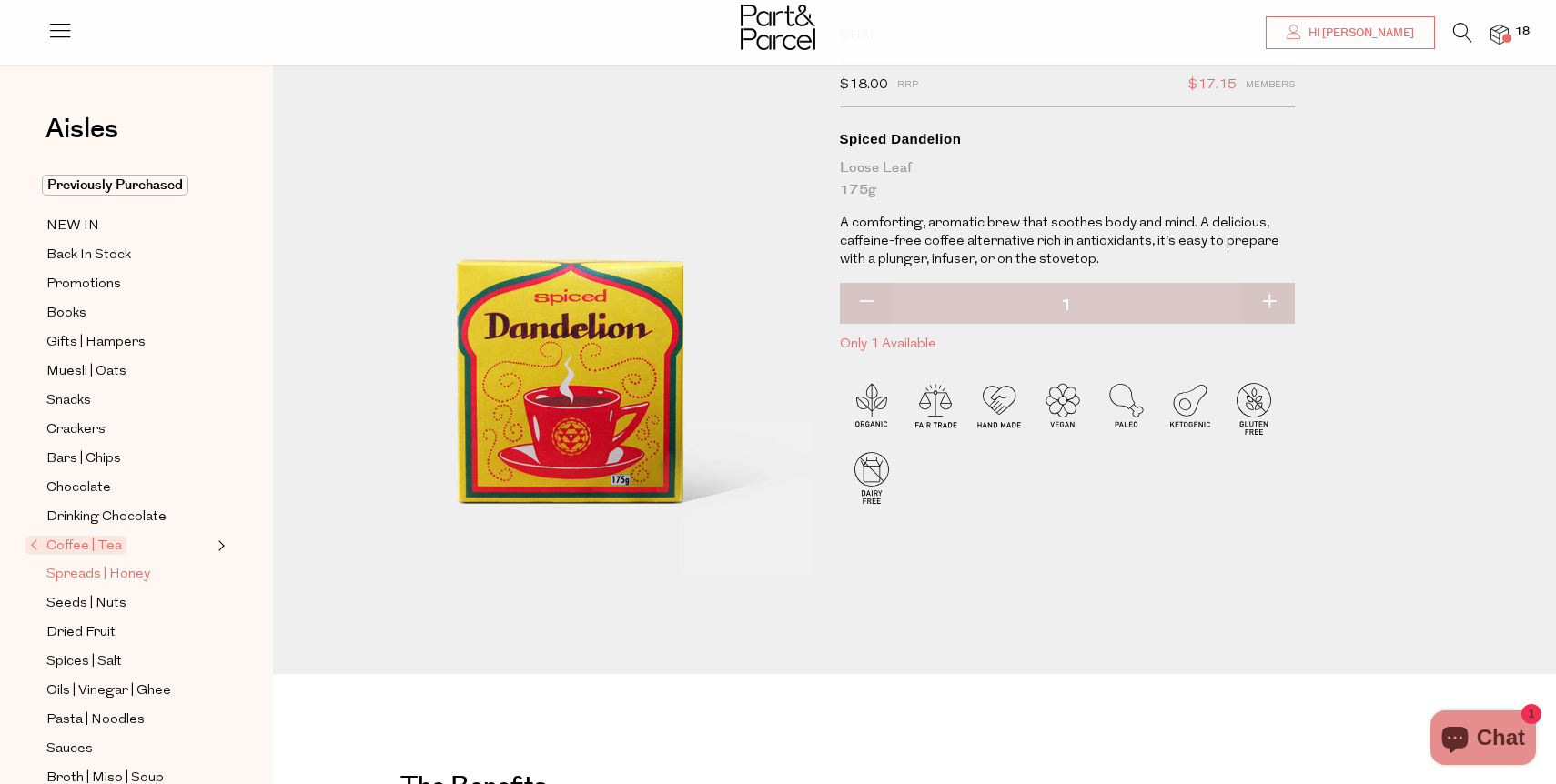
click at [89, 572] on span "Spreads | Honey" at bounding box center [98, 574] width 104 height 22
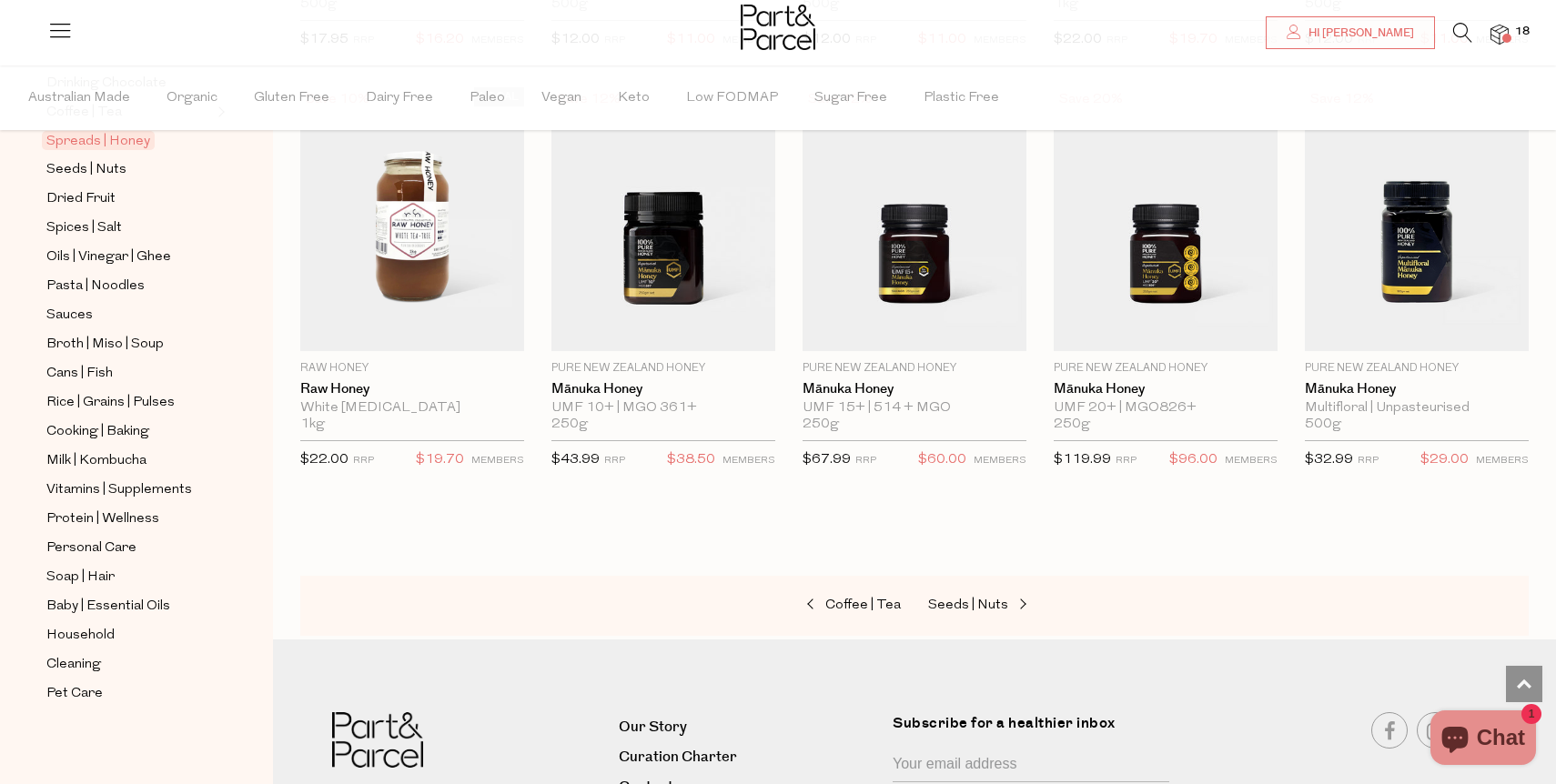
scroll to position [4119, 0]
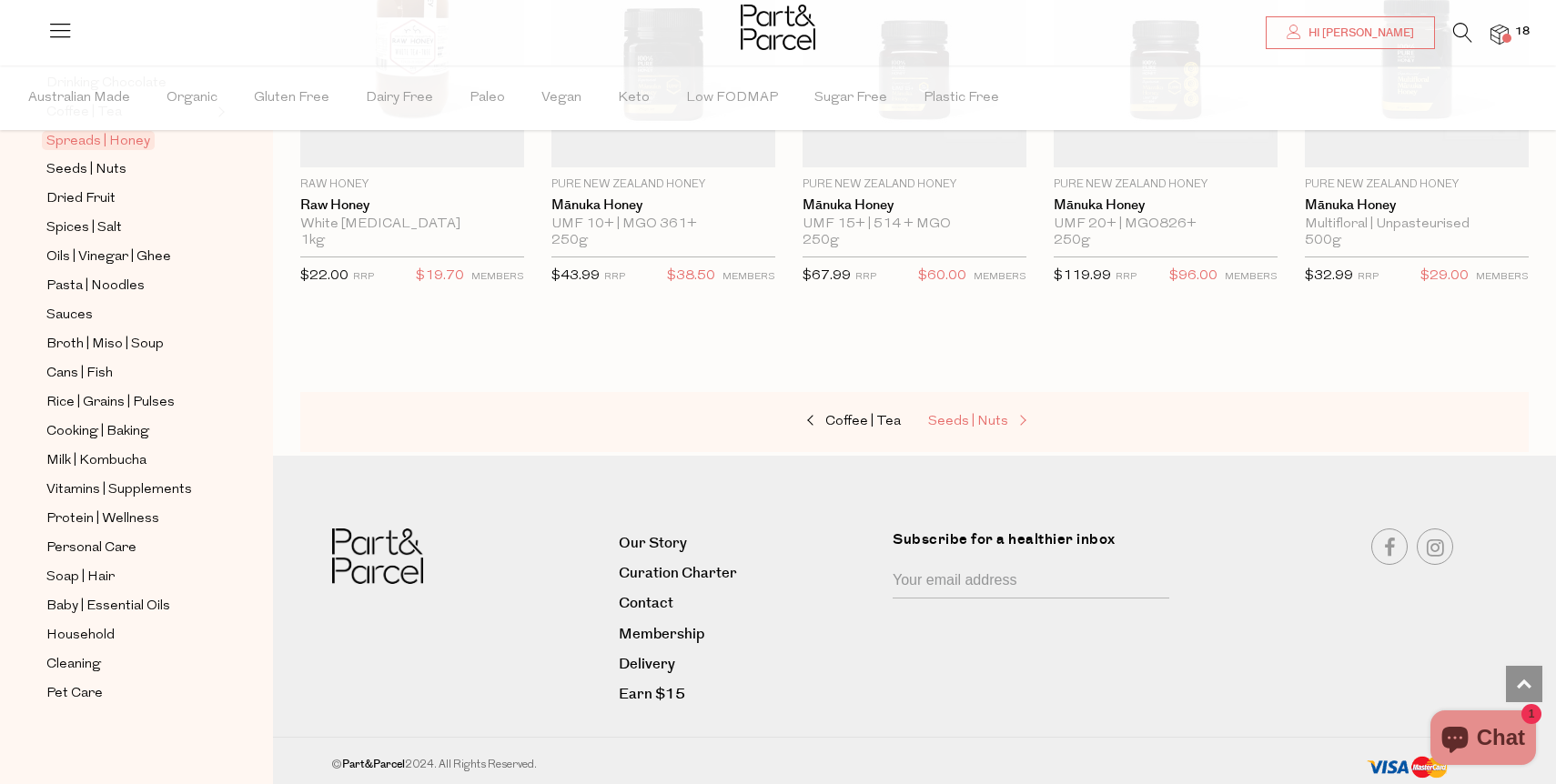
click at [973, 425] on link "Seeds | Nuts" at bounding box center [1019, 422] width 182 height 23
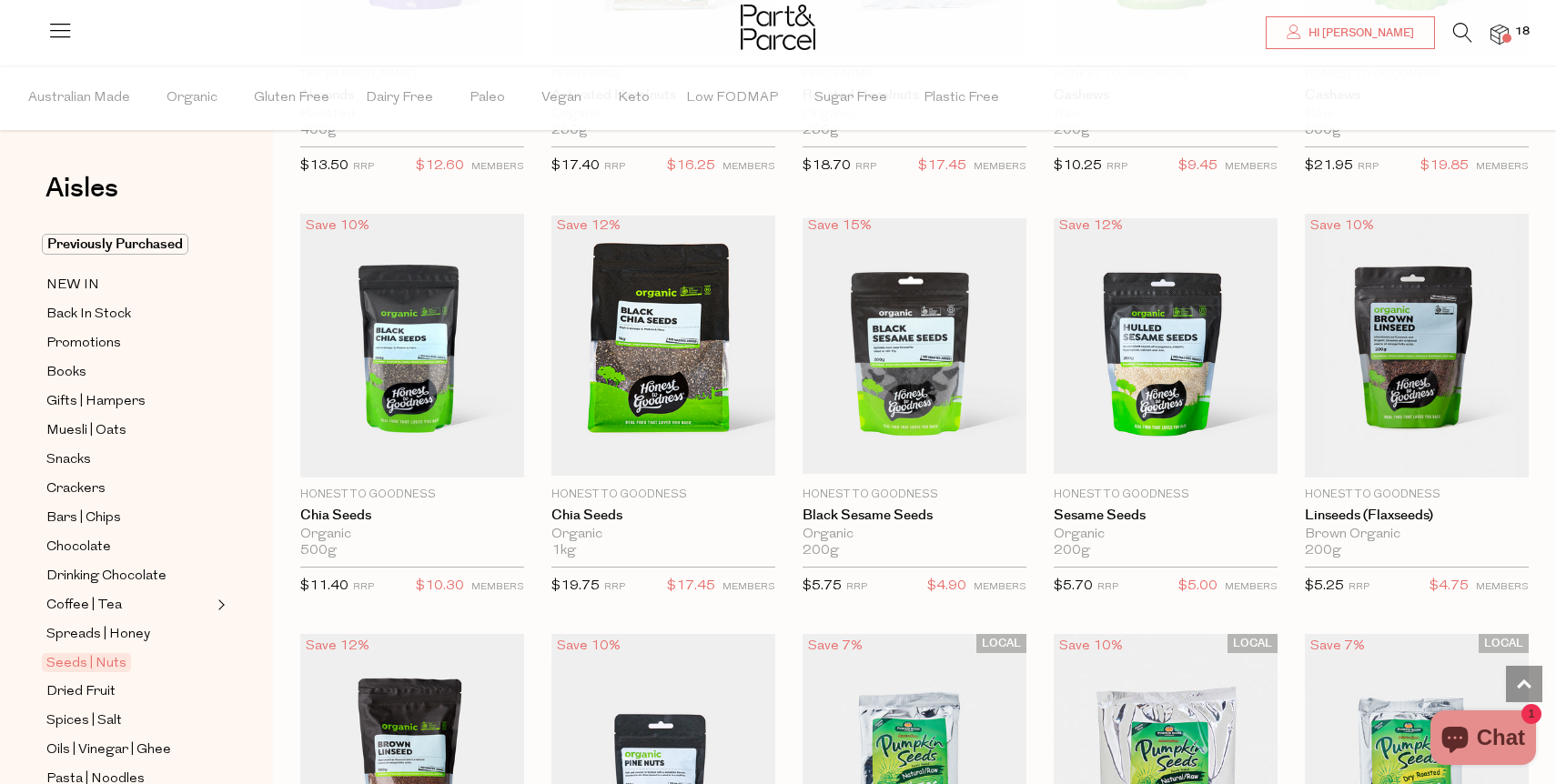
scroll to position [2129, 0]
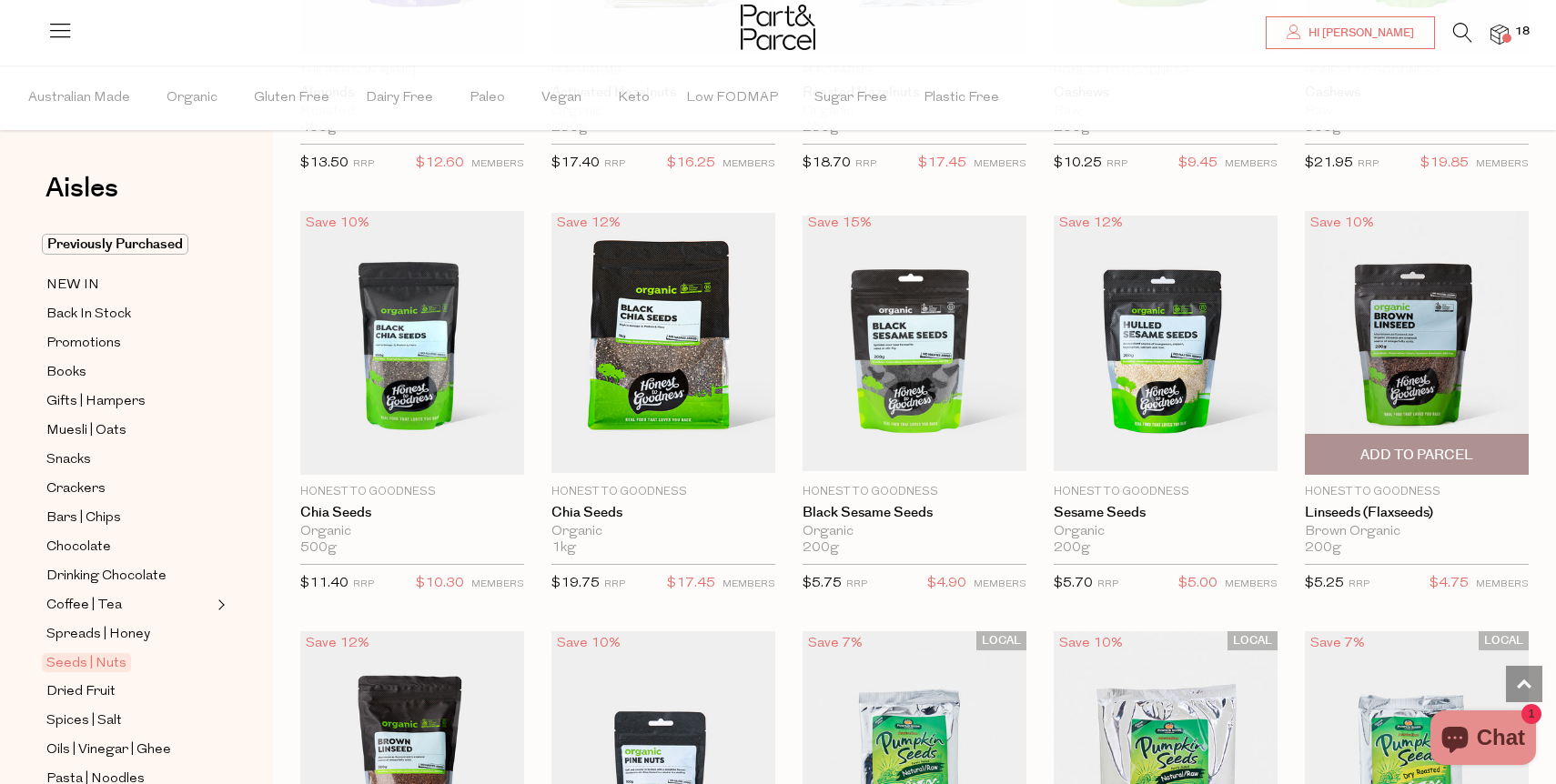
click at [1457, 437] on span "Add To Parcel" at bounding box center [1417, 455] width 213 height 39
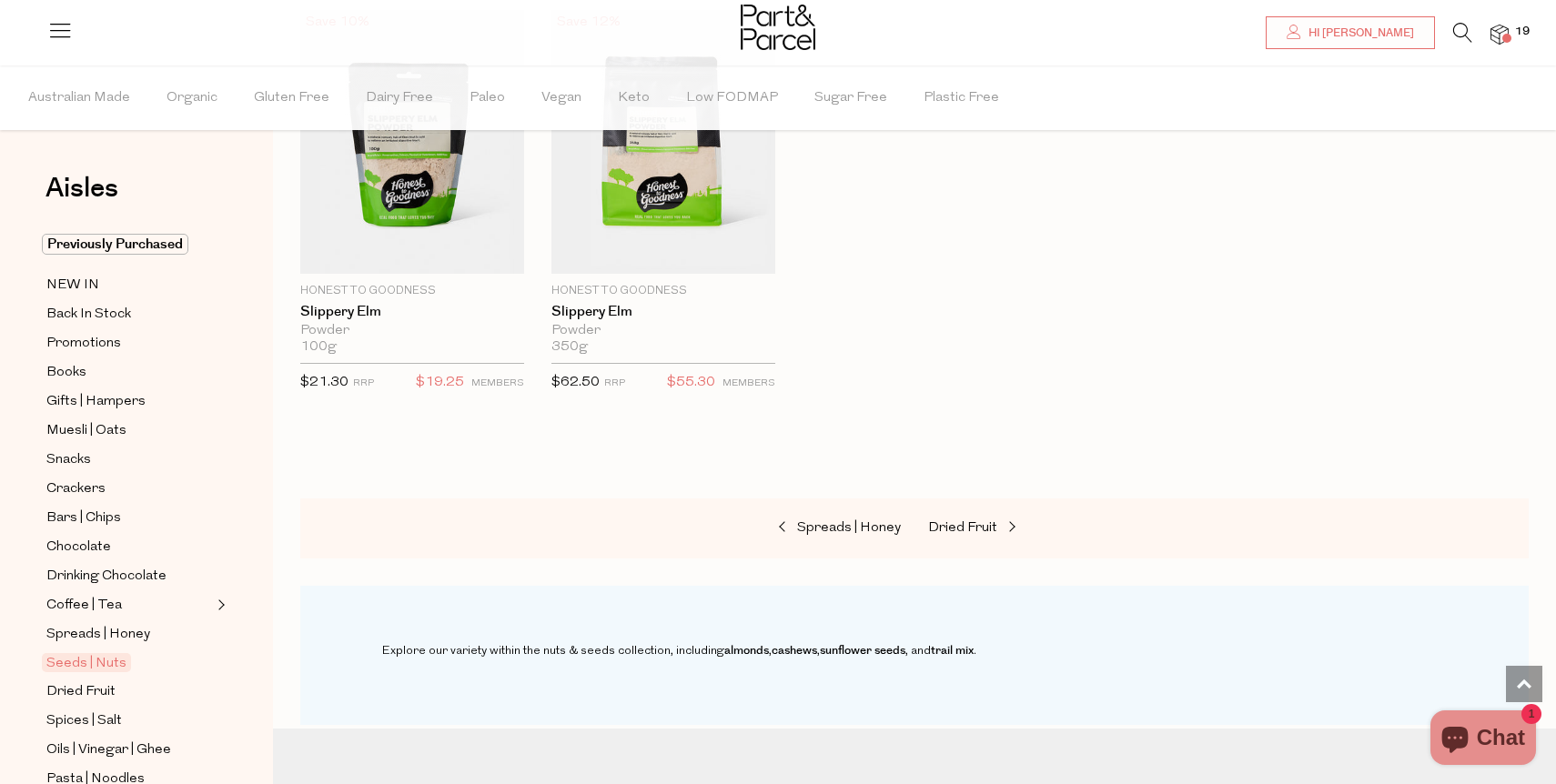
scroll to position [4018, 0]
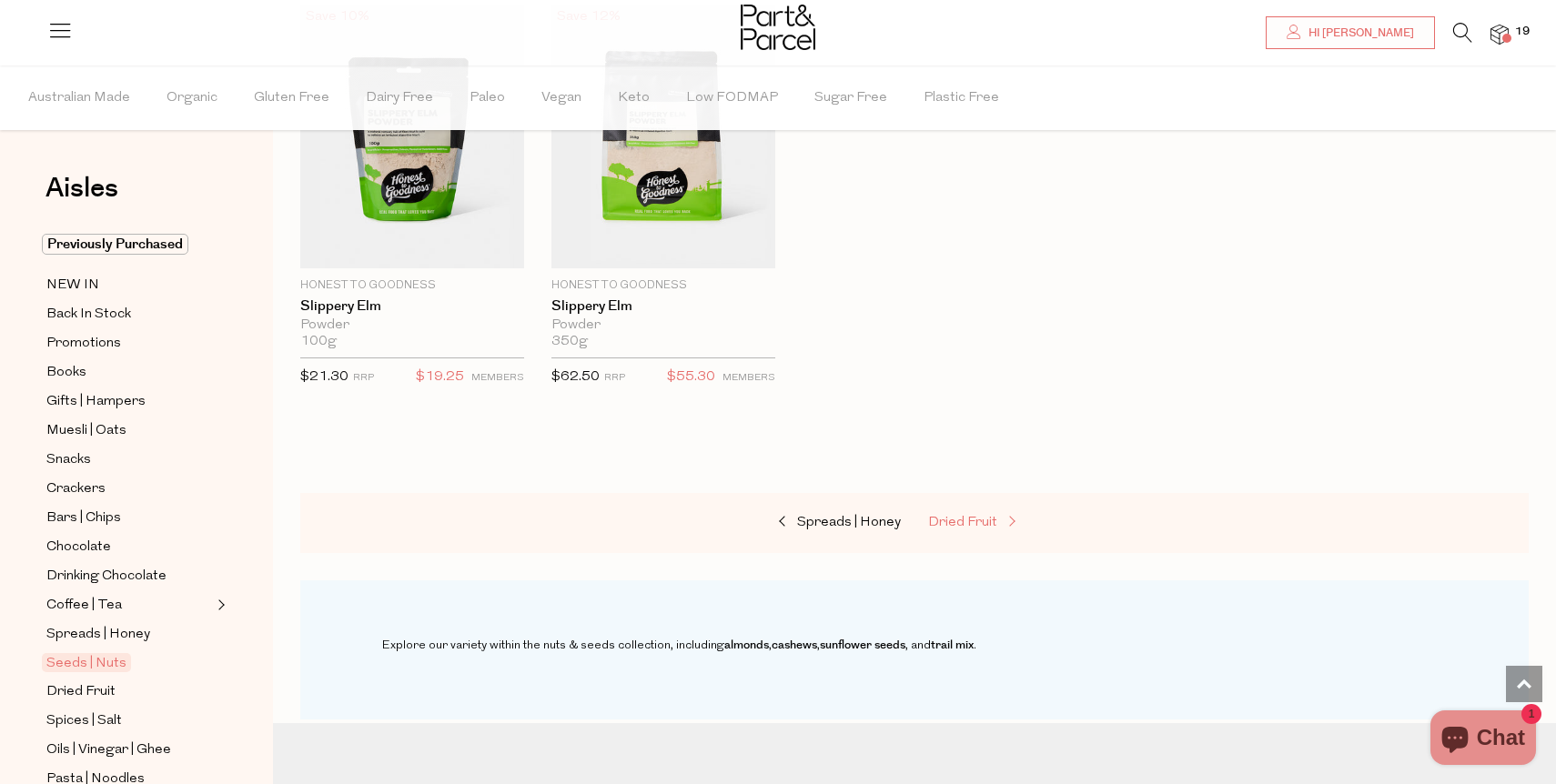
click at [972, 515] on span "Dried Fruit" at bounding box center [963, 522] width 69 height 14
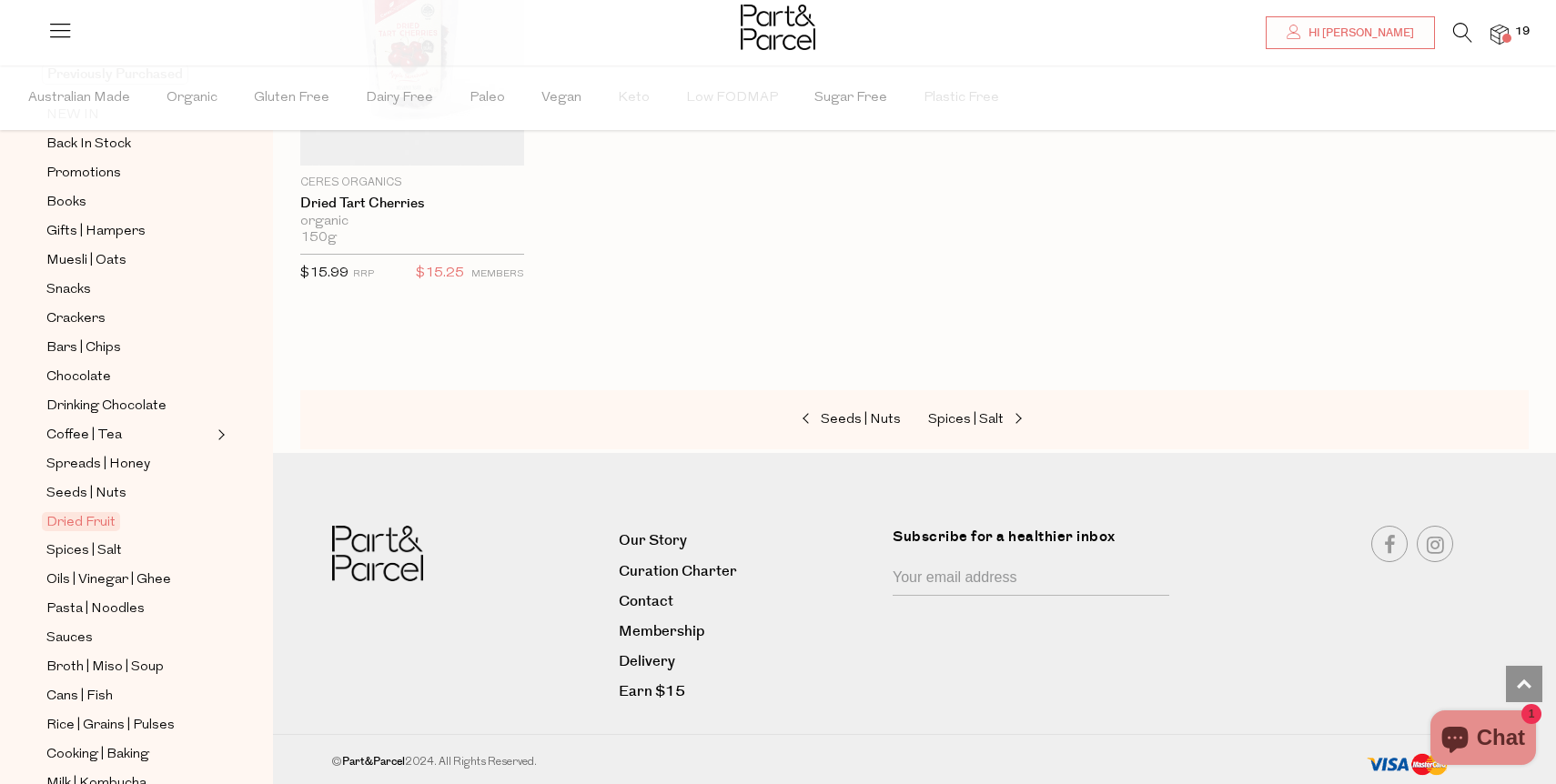
scroll to position [182, 0]
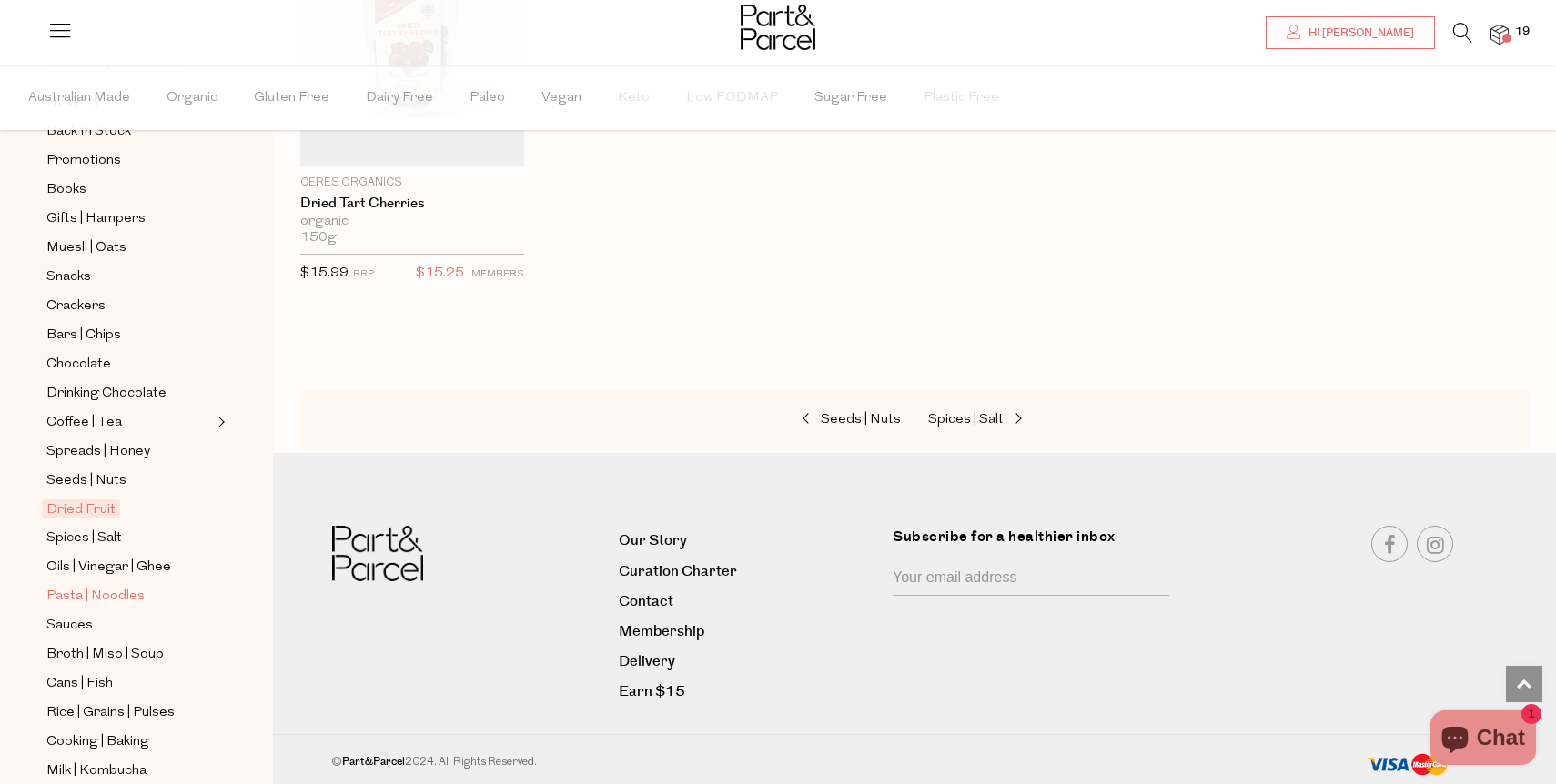
click at [116, 604] on span "Pasta | Noodles" at bounding box center [95, 596] width 98 height 22
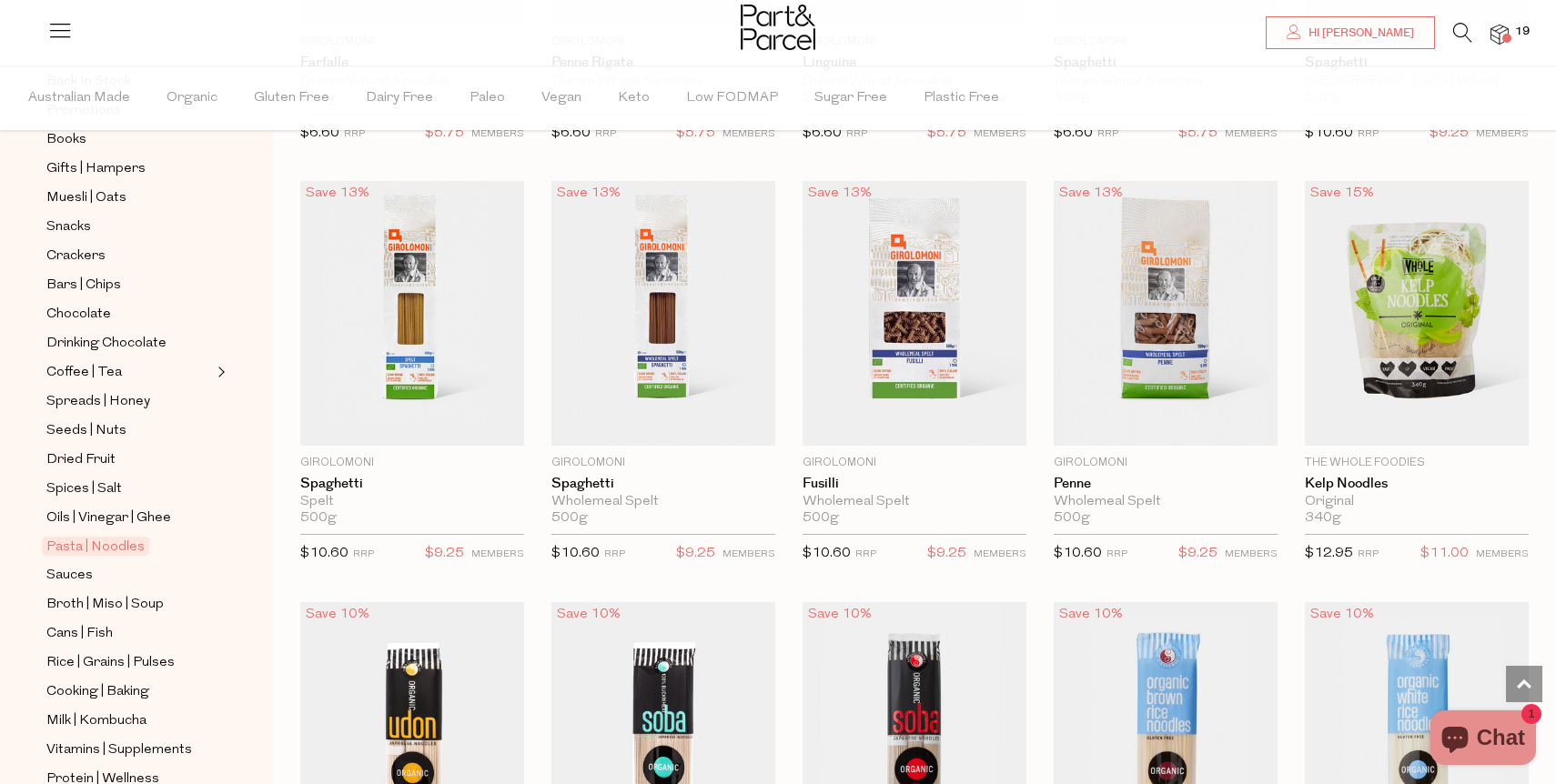
scroll to position [2582, 0]
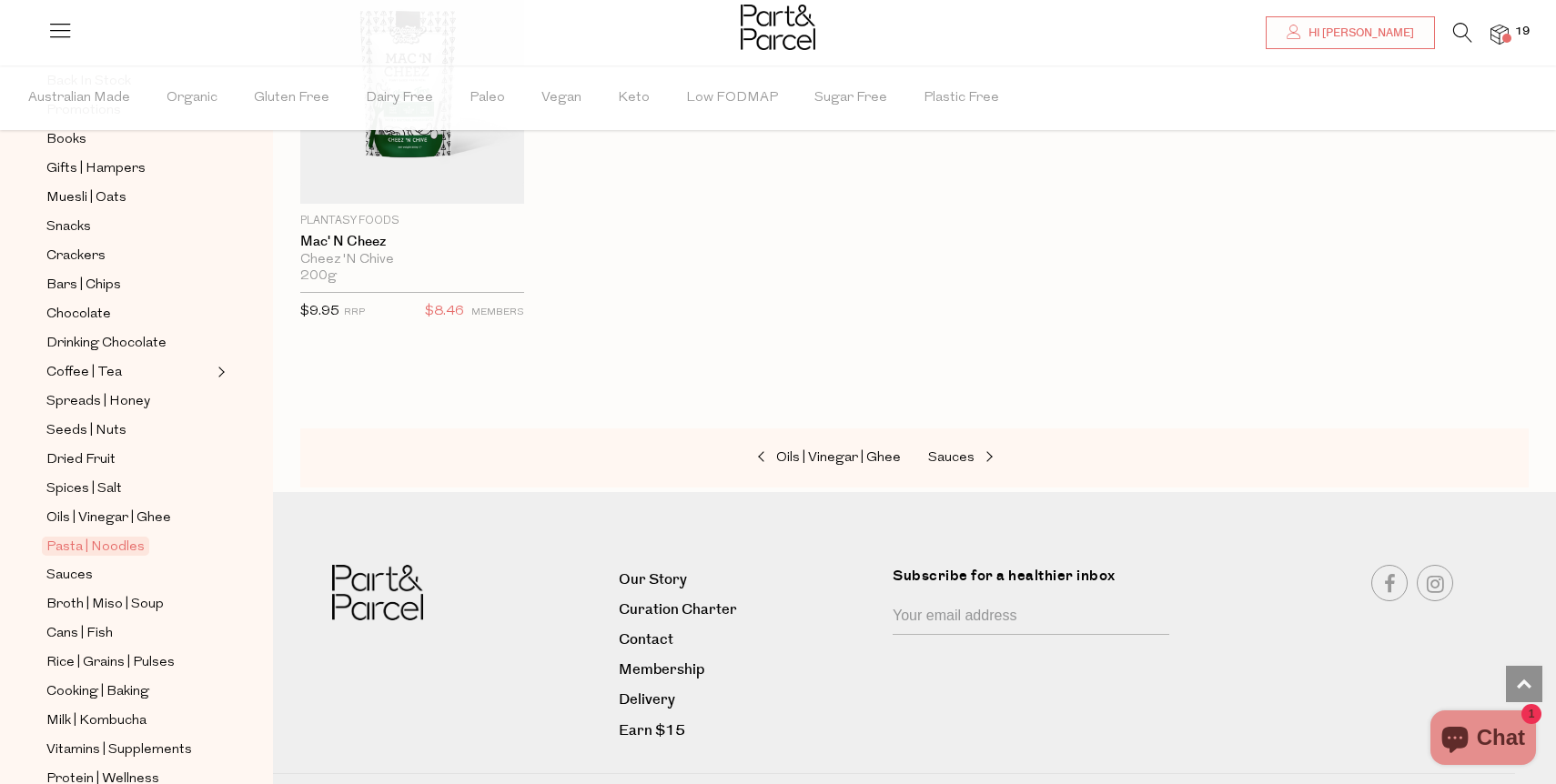
scroll to position [4934, 0]
click at [80, 580] on span "Sauces" at bounding box center [70, 575] width 47 height 22
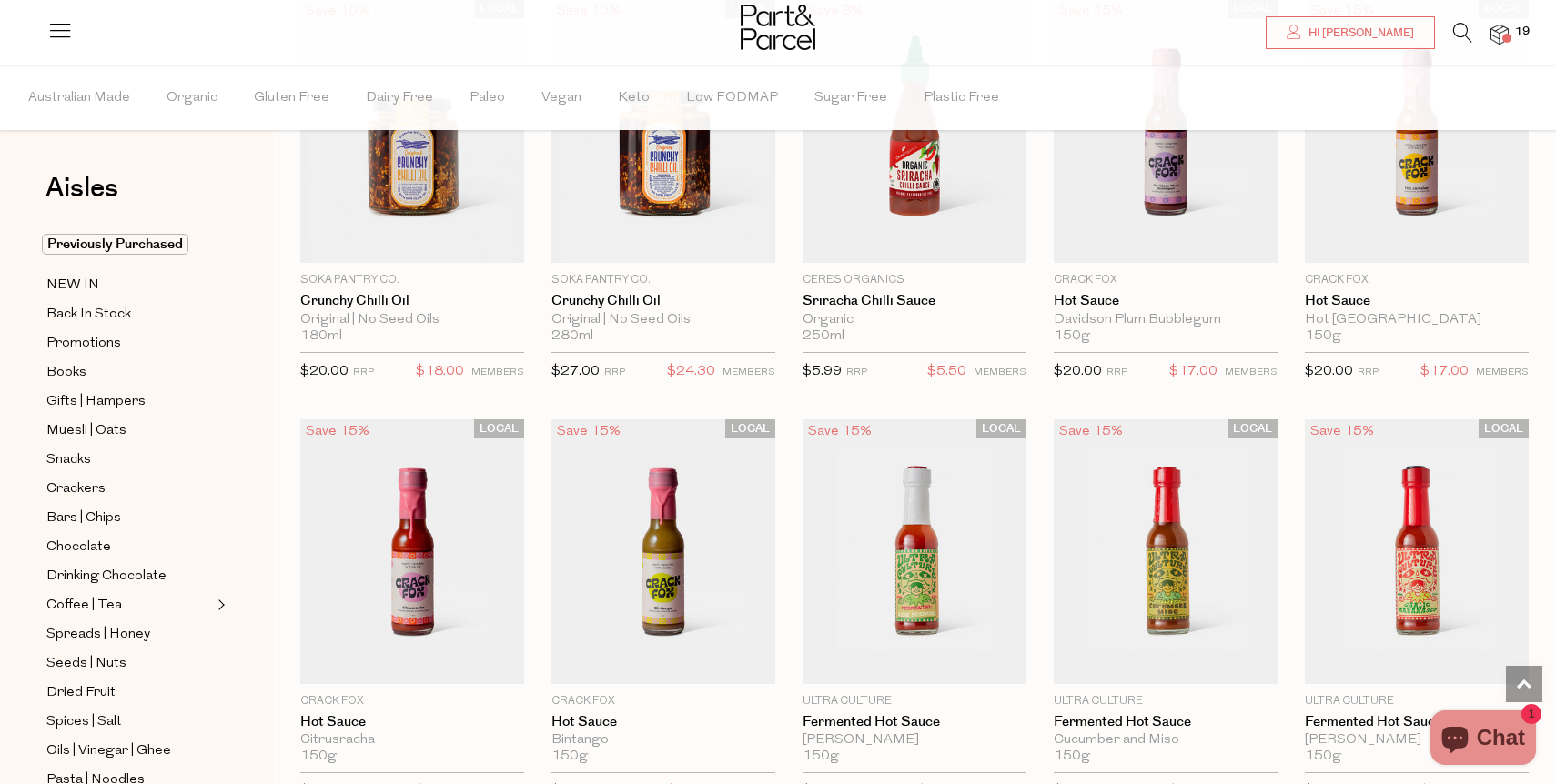
scroll to position [2344, 0]
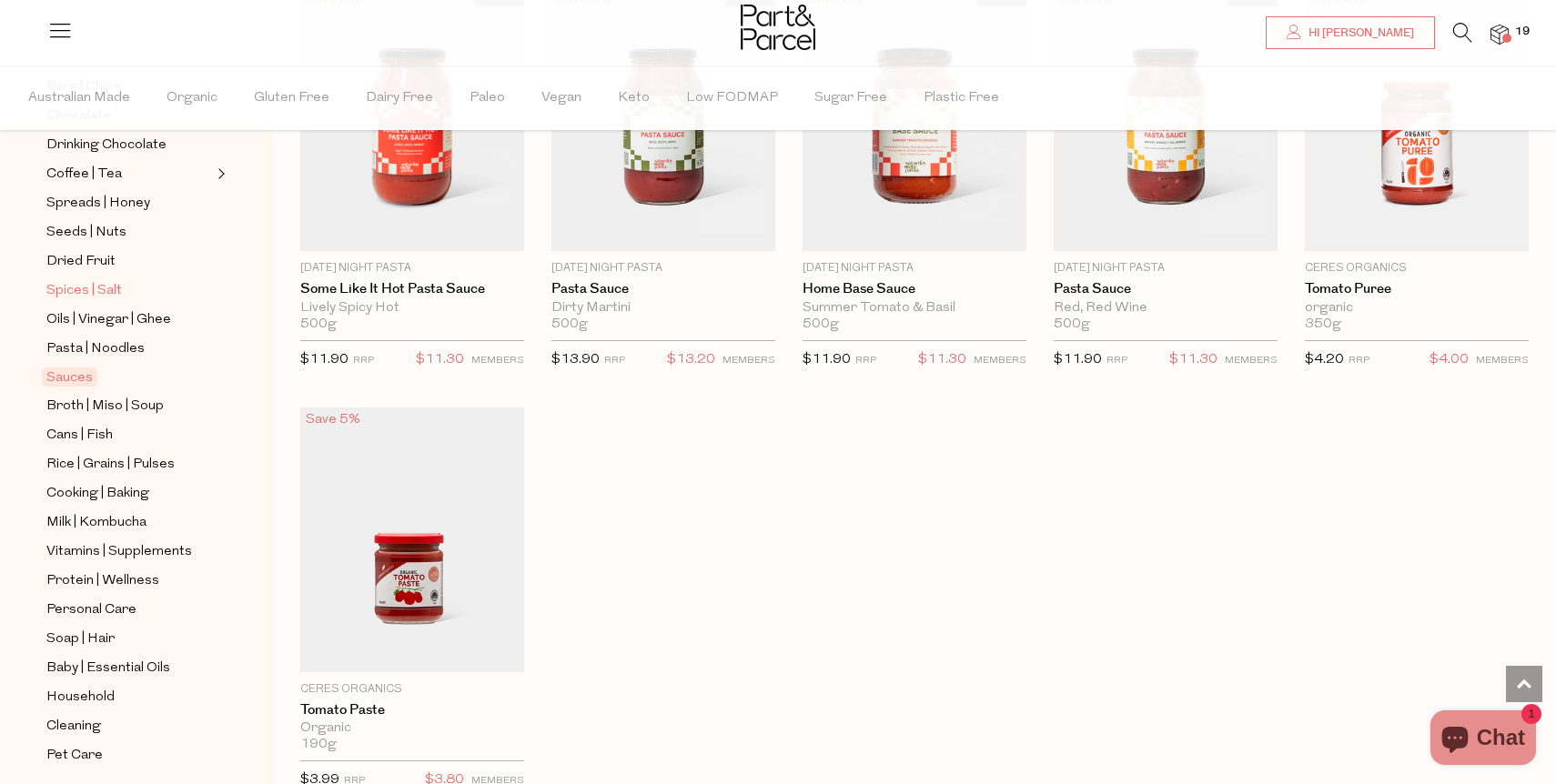
scroll to position [434, 0]
click at [114, 409] on span "Broth | Miso | Soup" at bounding box center [105, 403] width 117 height 22
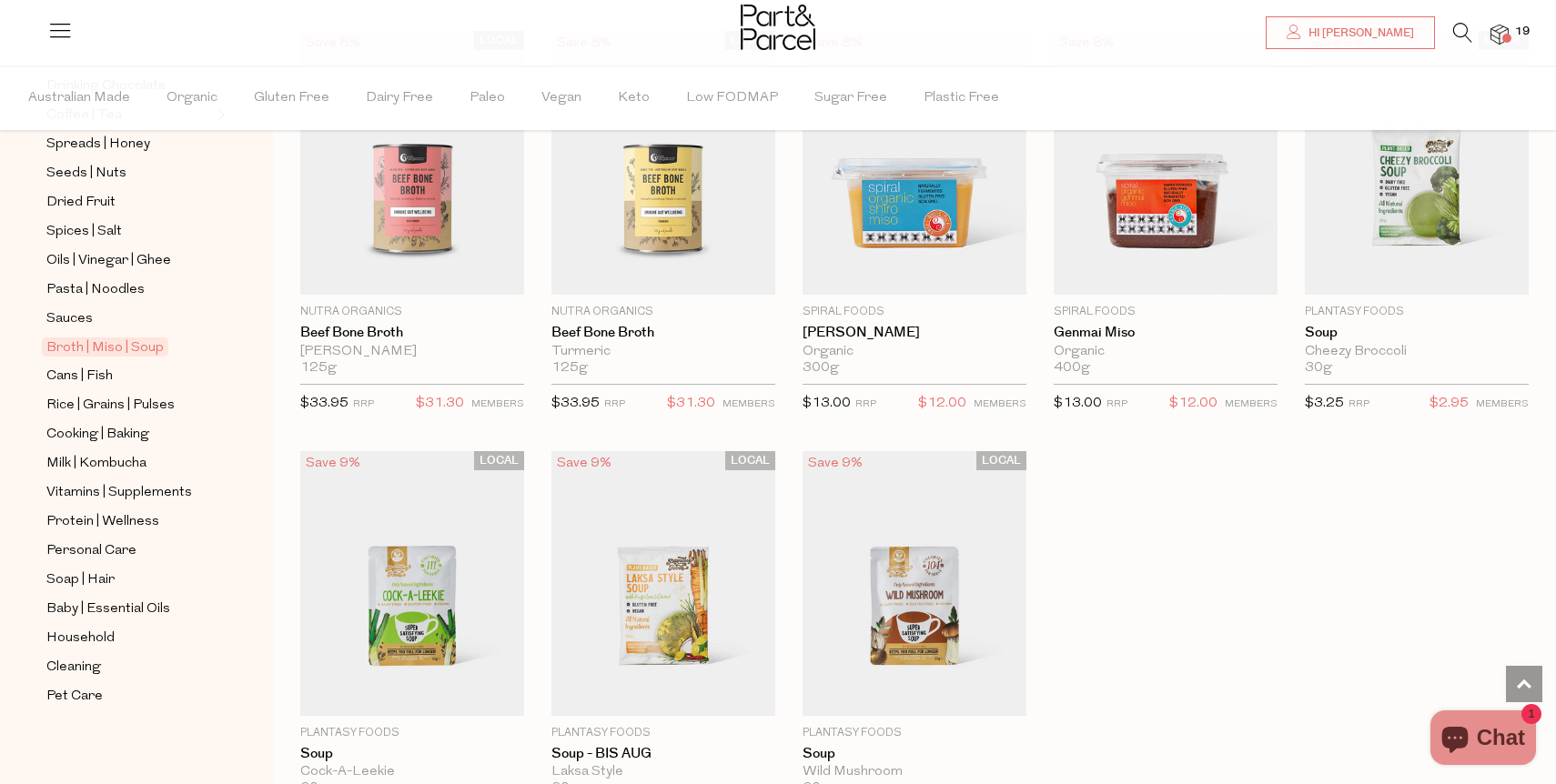
scroll to position [491, 0]
click at [127, 434] on span "Cooking | Baking" at bounding box center [98, 433] width 103 height 22
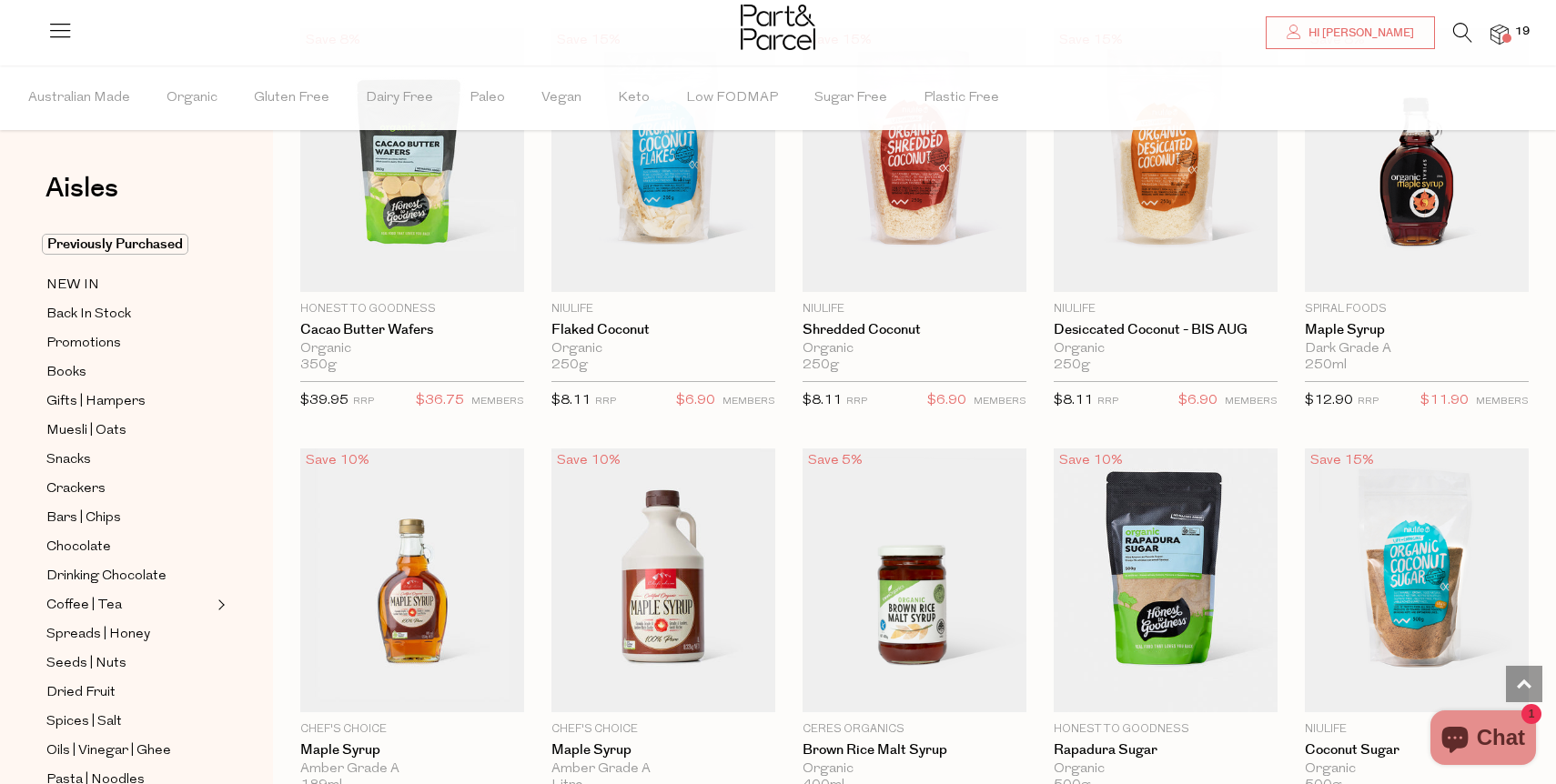
scroll to position [2737, 0]
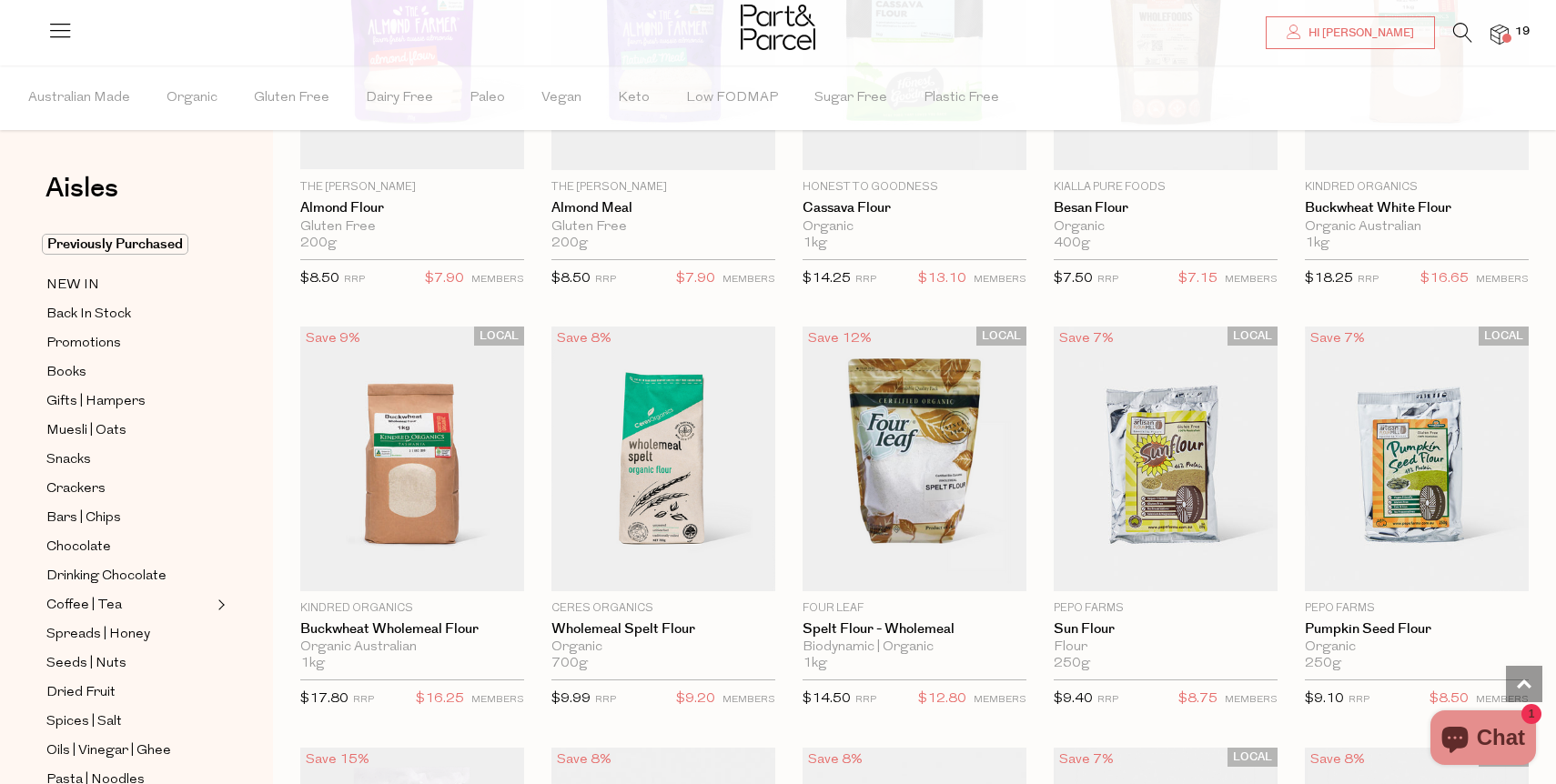
scroll to position [4967, 0]
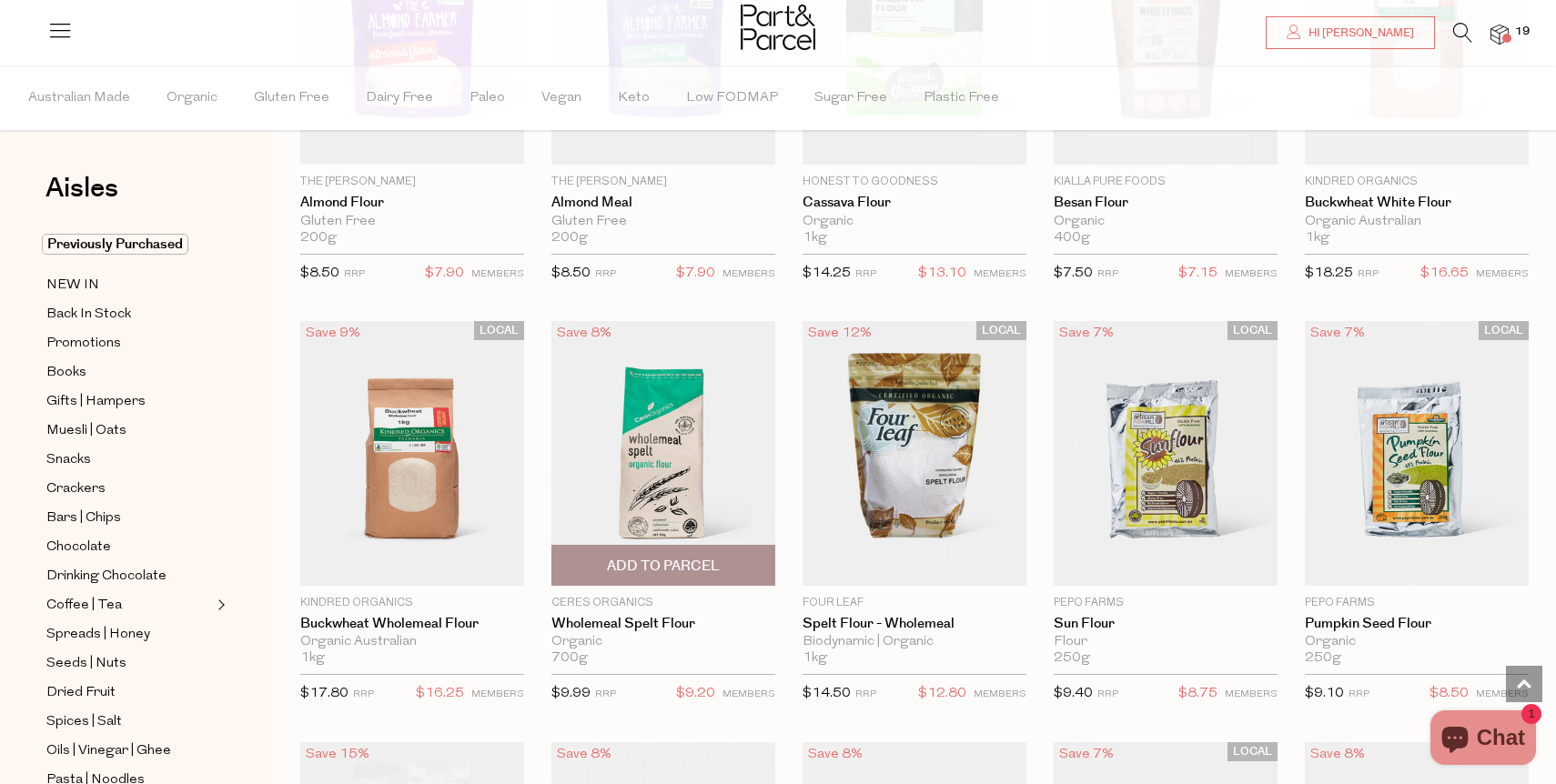
click at [616, 564] on span "Add To Parcel" at bounding box center [663, 566] width 113 height 19
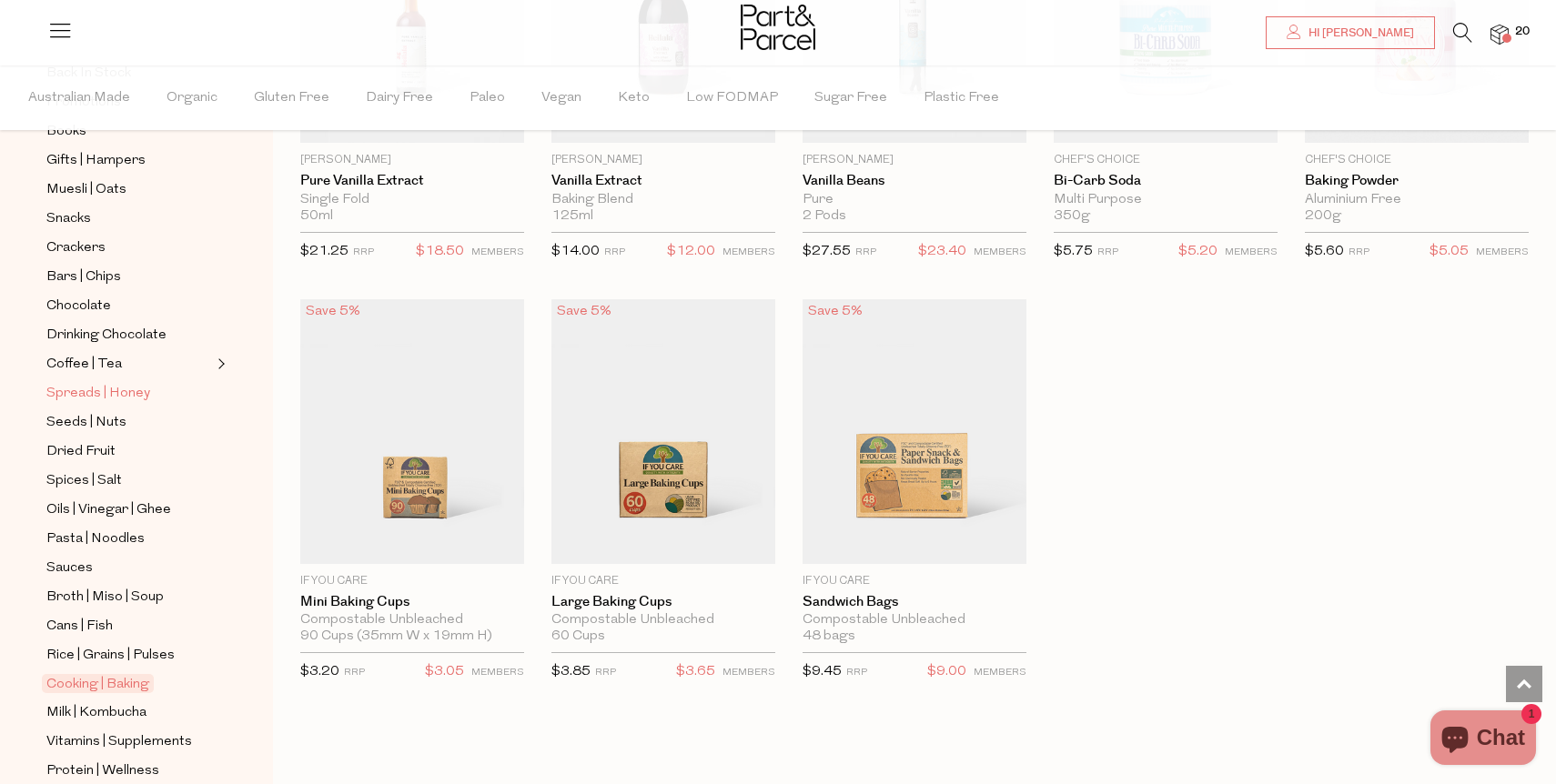
scroll to position [493, 0]
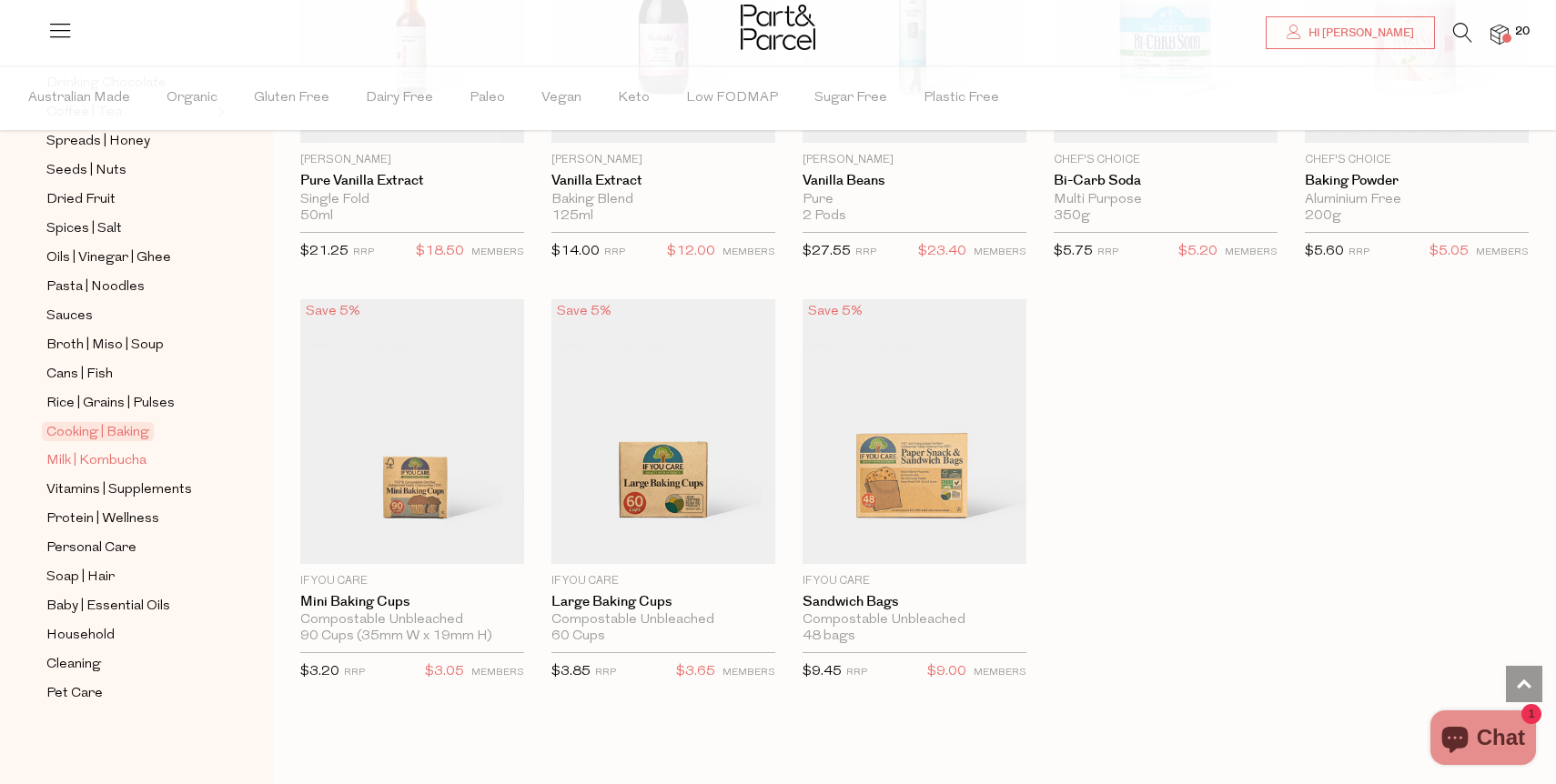
click at [103, 458] on span "Milk | Kombucha" at bounding box center [96, 460] width 100 height 22
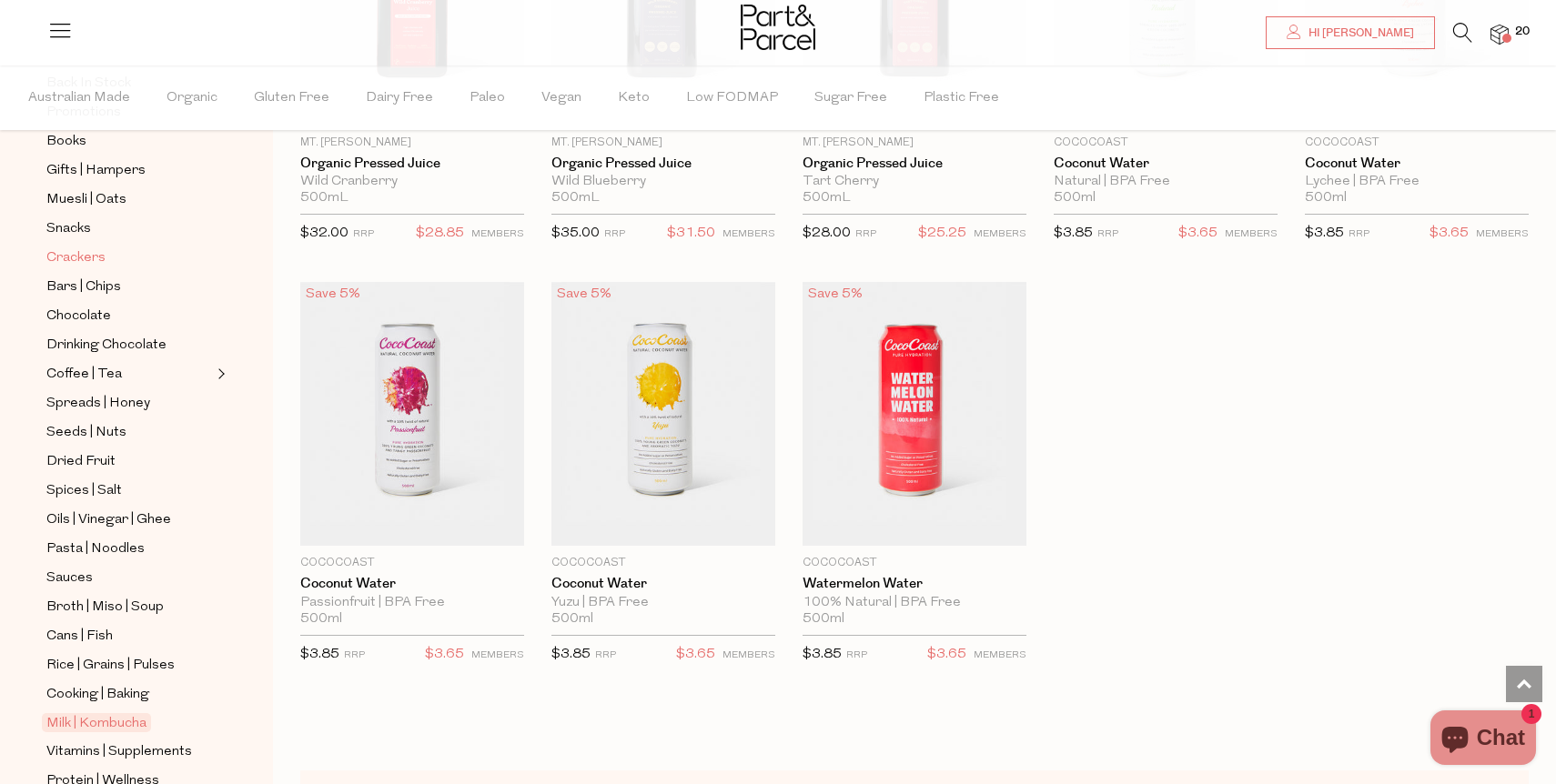
scroll to position [493, 0]
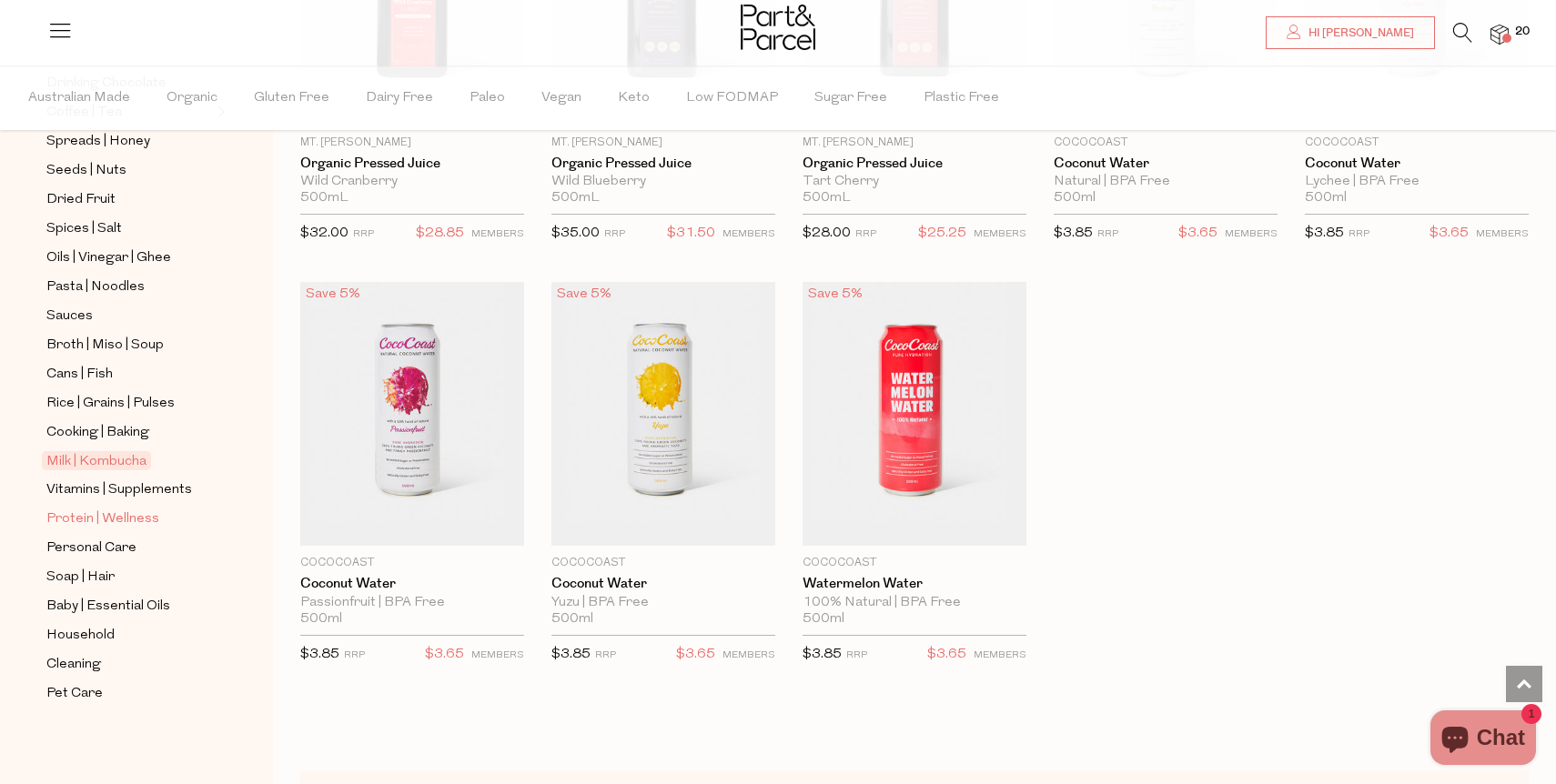
click at [89, 515] on span "Protein | Wellness" at bounding box center [103, 519] width 113 height 22
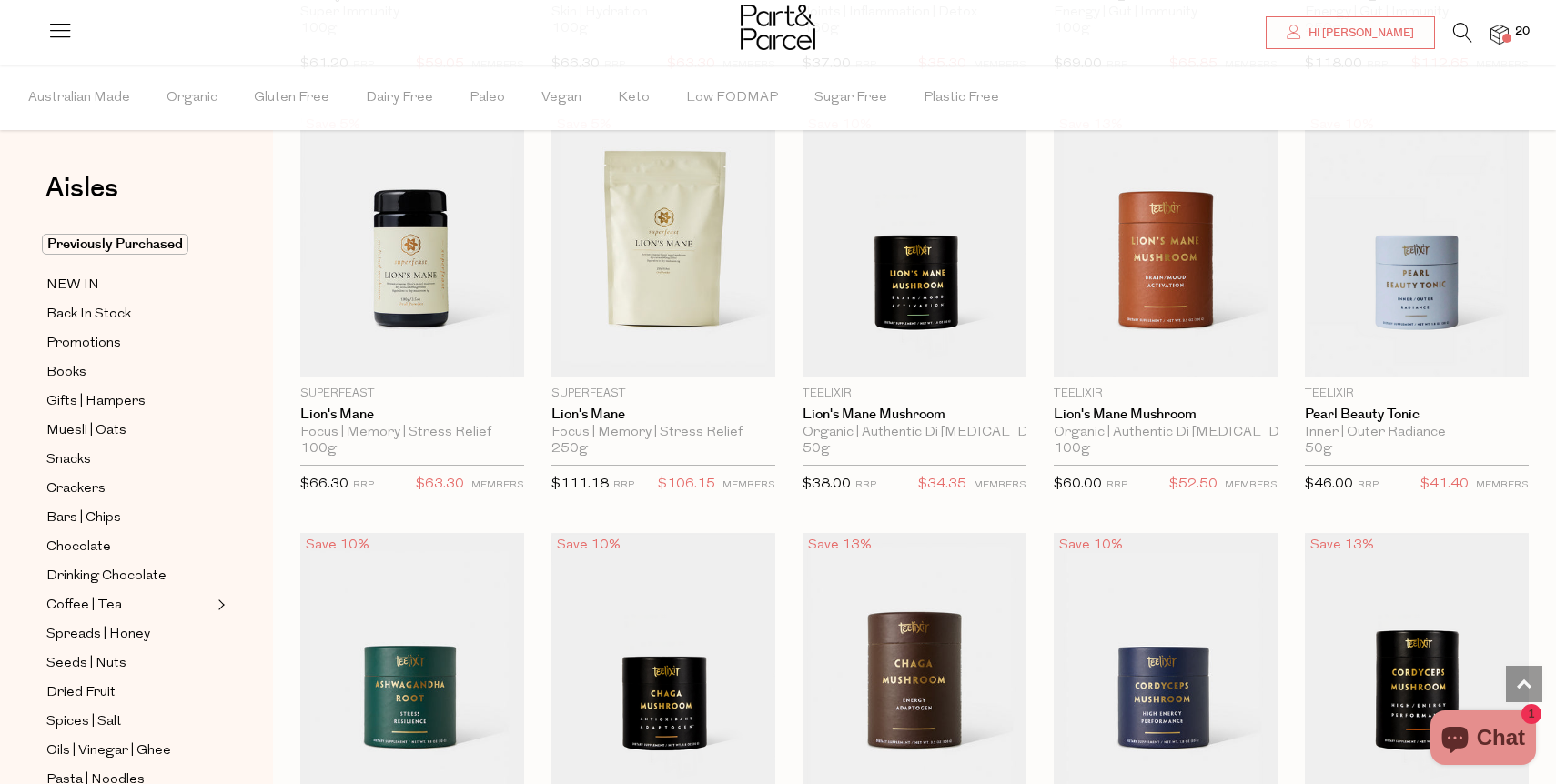
scroll to position [3073, 0]
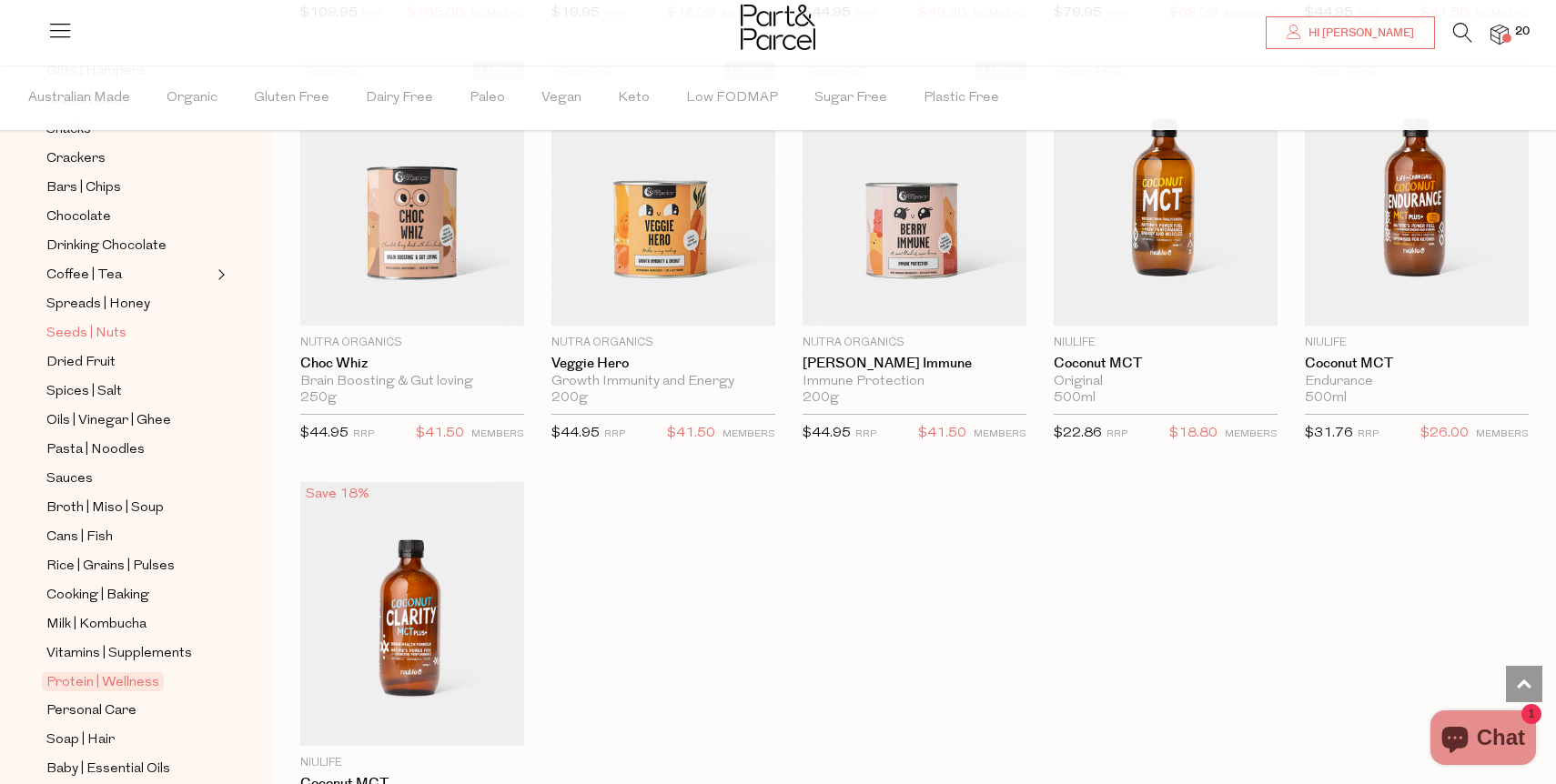
scroll to position [490, 0]
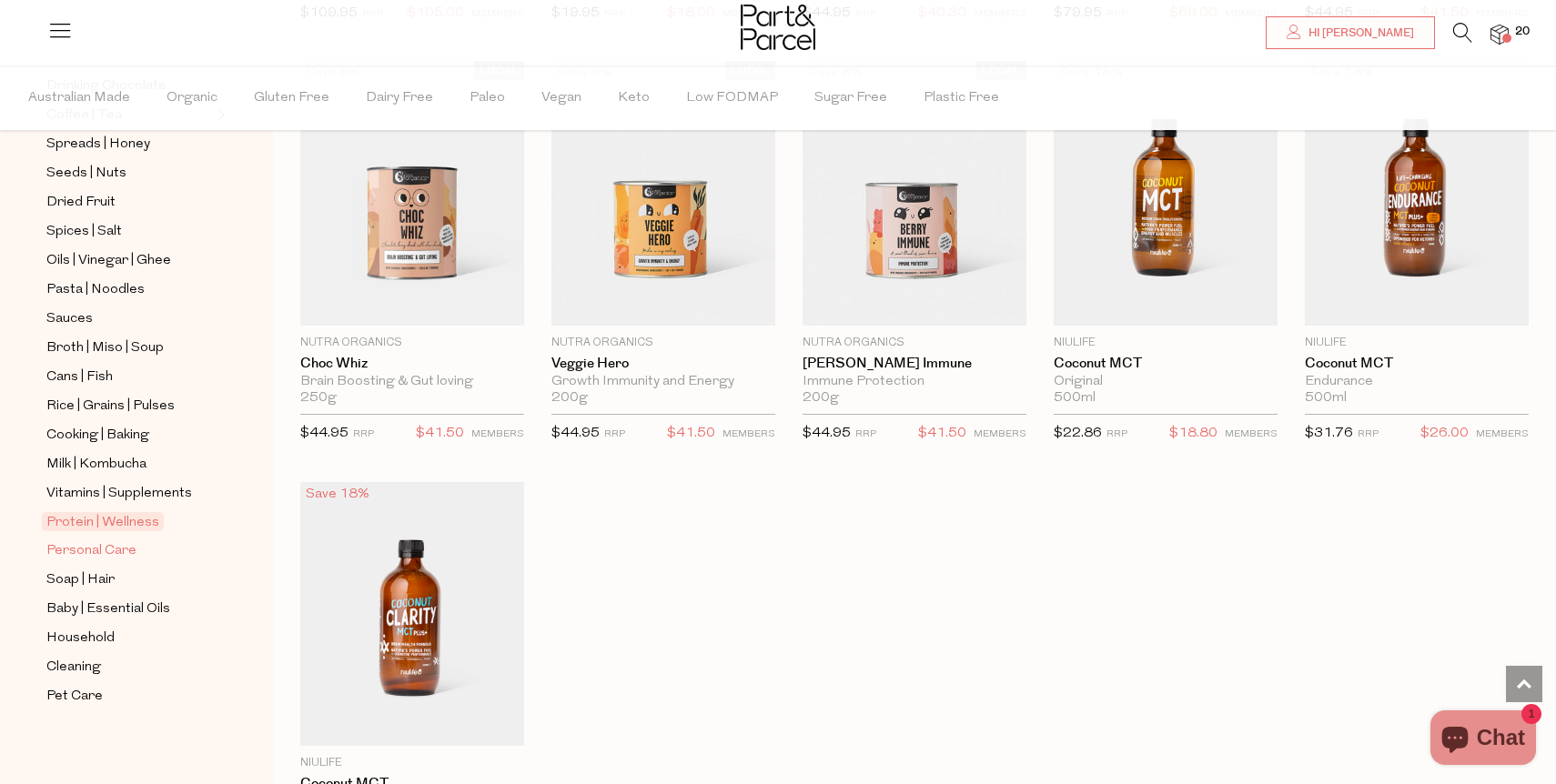
click at [103, 550] on span "Personal Care" at bounding box center [92, 551] width 90 height 22
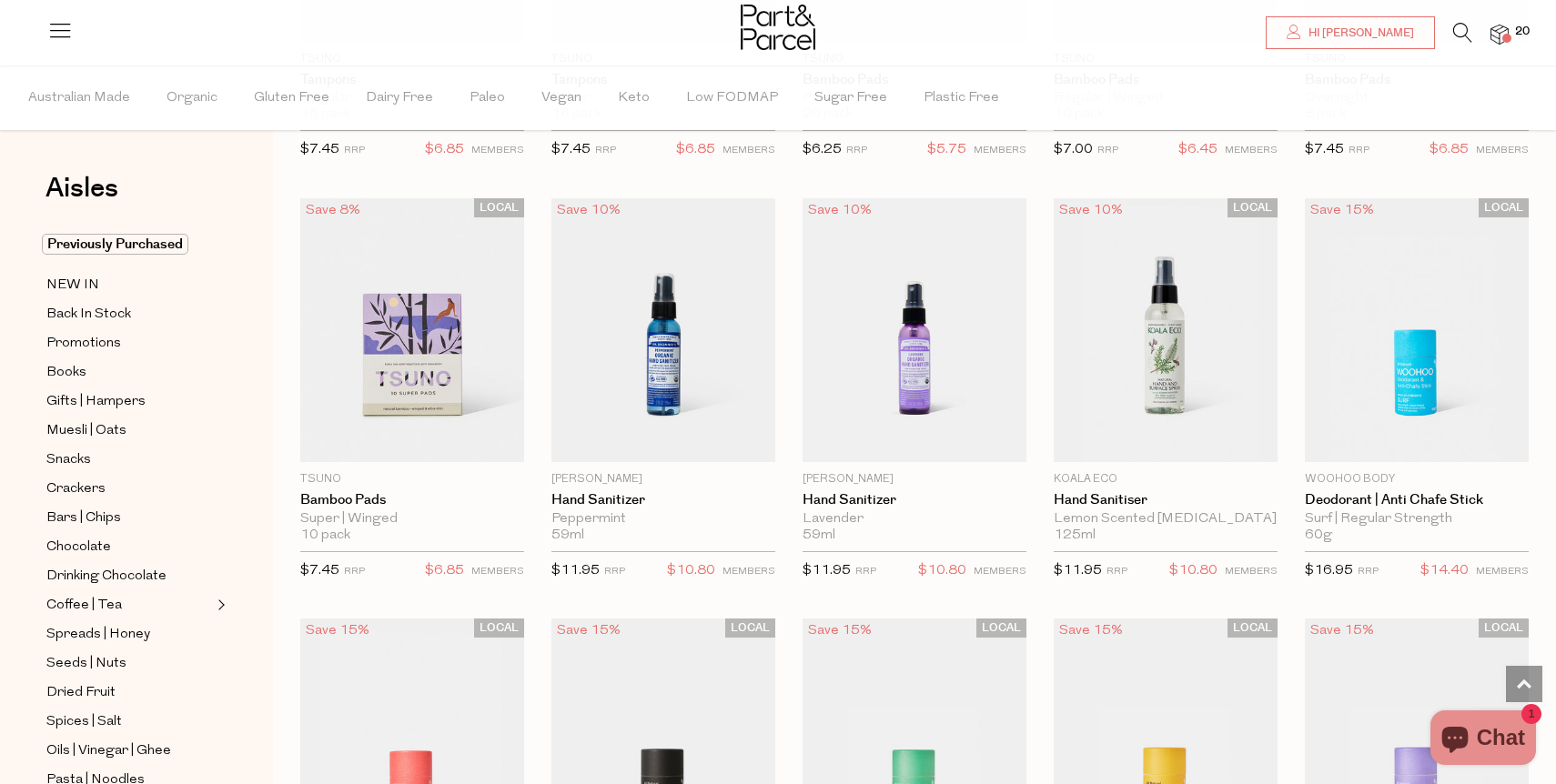
scroll to position [3414, 0]
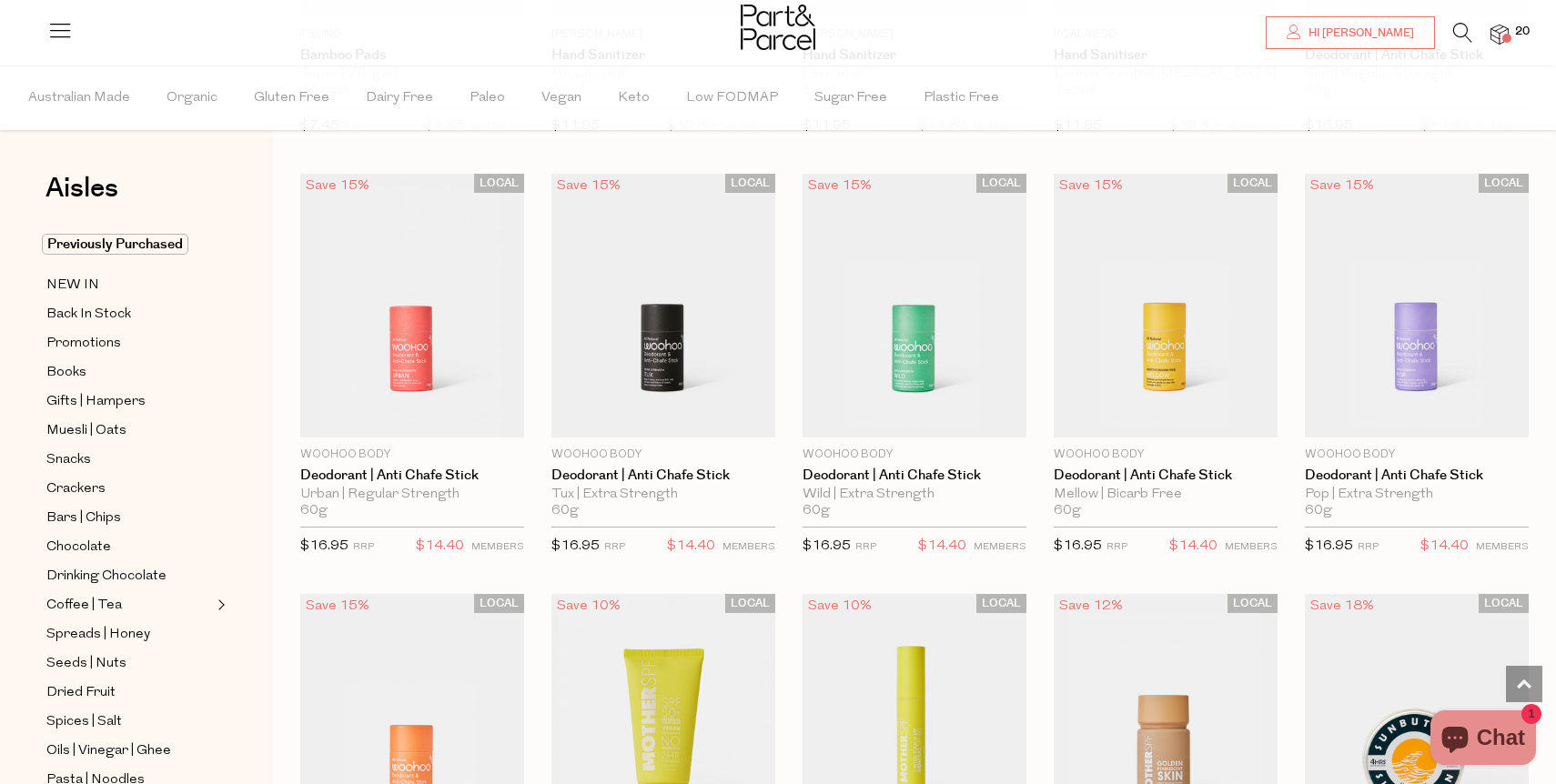
scroll to position [3838, 0]
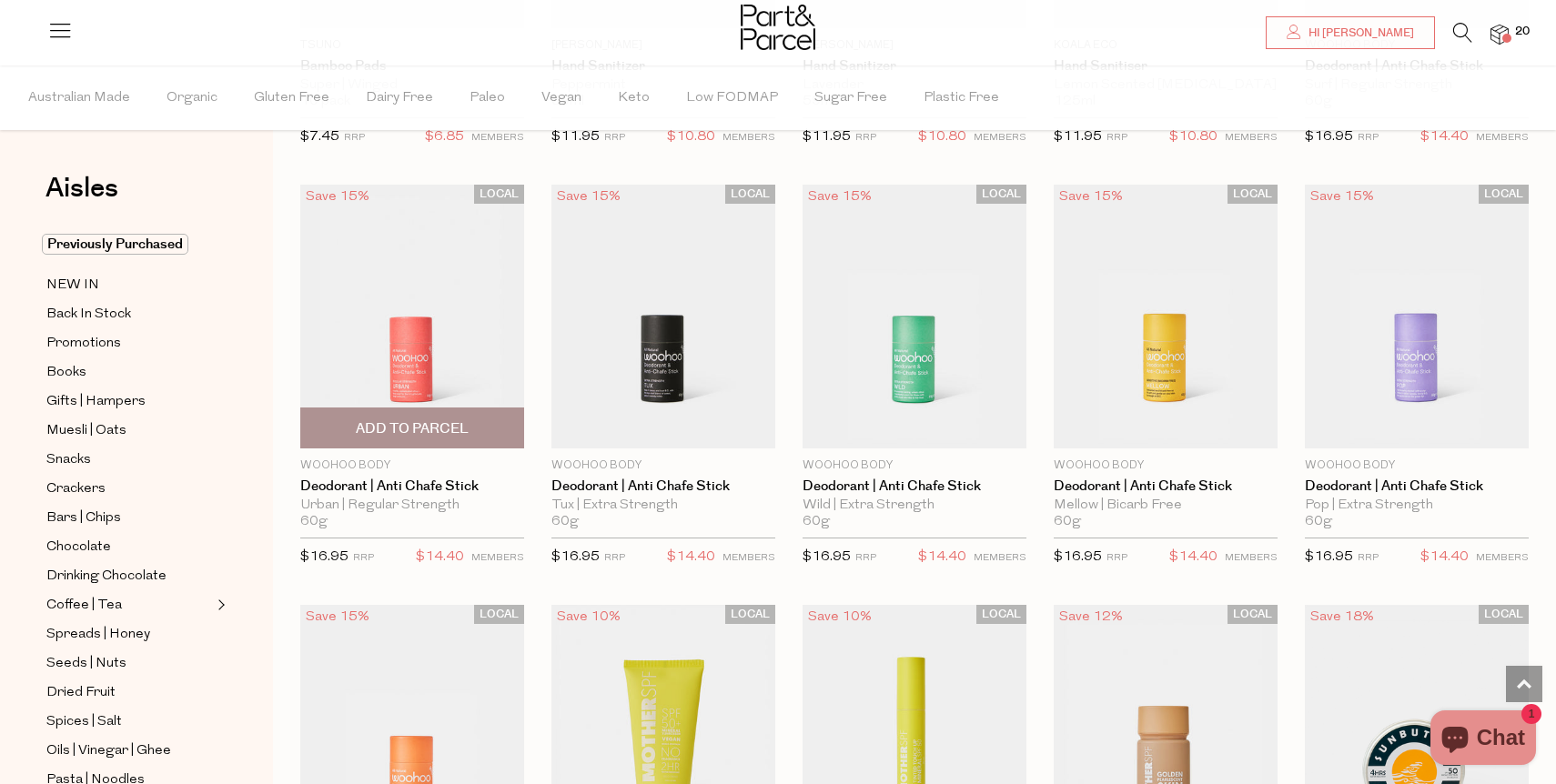
click at [410, 361] on img at bounding box center [412, 316] width 224 height 264
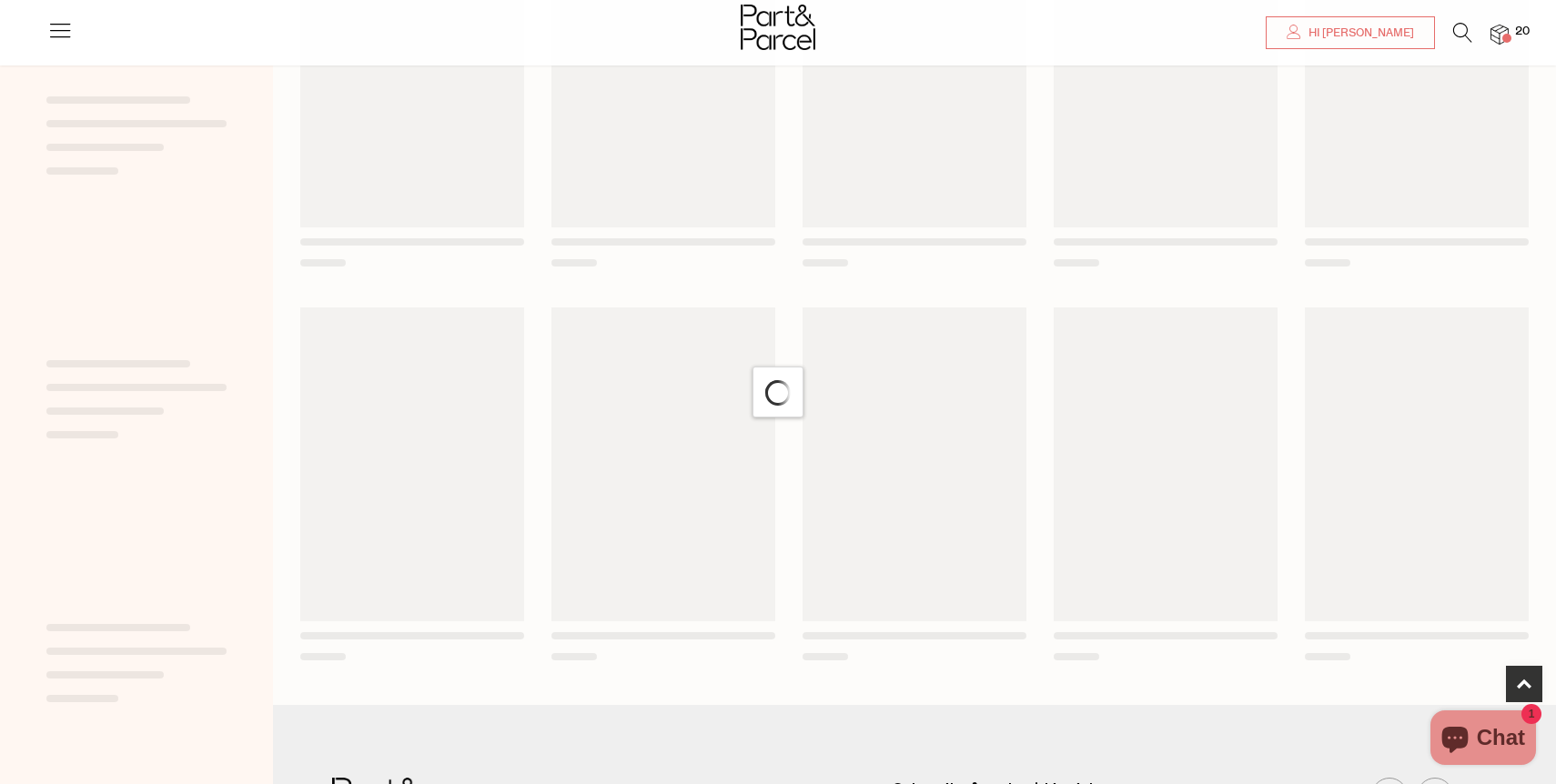
scroll to position [971, 0]
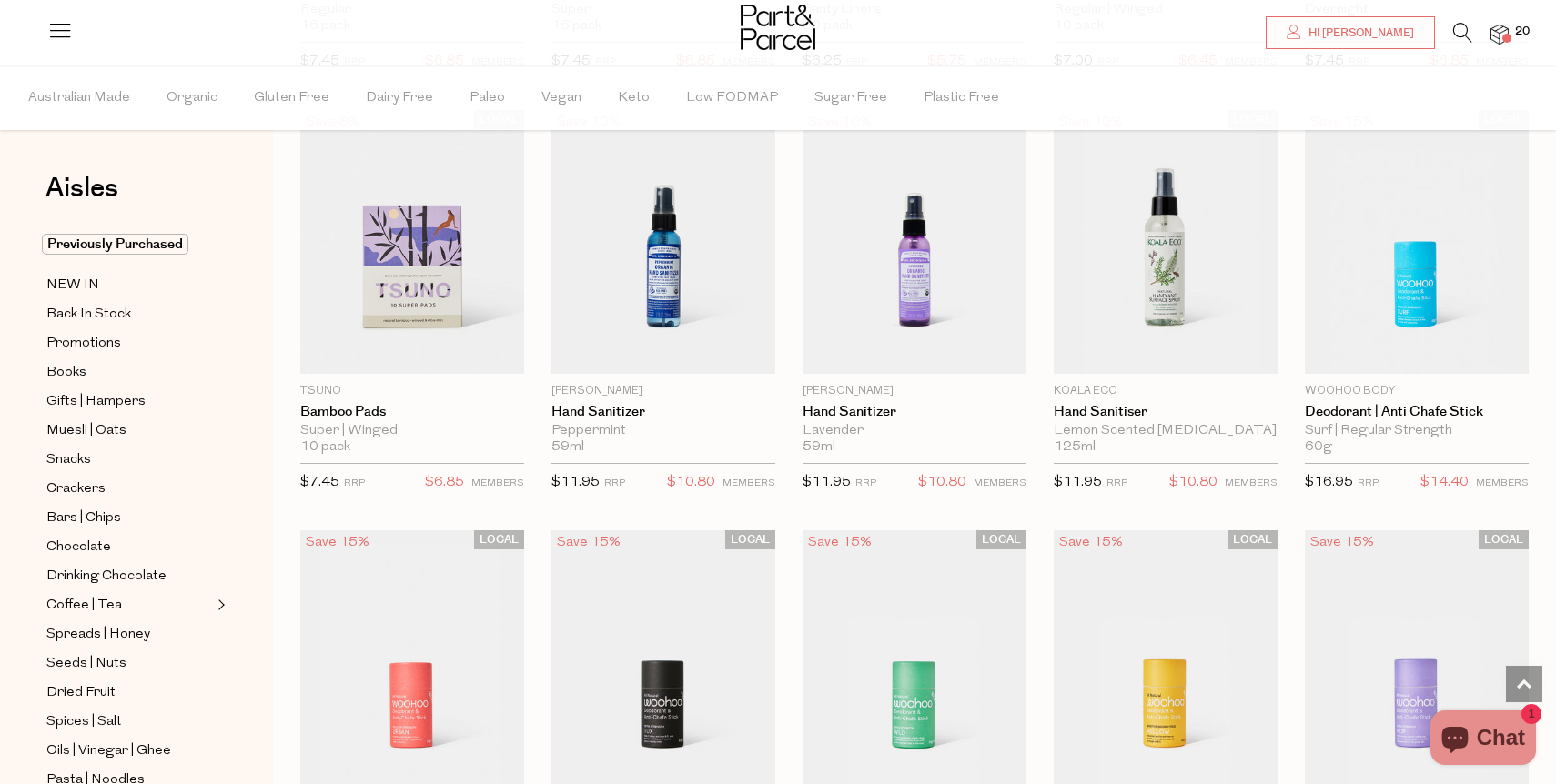
scroll to position [3487, 0]
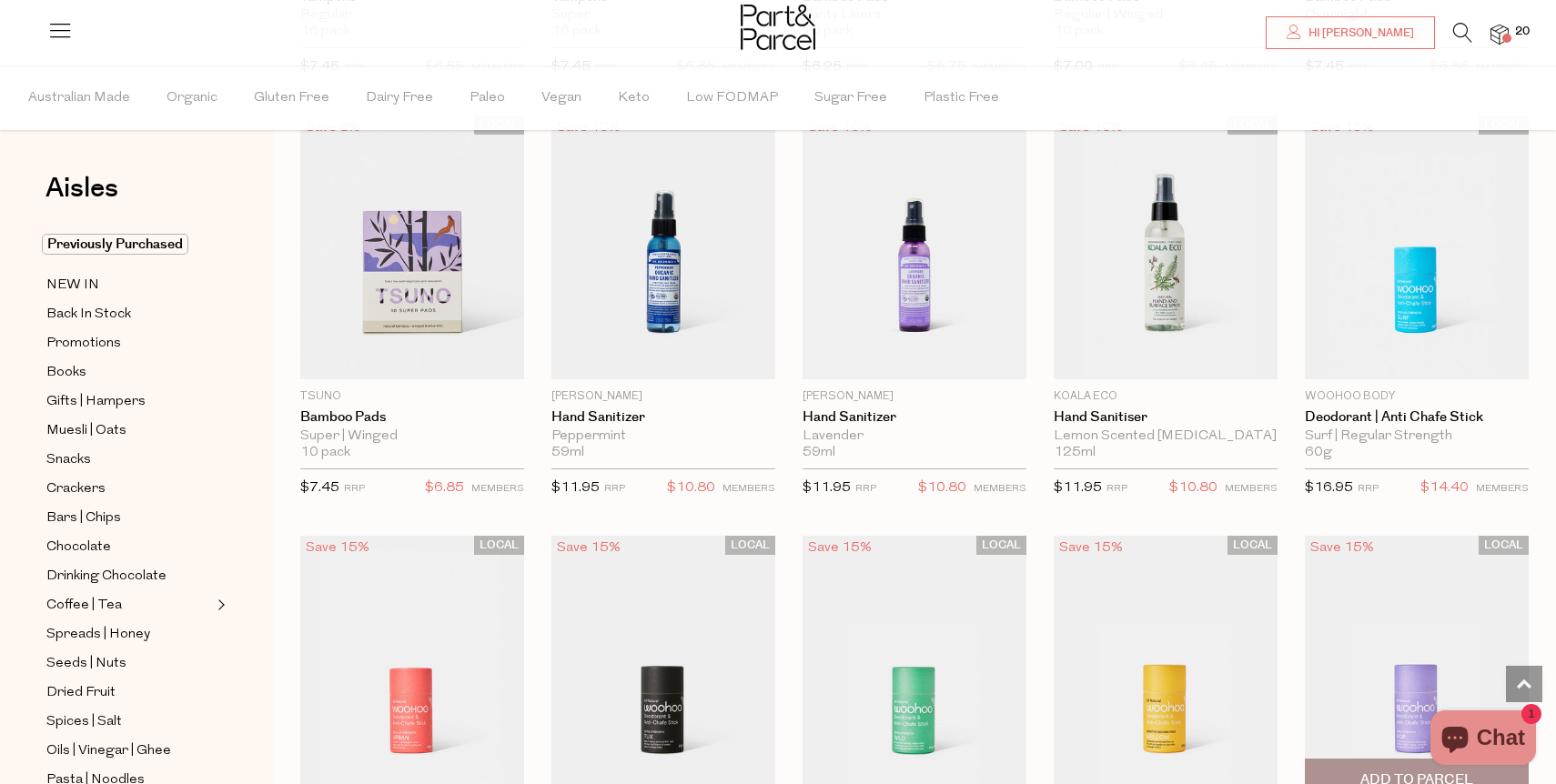
click at [1353, 572] on img at bounding box center [1417, 668] width 224 height 264
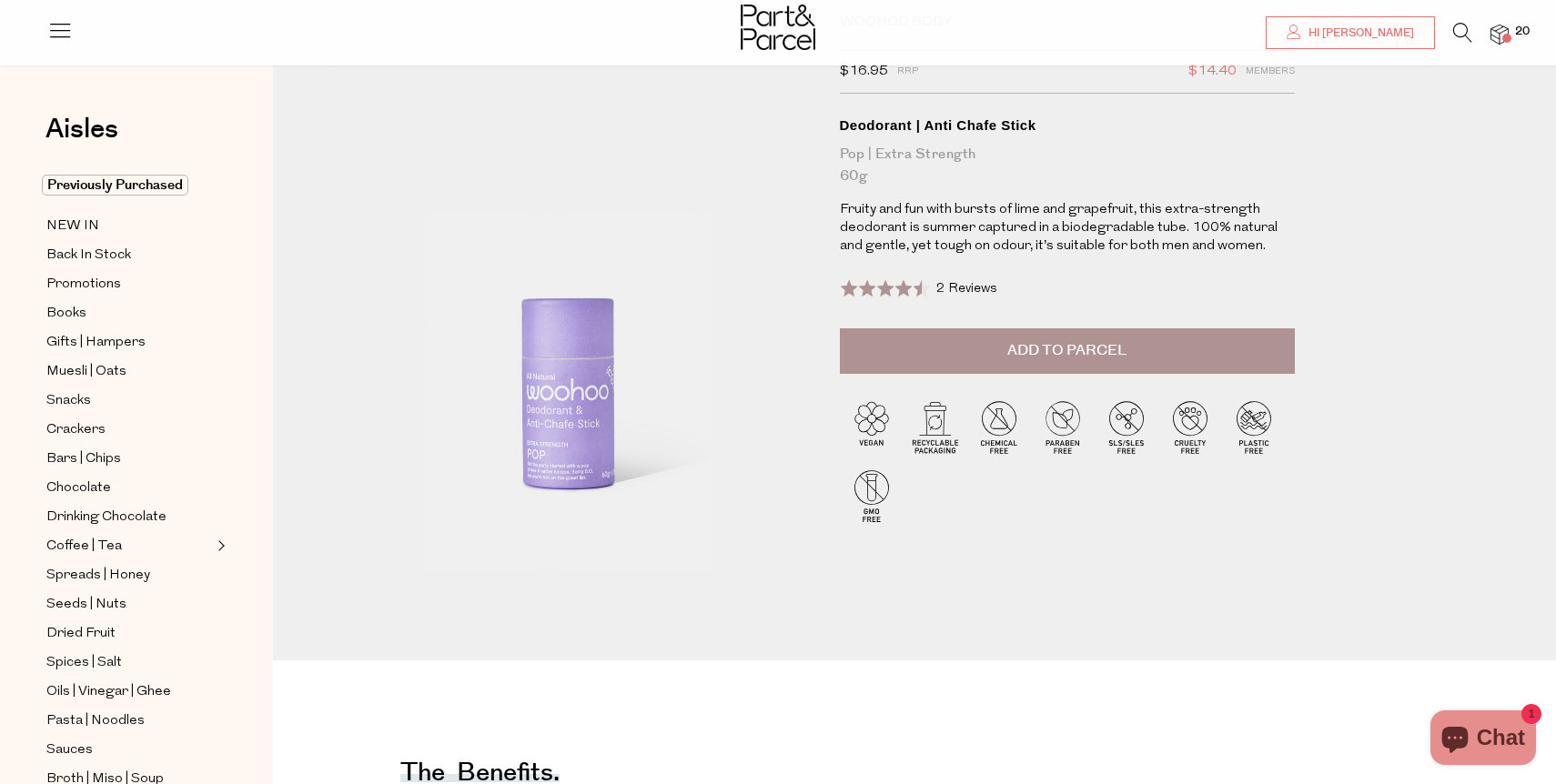
scroll to position [116, 0]
click at [1177, 347] on button "Add to Parcel" at bounding box center [1068, 354] width 455 height 46
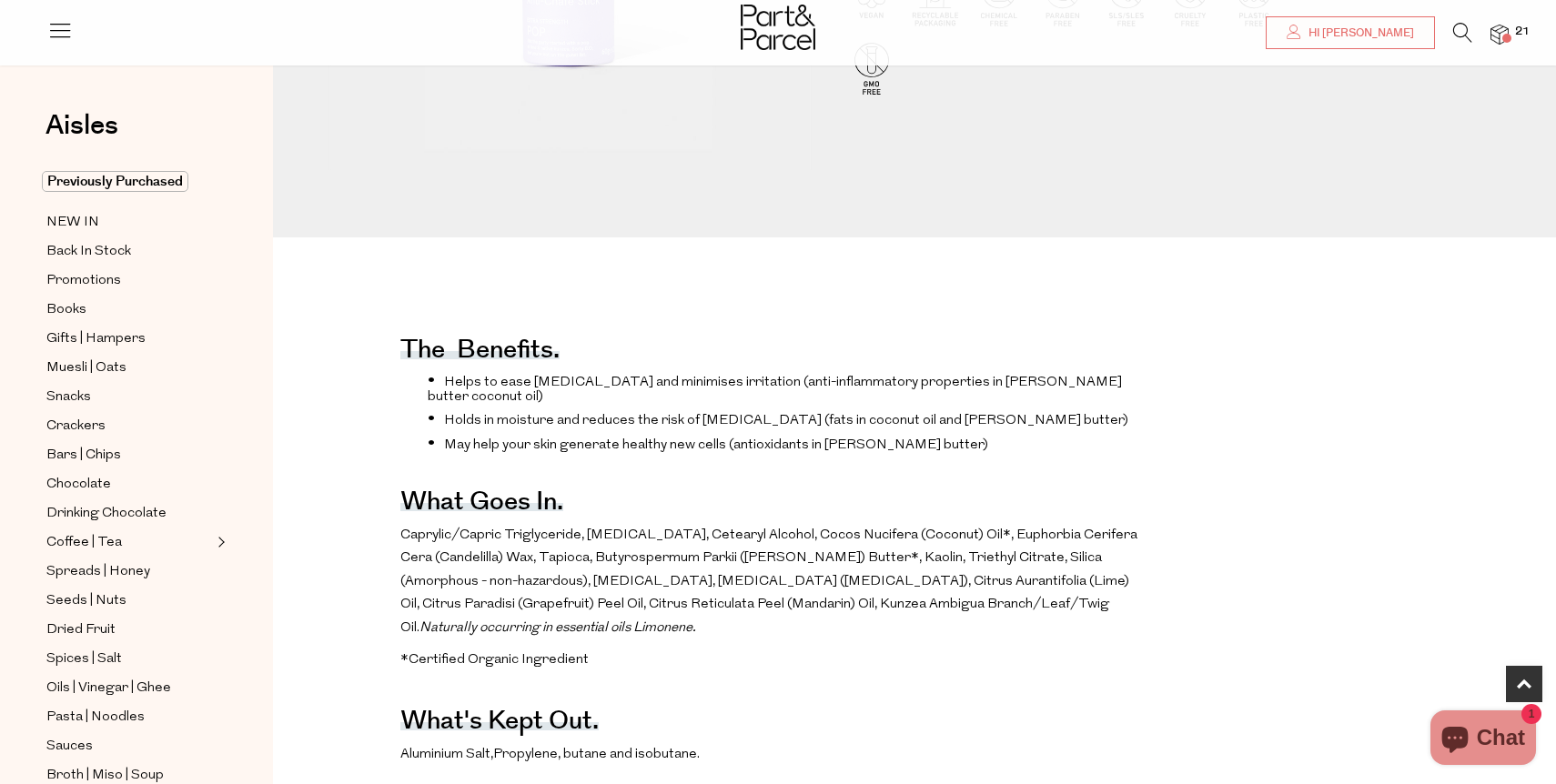
scroll to position [1, 0]
click at [1498, 39] on img at bounding box center [1499, 35] width 18 height 21
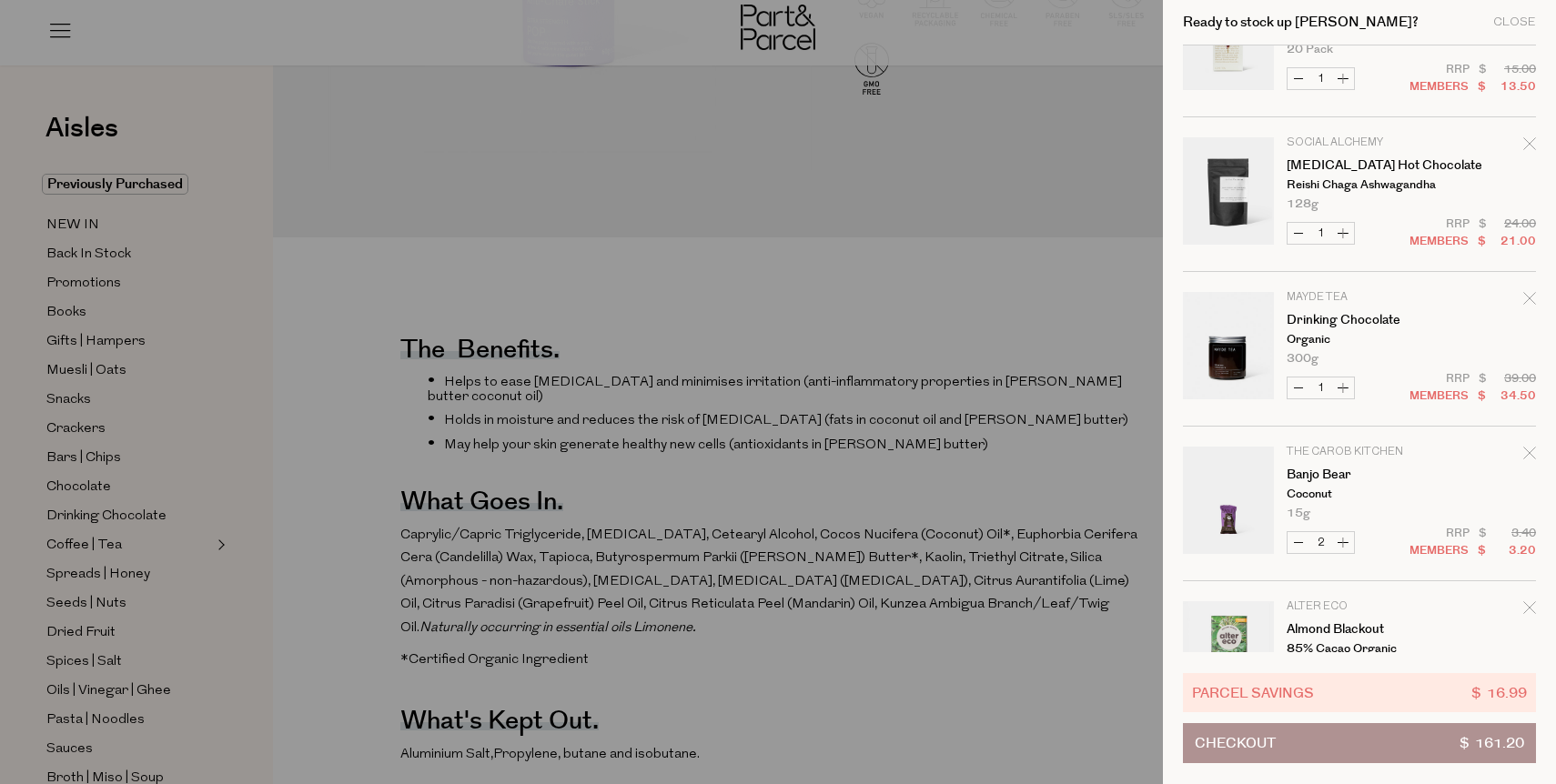
scroll to position [704, 0]
click at [1525, 294] on icon "Remove Drinking Chocolate" at bounding box center [1530, 297] width 13 height 13
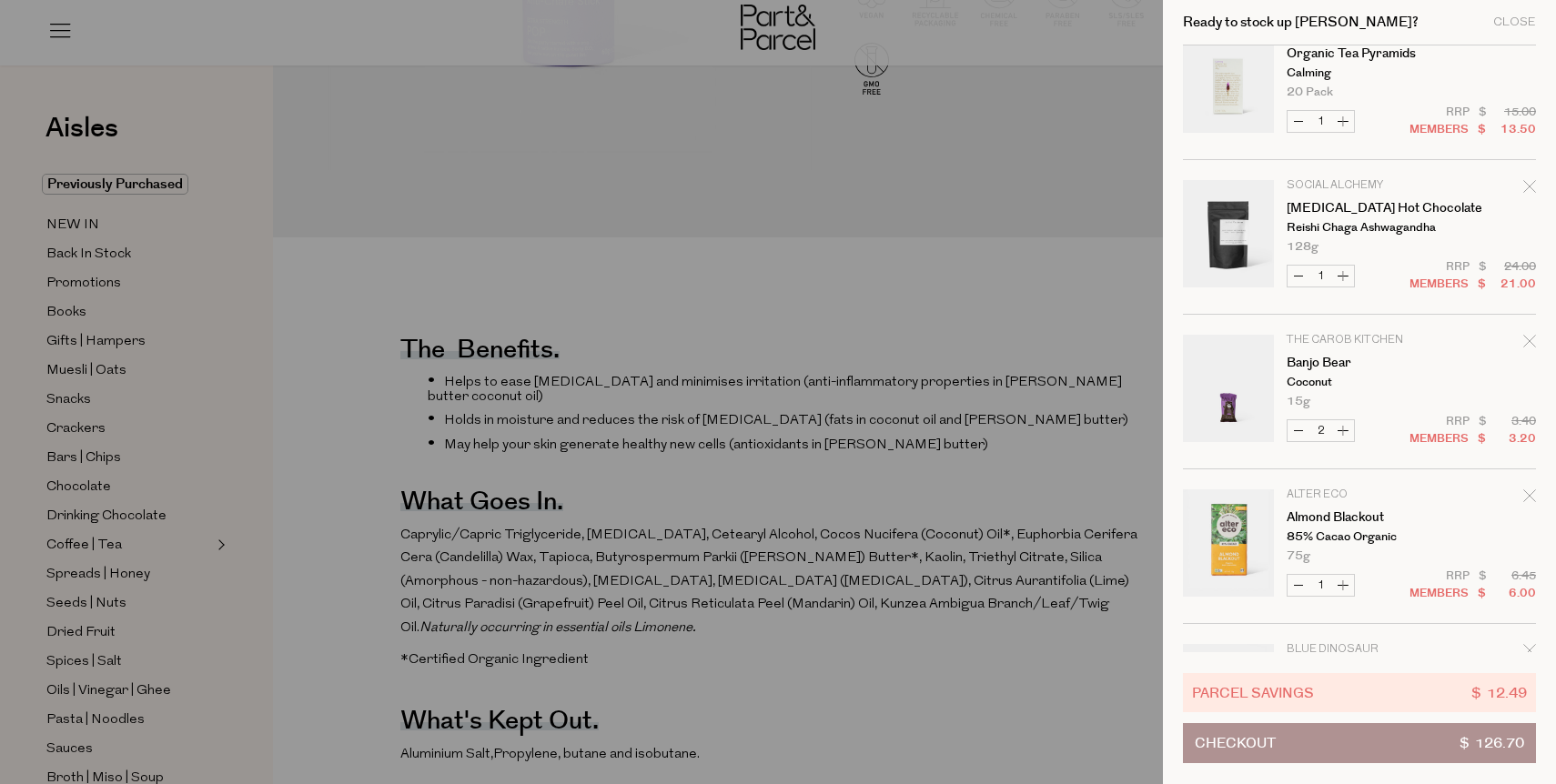
scroll to position [660, 0]
click at [1523, 336] on icon "Remove Banjo Bear" at bounding box center [1530, 341] width 13 height 13
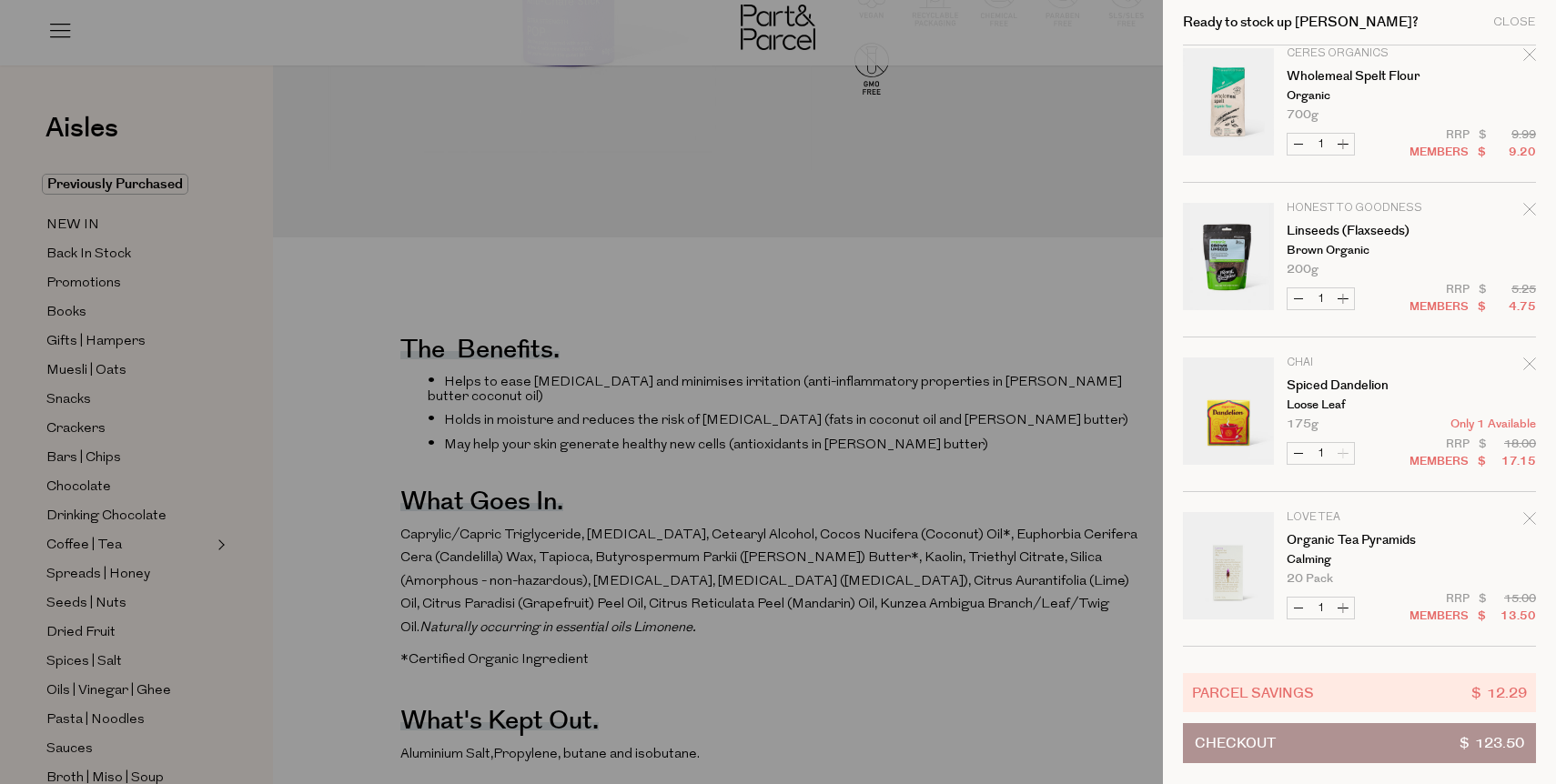
scroll to position [178, 0]
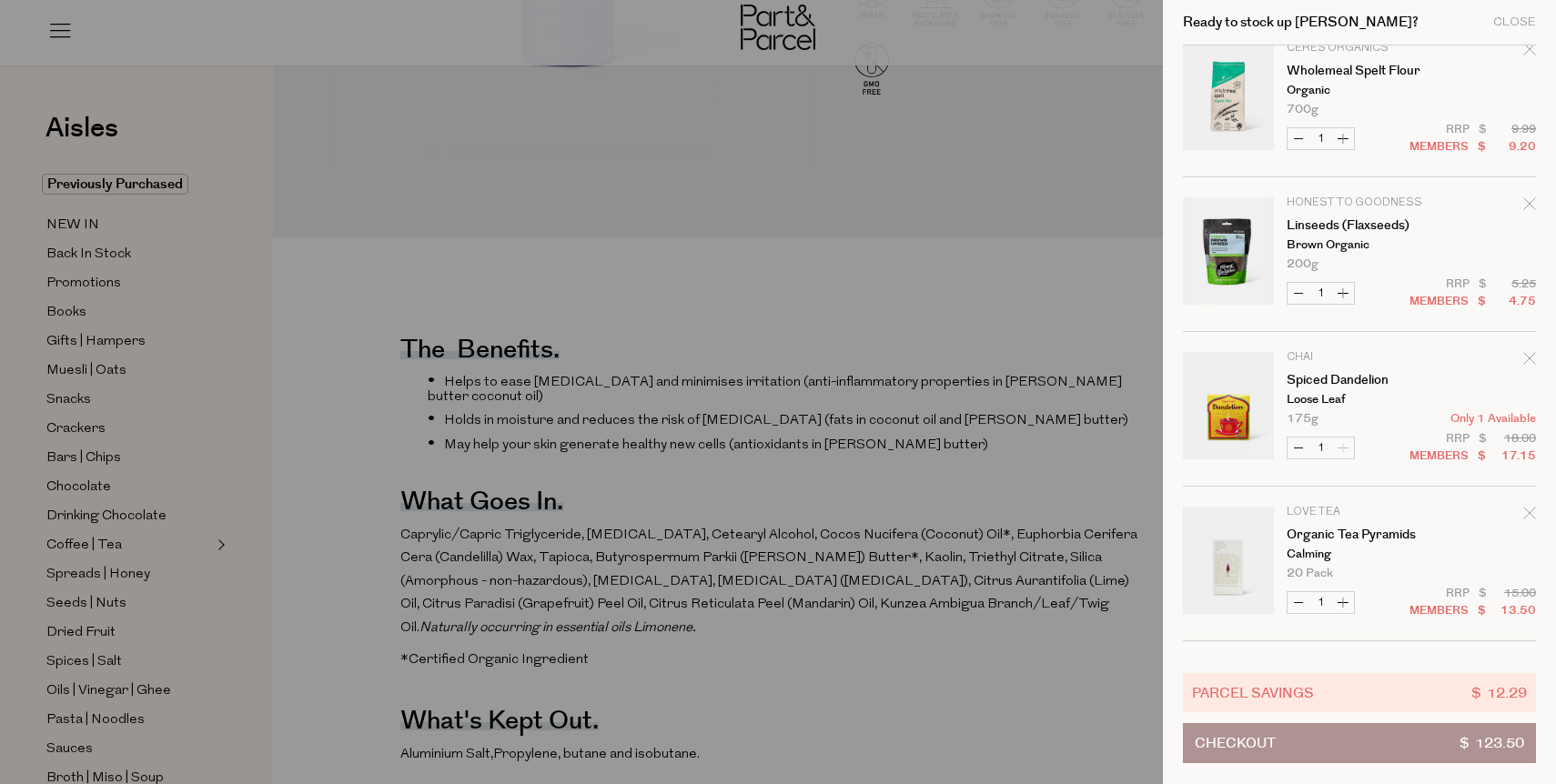
click at [1243, 555] on link "Your cart" at bounding box center [1228, 564] width 91 height 114
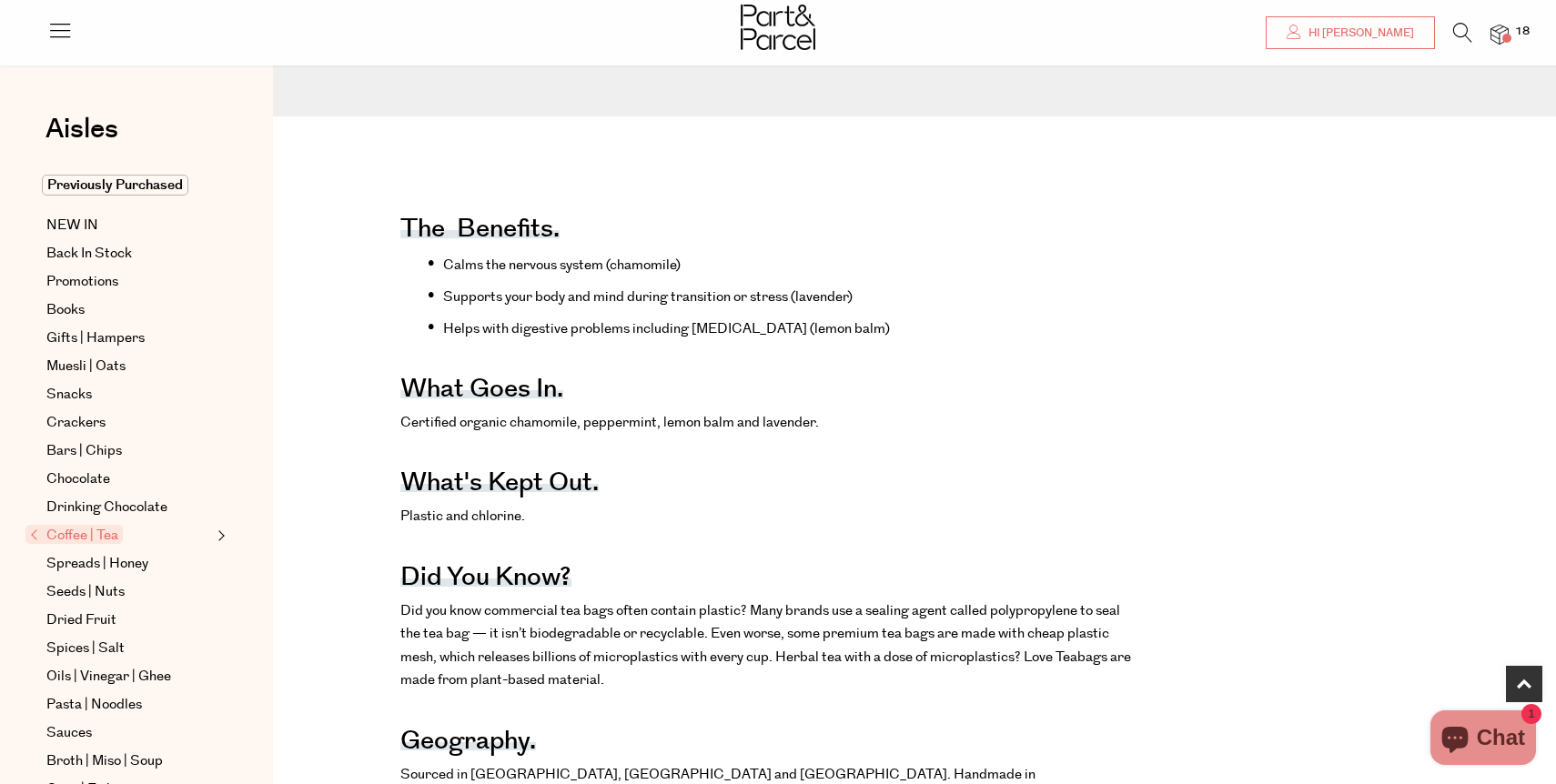
scroll to position [665, 0]
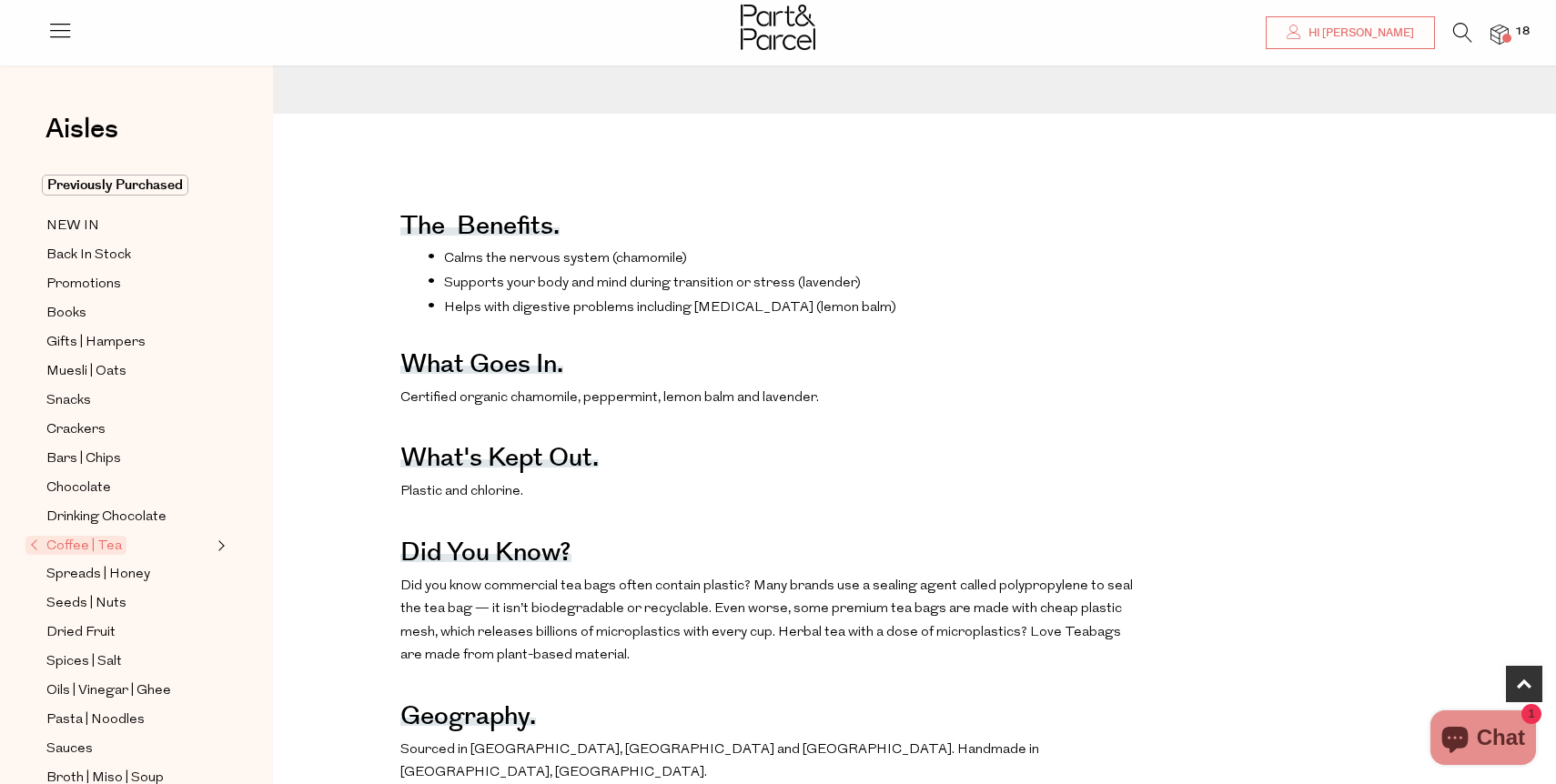
click at [1489, 38] on li "18" at bounding box center [1491, 35] width 36 height 24
click at [1494, 37] on img at bounding box center [1499, 35] width 18 height 21
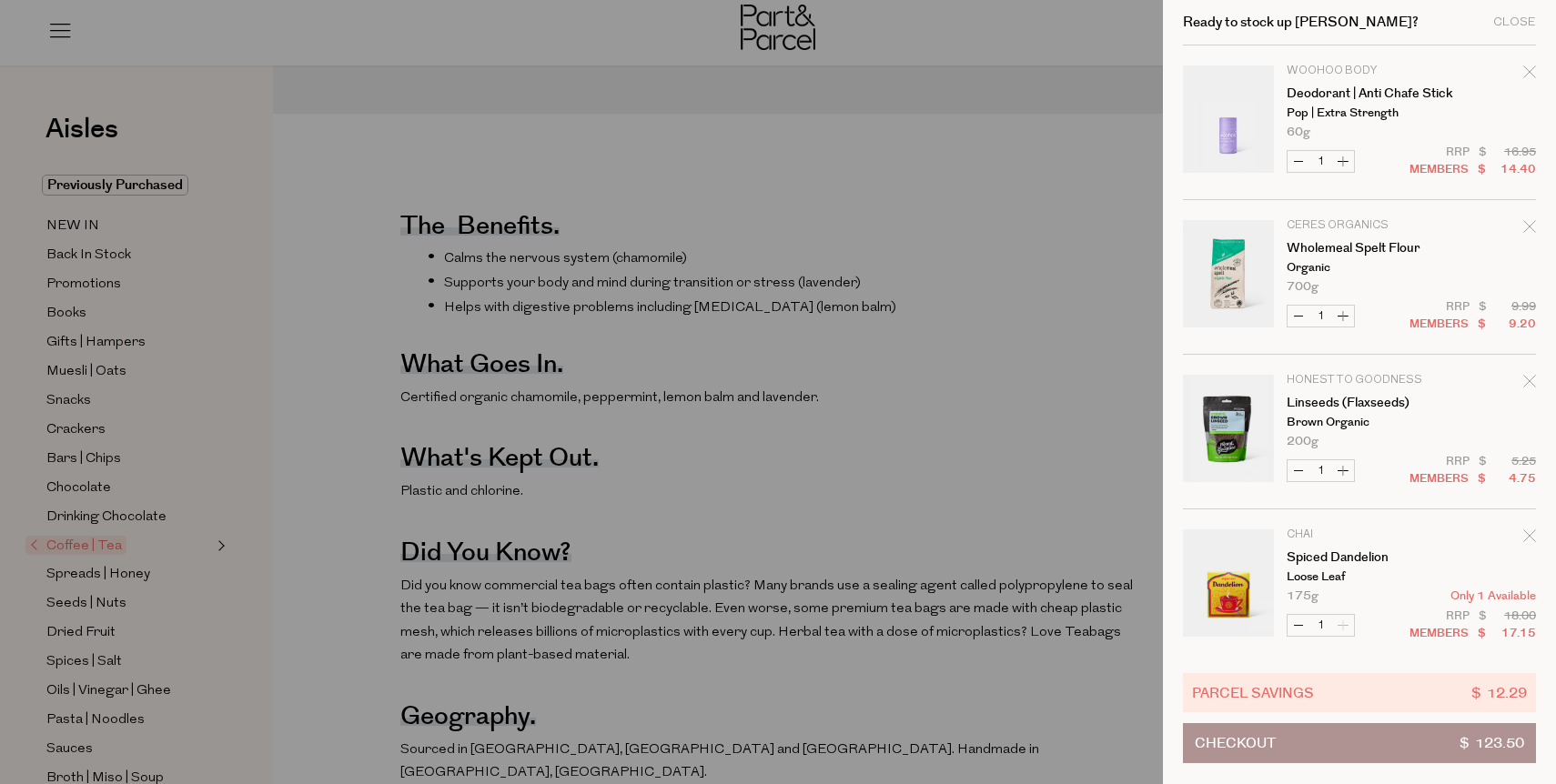
click at [1332, 750] on button "Checkout $ 123.50" at bounding box center [1359, 743] width 353 height 40
